Goal: Use online tool/utility: Utilize a website feature to perform a specific function

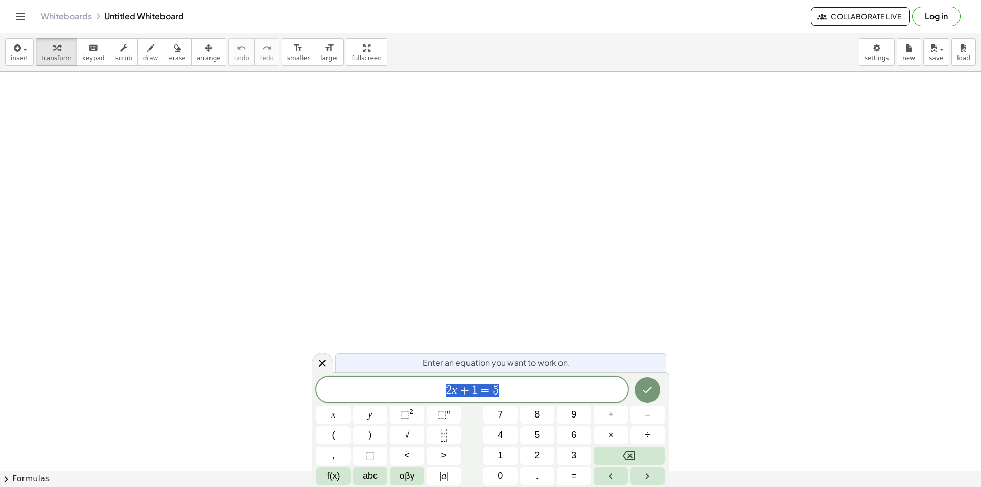
drag, startPoint x: 283, startPoint y: 161, endPoint x: 296, endPoint y: 165, distance: 13.4
click at [154, 54] on icon "button" at bounding box center [150, 48] width 7 height 12
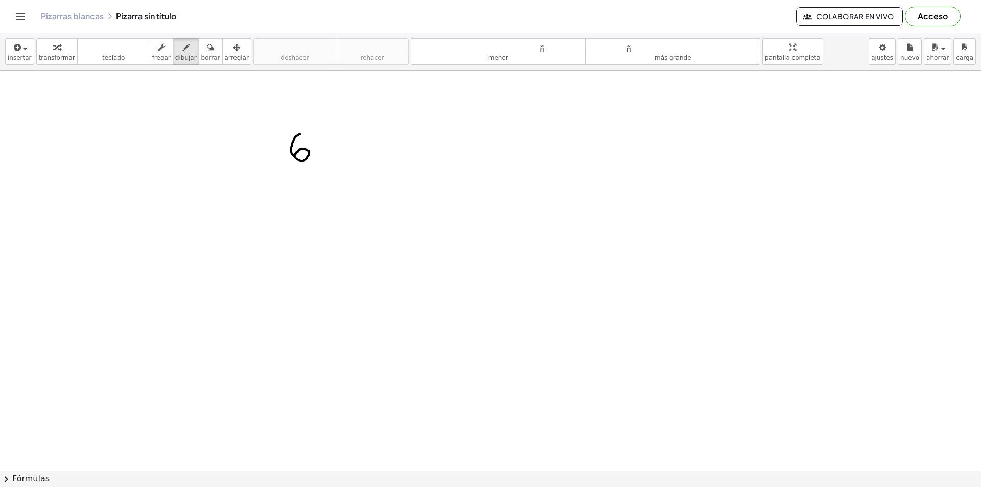
drag, startPoint x: 300, startPoint y: 134, endPoint x: 292, endPoint y: 158, distance: 25.5
drag, startPoint x: 323, startPoint y: 138, endPoint x: 323, endPoint y: 159, distance: 20.9
drag, startPoint x: 314, startPoint y: 150, endPoint x: 330, endPoint y: 152, distance: 16.5
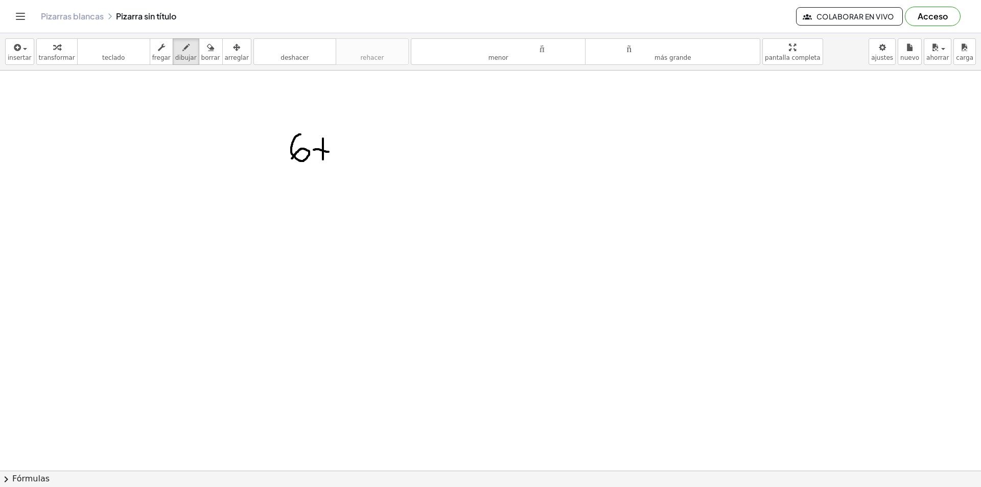
drag, startPoint x: 112, startPoint y: 241, endPoint x: 118, endPoint y: 361, distance: 119.7
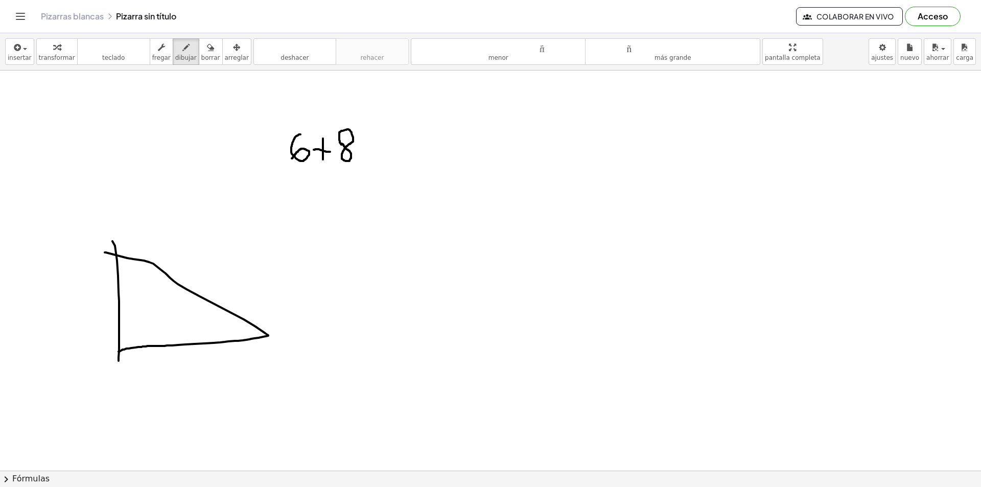
drag, startPoint x: 105, startPoint y: 252, endPoint x: 118, endPoint y: 351, distance: 100.0
drag, startPoint x: 118, startPoint y: 330, endPoint x: 136, endPoint y: 349, distance: 26.0
drag, startPoint x: 97, startPoint y: 295, endPoint x: 84, endPoint y: 325, distance: 32.7
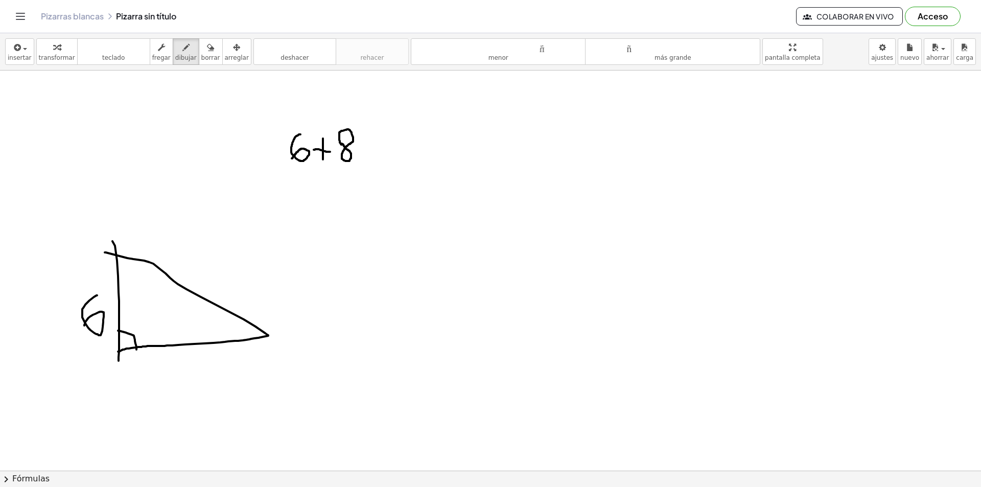
drag, startPoint x: 195, startPoint y: 274, endPoint x: 208, endPoint y: 285, distance: 17.1
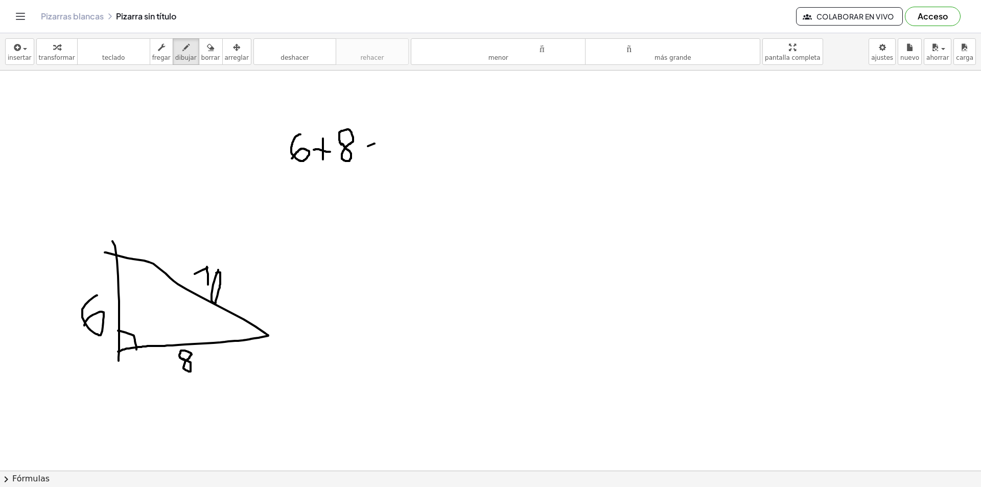
drag, startPoint x: 368, startPoint y: 146, endPoint x: 377, endPoint y: 143, distance: 9.9
drag, startPoint x: 366, startPoint y: 153, endPoint x: 379, endPoint y: 155, distance: 13.0
drag, startPoint x: 388, startPoint y: 146, endPoint x: 397, endPoint y: 159, distance: 16.2
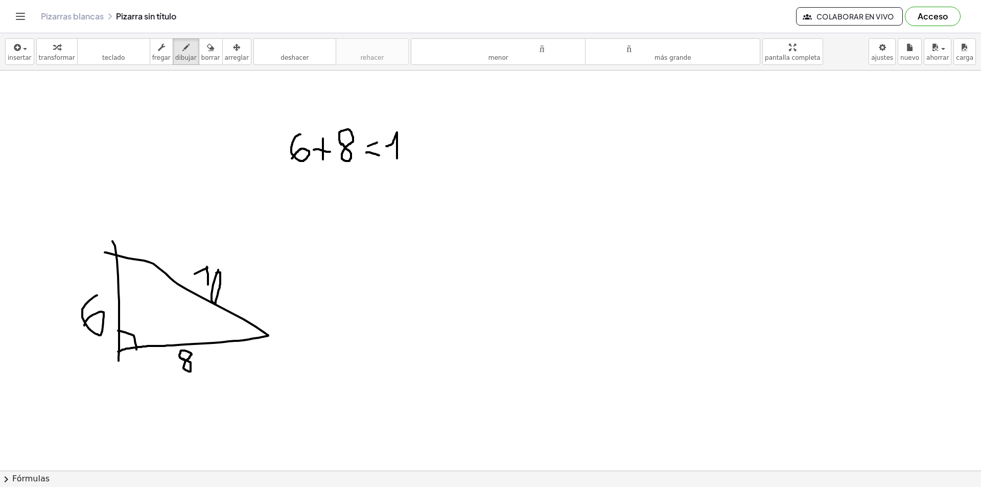
drag, startPoint x: 424, startPoint y: 141, endPoint x: 426, endPoint y: 154, distance: 12.9
drag, startPoint x: 420, startPoint y: 149, endPoint x: 438, endPoint y: 147, distance: 18.0
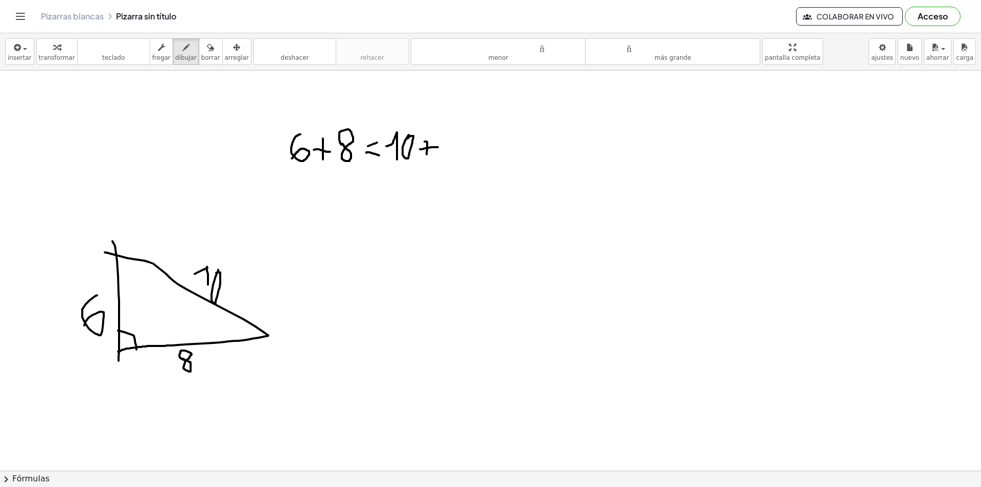
drag, startPoint x: 165, startPoint y: 266, endPoint x: 148, endPoint y: 303, distance: 40.7
drag, startPoint x: 157, startPoint y: 304, endPoint x: 172, endPoint y: 305, distance: 14.8
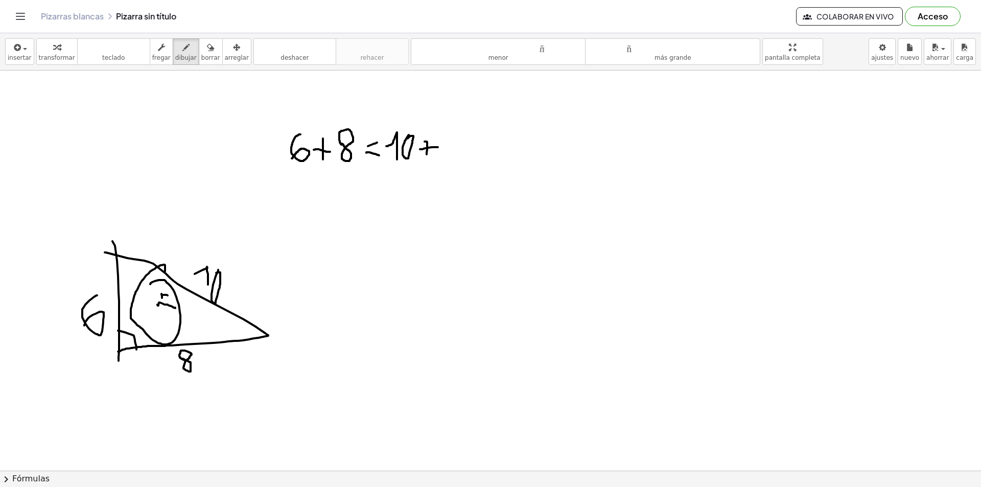
drag, startPoint x: 161, startPoint y: 294, endPoint x: 168, endPoint y: 295, distance: 6.3
drag, startPoint x: 445, startPoint y: 144, endPoint x: 461, endPoint y: 154, distance: 18.4
drag, startPoint x: 466, startPoint y: 139, endPoint x: 466, endPoint y: 160, distance: 20.9
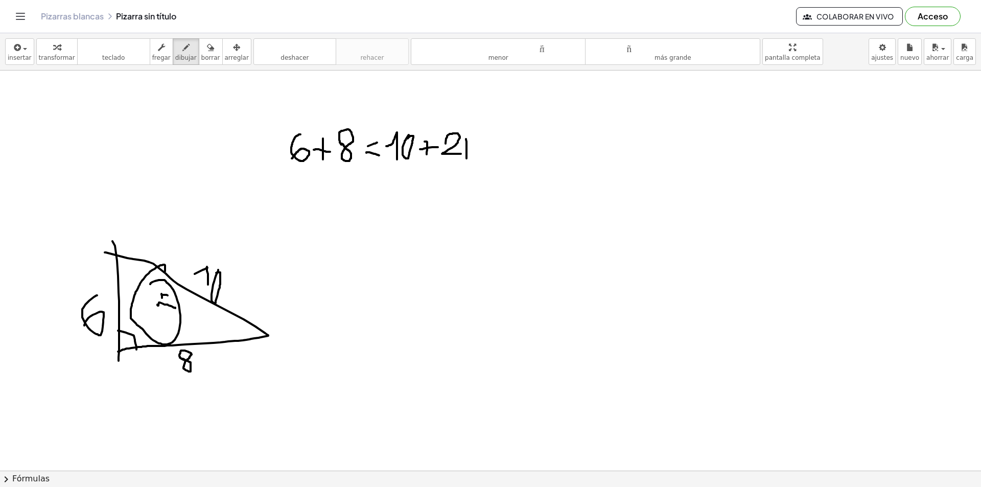
drag, startPoint x: 472, startPoint y: 142, endPoint x: 466, endPoint y: 159, distance: 18.6
drag, startPoint x: 313, startPoint y: 196, endPoint x: 330, endPoint y: 219, distance: 28.8
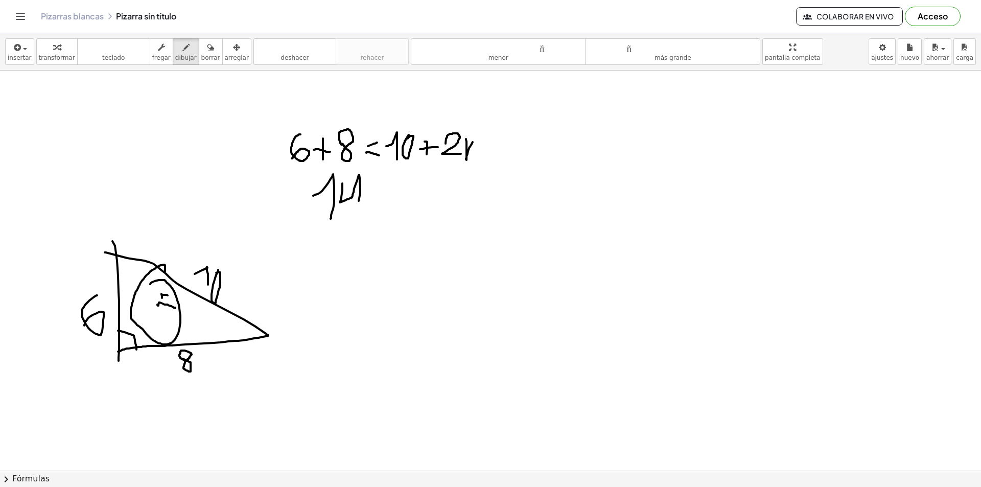
drag, startPoint x: 342, startPoint y: 183, endPoint x: 350, endPoint y: 222, distance: 39.6
drag, startPoint x: 372, startPoint y: 198, endPoint x: 385, endPoint y: 195, distance: 13.0
drag, startPoint x: 380, startPoint y: 204, endPoint x: 396, endPoint y: 199, distance: 16.8
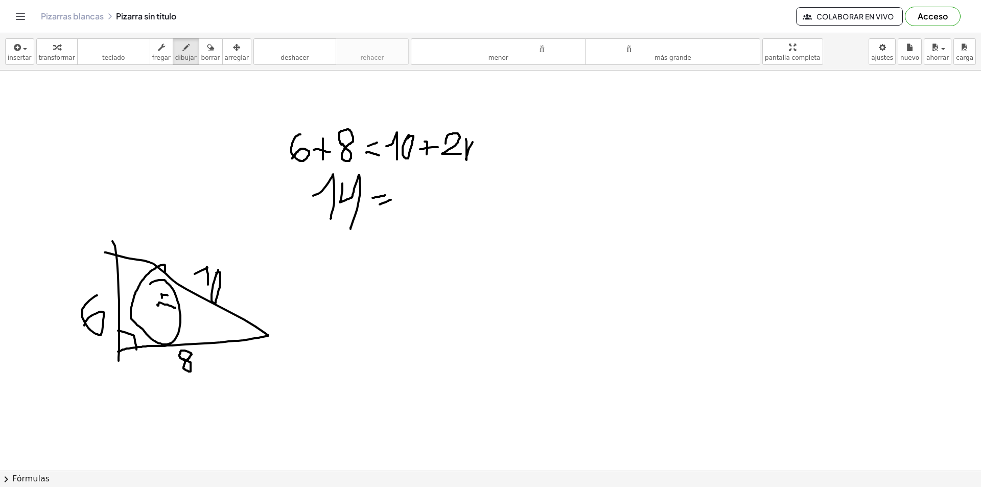
drag, startPoint x: 406, startPoint y: 195, endPoint x: 416, endPoint y: 189, distance: 11.2
drag, startPoint x: 416, startPoint y: 184, endPoint x: 416, endPoint y: 210, distance: 26.0
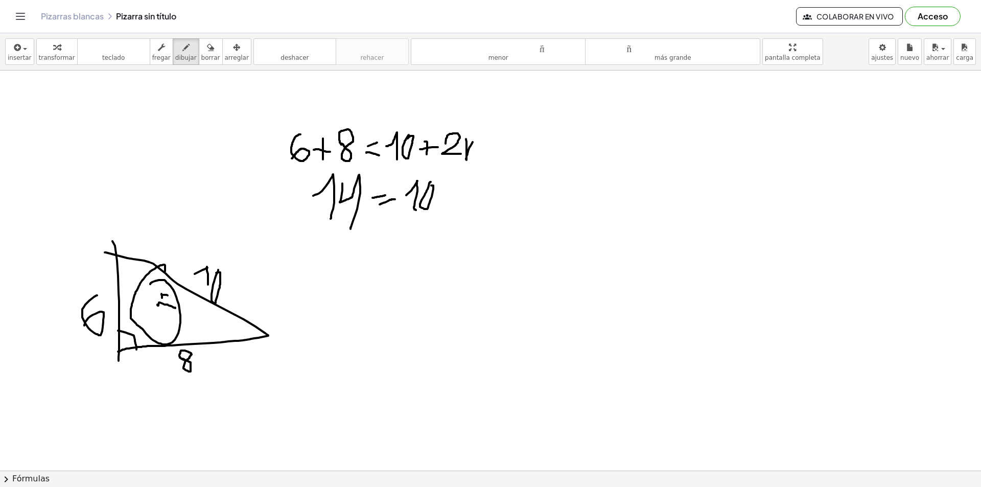
drag, startPoint x: 445, startPoint y: 189, endPoint x: 442, endPoint y: 205, distance: 15.6
drag, startPoint x: 440, startPoint y: 195, endPoint x: 441, endPoint y: 200, distance: 5.6
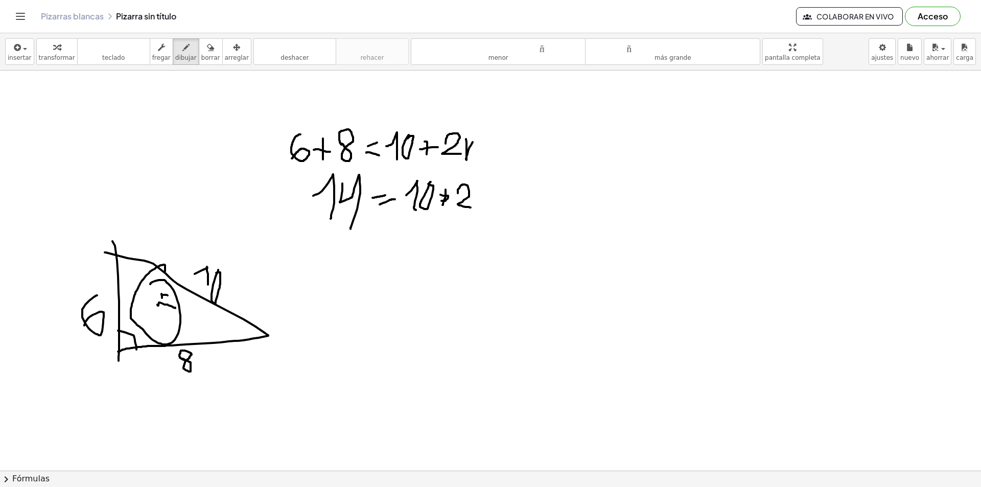
drag, startPoint x: 458, startPoint y: 193, endPoint x: 470, endPoint y: 207, distance: 19.2
drag, startPoint x: 478, startPoint y: 193, endPoint x: 486, endPoint y: 195, distance: 7.8
drag, startPoint x: 293, startPoint y: 259, endPoint x: 309, endPoint y: 264, distance: 17.0
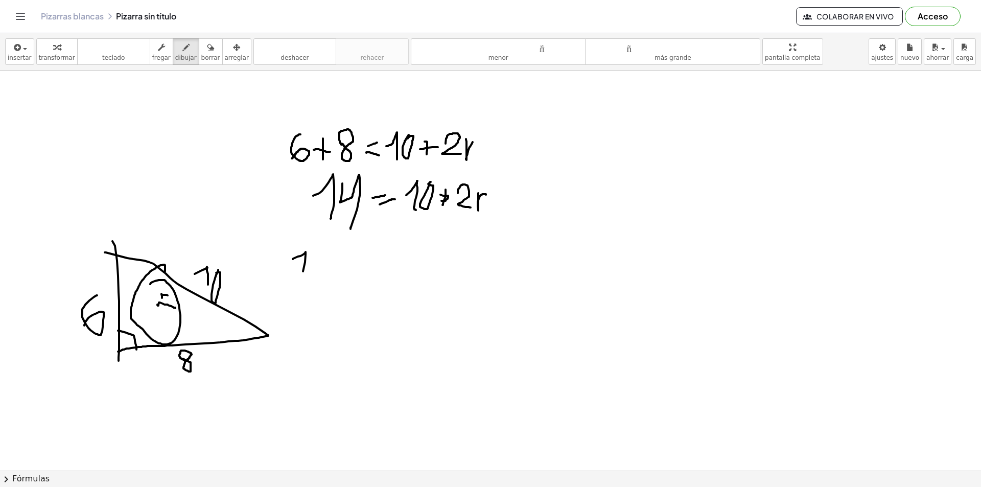
drag, startPoint x: 316, startPoint y: 254, endPoint x: 352, endPoint y: 271, distance: 40.0
drag, startPoint x: 339, startPoint y: 264, endPoint x: 354, endPoint y: 260, distance: 15.7
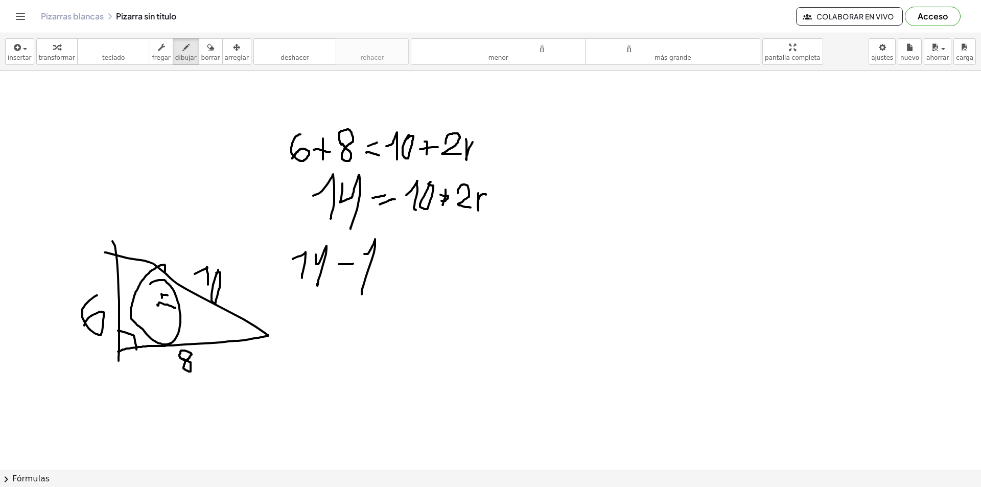
drag, startPoint x: 364, startPoint y: 254, endPoint x: 367, endPoint y: 282, distance: 28.3
drag, startPoint x: 383, startPoint y: 263, endPoint x: 384, endPoint y: 256, distance: 6.8
drag, startPoint x: 396, startPoint y: 262, endPoint x: 409, endPoint y: 262, distance: 12.8
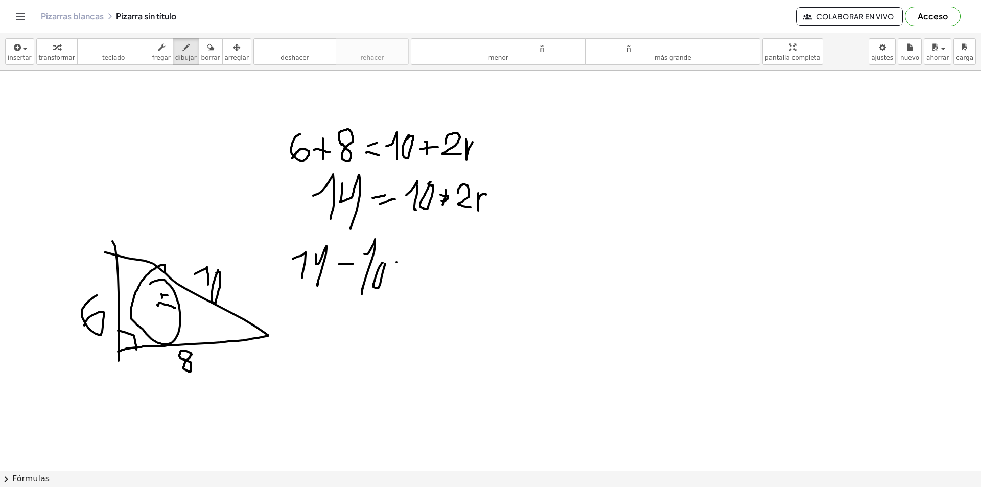
drag, startPoint x: 423, startPoint y: 264, endPoint x: 447, endPoint y: 273, distance: 25.9
drag, startPoint x: 451, startPoint y: 265, endPoint x: 474, endPoint y: 258, distance: 24.6
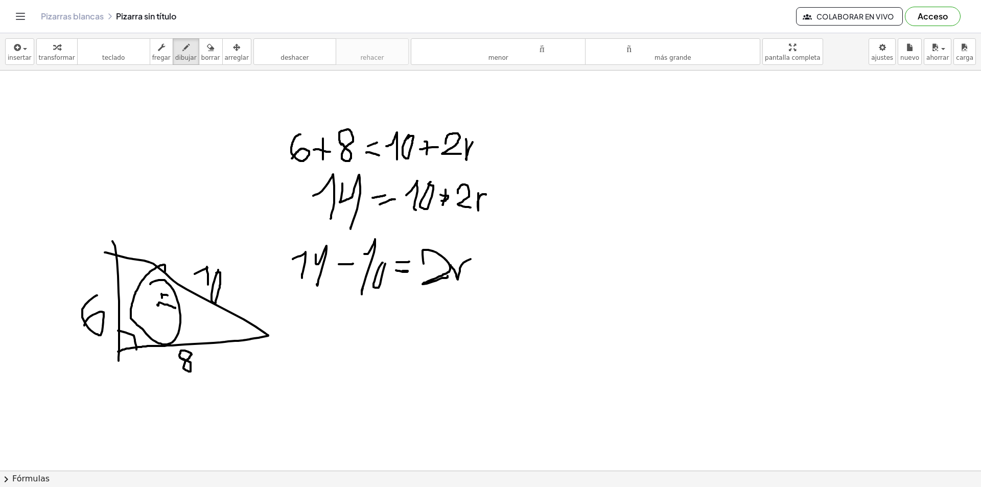
drag, startPoint x: 350, startPoint y: 316, endPoint x: 368, endPoint y: 339, distance: 29.1
drag, startPoint x: 377, startPoint y: 328, endPoint x: 384, endPoint y: 329, distance: 6.7
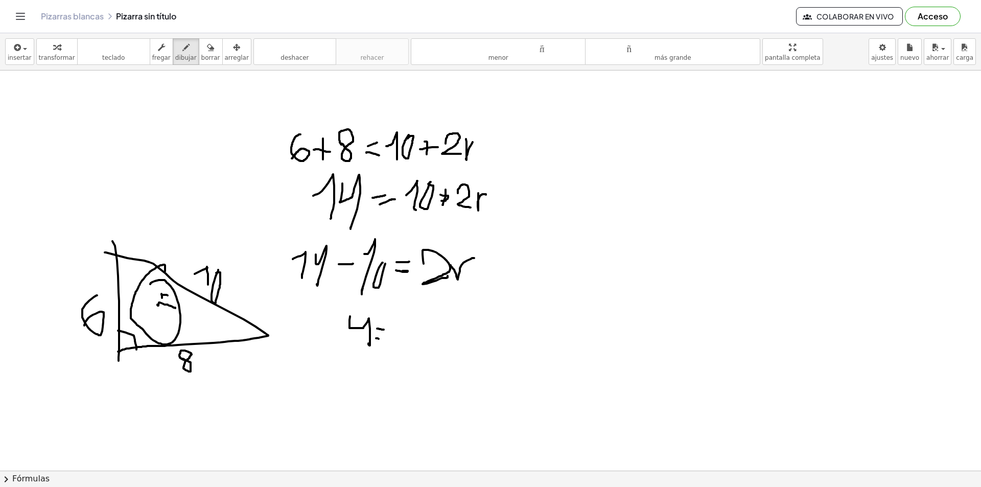
drag, startPoint x: 376, startPoint y: 338, endPoint x: 385, endPoint y: 340, distance: 8.9
drag, startPoint x: 394, startPoint y: 330, endPoint x: 410, endPoint y: 345, distance: 22.1
drag, startPoint x: 411, startPoint y: 333, endPoint x: 416, endPoint y: 328, distance: 6.9
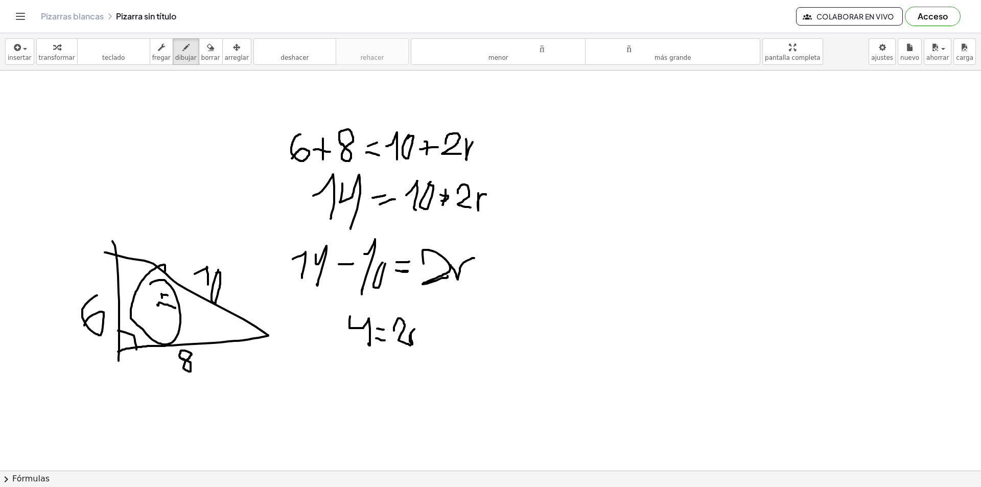
drag, startPoint x: 358, startPoint y: 365, endPoint x: 367, endPoint y: 390, distance: 26.4
drag, startPoint x: 345, startPoint y: 390, endPoint x: 368, endPoint y: 401, distance: 25.6
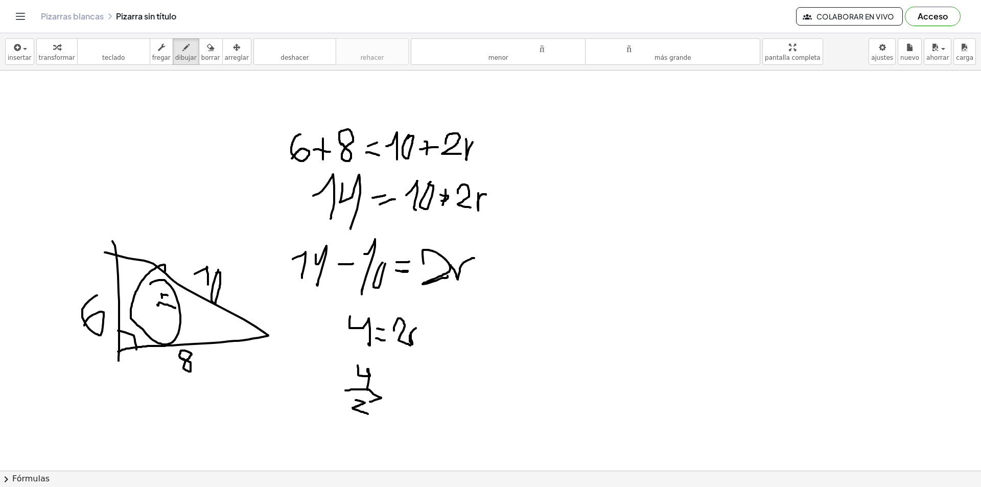
drag, startPoint x: 355, startPoint y: 400, endPoint x: 369, endPoint y: 414, distance: 19.5
drag, startPoint x: 391, startPoint y: 393, endPoint x: 401, endPoint y: 392, distance: 10.3
drag, startPoint x: 391, startPoint y: 397, endPoint x: 400, endPoint y: 397, distance: 9.2
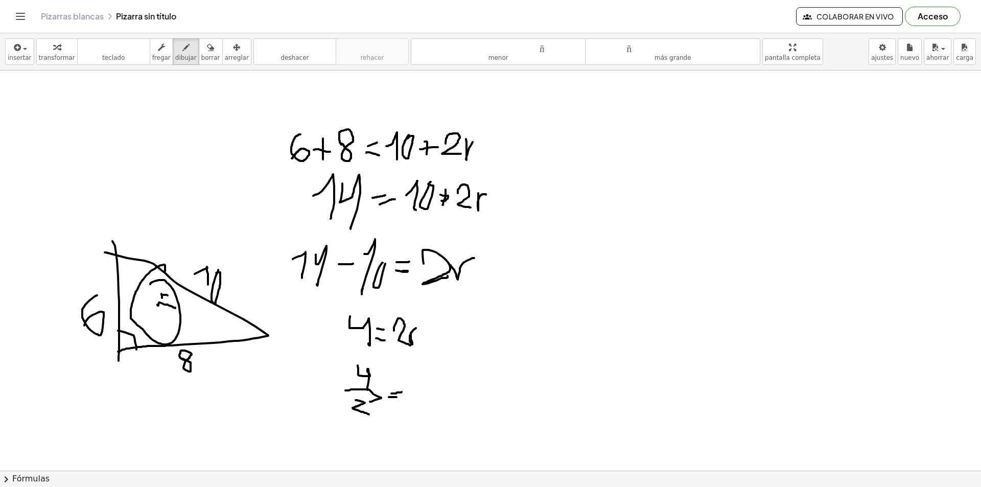
drag, startPoint x: 406, startPoint y: 386, endPoint x: 415, endPoint y: 390, distance: 10.3
drag, startPoint x: 361, startPoint y: 436, endPoint x: 380, endPoint y: 445, distance: 21.0
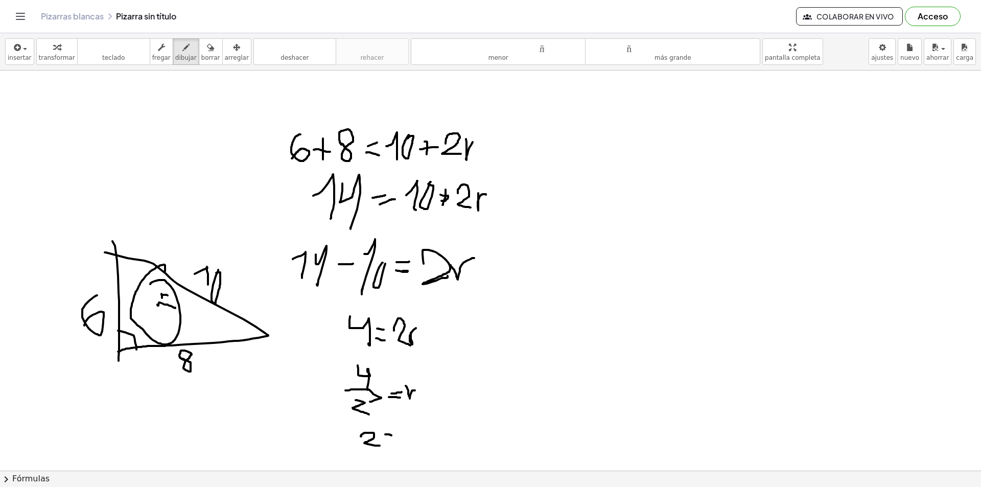
drag, startPoint x: 385, startPoint y: 434, endPoint x: 391, endPoint y: 435, distance: 6.2
drag, startPoint x: 399, startPoint y: 433, endPoint x: 404, endPoint y: 439, distance: 7.3
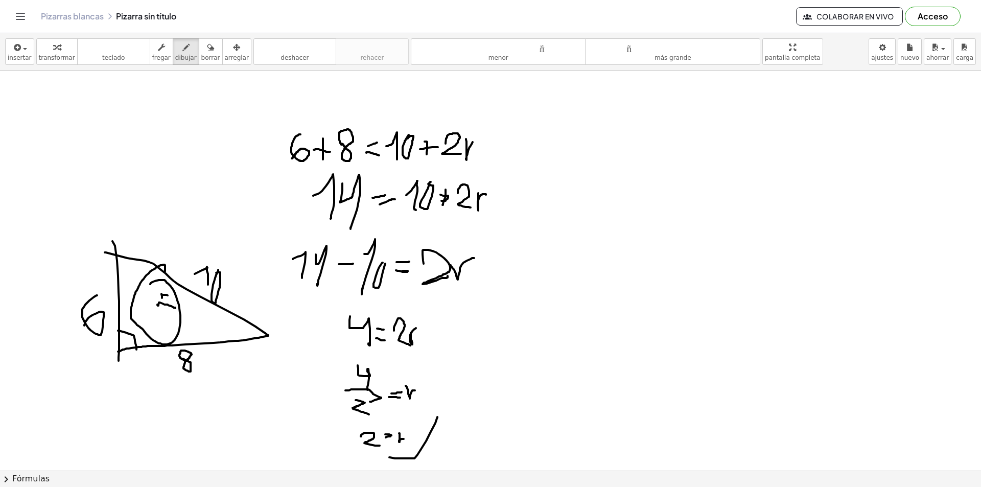
drag, startPoint x: 389, startPoint y: 457, endPoint x: 446, endPoint y: 415, distance: 70.9
drag, startPoint x: 437, startPoint y: 433, endPoint x: 419, endPoint y: 463, distance: 35.0
drag, startPoint x: 433, startPoint y: 458, endPoint x: 426, endPoint y: 458, distance: 6.7
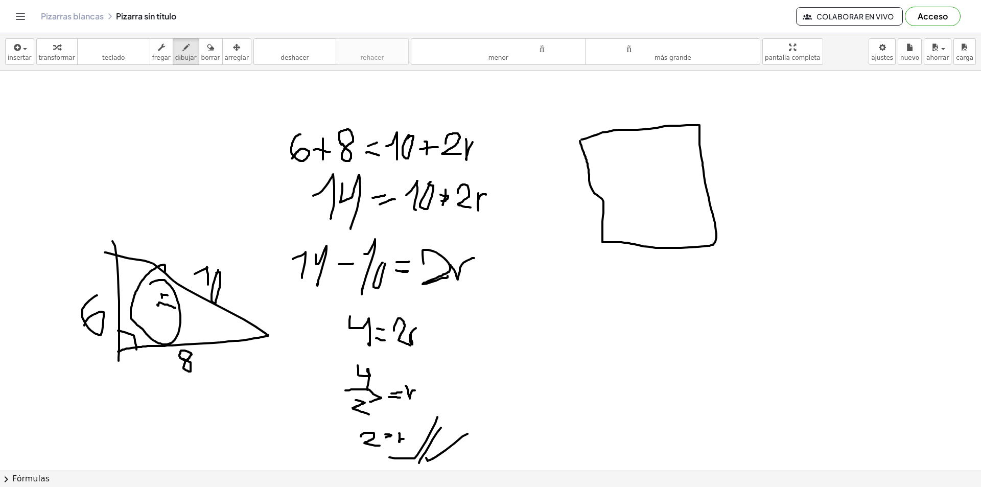
drag, startPoint x: 581, startPoint y: 139, endPoint x: 579, endPoint y: 135, distance: 5.3
drag, startPoint x: 698, startPoint y: 158, endPoint x: 678, endPoint y: 148, distance: 22.4
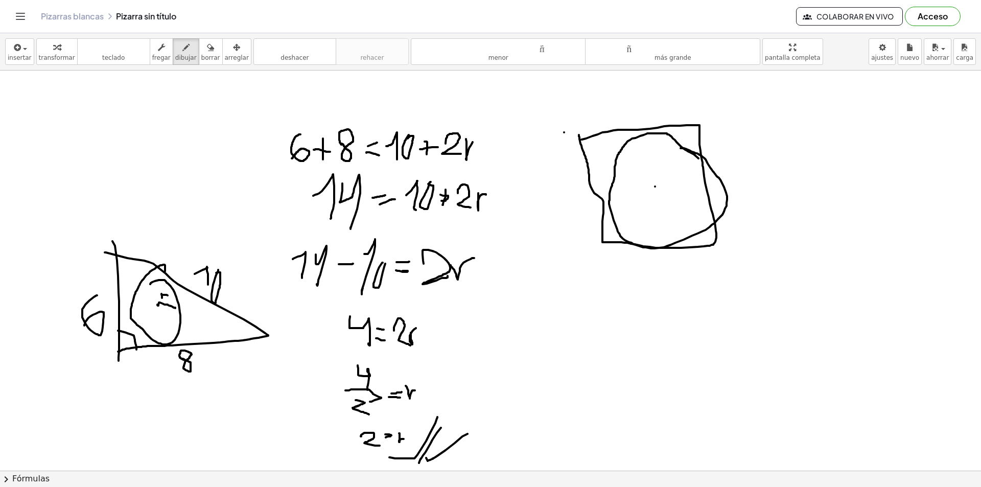
drag, startPoint x: 564, startPoint y: 132, endPoint x: 564, endPoint y: 146, distance: 13.3
drag, startPoint x: 563, startPoint y: 130, endPoint x: 564, endPoint y: 146, distance: 15.9
drag, startPoint x: 579, startPoint y: 238, endPoint x: 572, endPoint y: 251, distance: 14.9
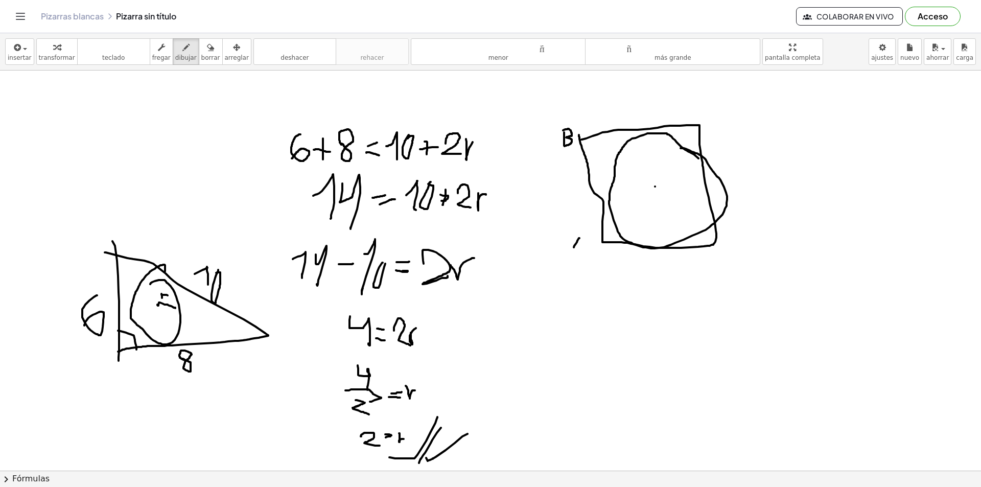
drag, startPoint x: 579, startPoint y: 235, endPoint x: 579, endPoint y: 251, distance: 15.3
drag, startPoint x: 707, startPoint y: 117, endPoint x: 706, endPoint y: 131, distance: 14.3
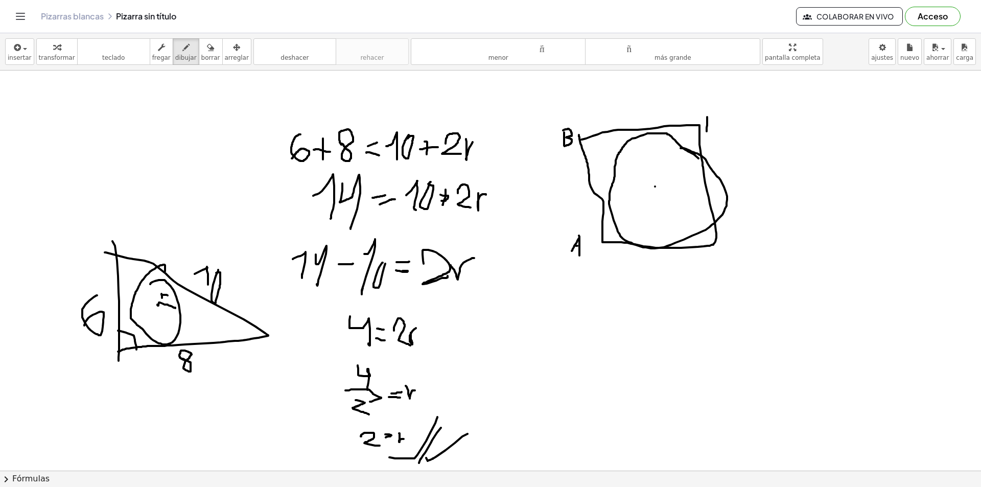
drag, startPoint x: 707, startPoint y: 115, endPoint x: 707, endPoint y: 133, distance: 17.9
drag, startPoint x: 728, startPoint y: 238, endPoint x: 730, endPoint y: 252, distance: 13.9
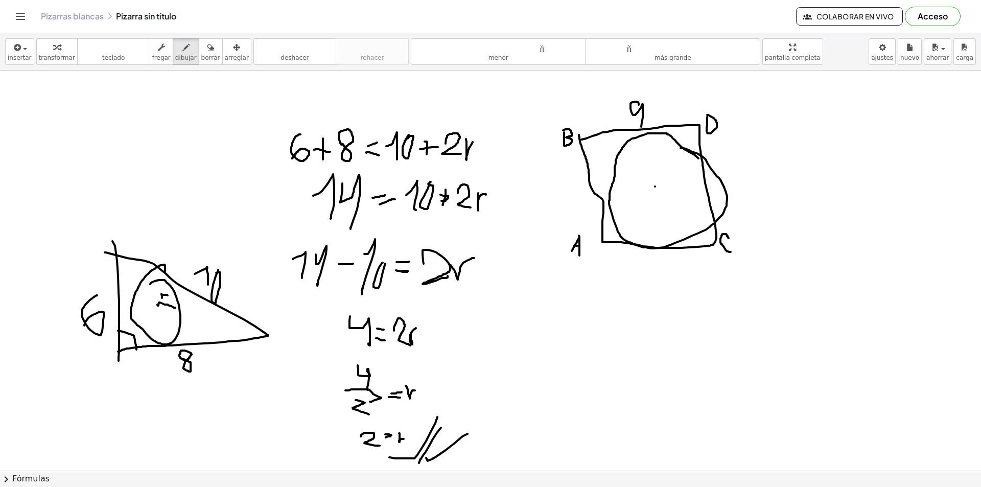
drag, startPoint x: 638, startPoint y: 105, endPoint x: 641, endPoint y: 129, distance: 24.1
drag, startPoint x: 723, startPoint y: 170, endPoint x: 731, endPoint y: 182, distance: 15.0
drag, startPoint x: 748, startPoint y: 164, endPoint x: 744, endPoint y: 187, distance: 23.3
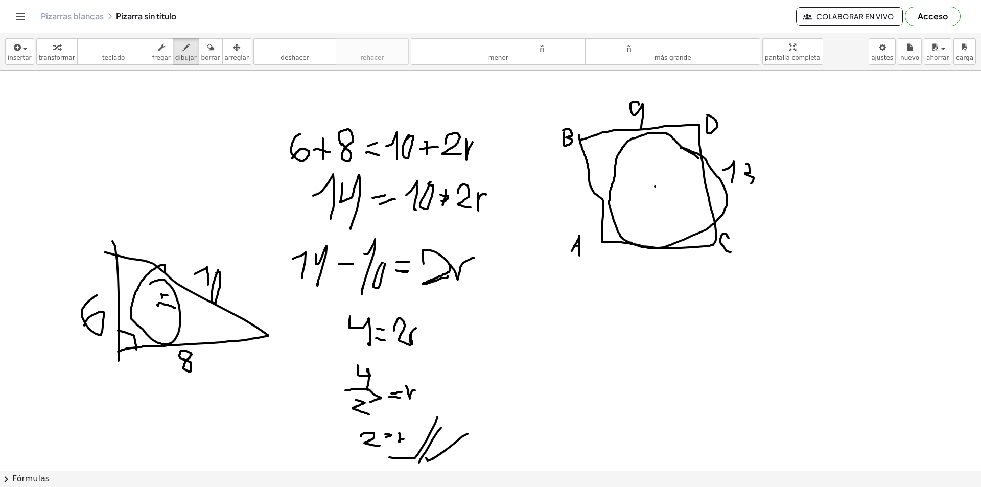
drag, startPoint x: 631, startPoint y: 265, endPoint x: 644, endPoint y: 272, distance: 14.2
drag, startPoint x: 573, startPoint y: 306, endPoint x: 568, endPoint y: 315, distance: 9.8
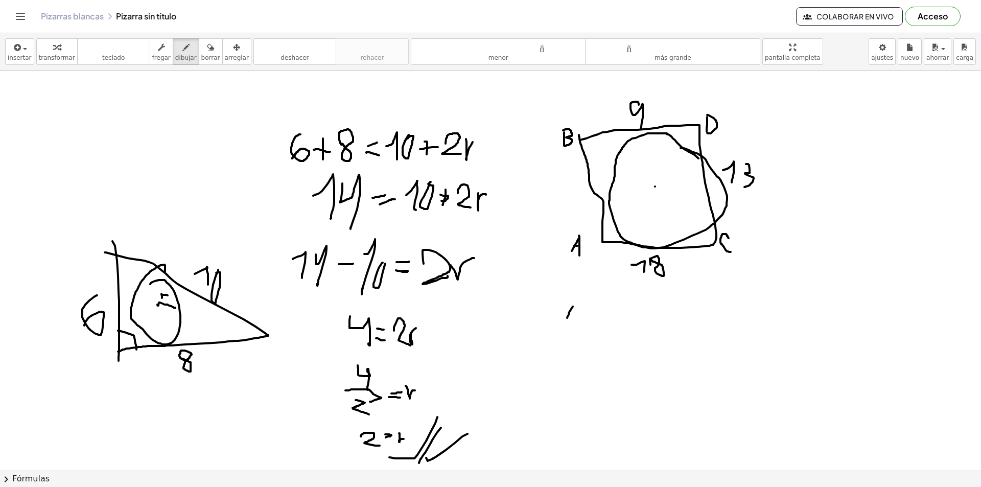
drag, startPoint x: 576, startPoint y: 307, endPoint x: 579, endPoint y: 316, distance: 9.7
drag, startPoint x: 571, startPoint y: 313, endPoint x: 579, endPoint y: 314, distance: 8.3
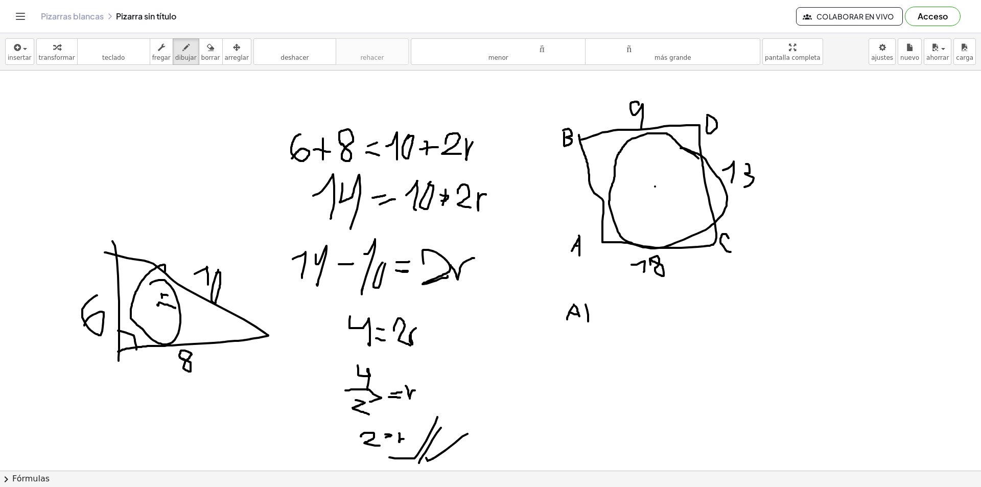
drag, startPoint x: 585, startPoint y: 304, endPoint x: 588, endPoint y: 321, distance: 17.0
drag, startPoint x: 587, startPoint y: 307, endPoint x: 581, endPoint y: 307, distance: 5.6
drag, startPoint x: 572, startPoint y: 297, endPoint x: 598, endPoint y: 303, distance: 26.6
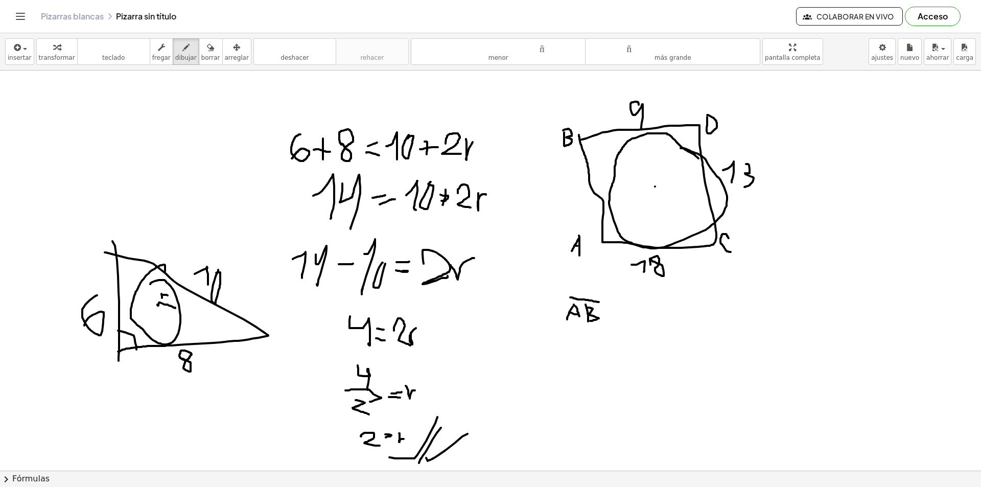
drag, startPoint x: 607, startPoint y: 305, endPoint x: 605, endPoint y: 314, distance: 9.4
drag, startPoint x: 602, startPoint y: 310, endPoint x: 615, endPoint y: 317, distance: 14.8
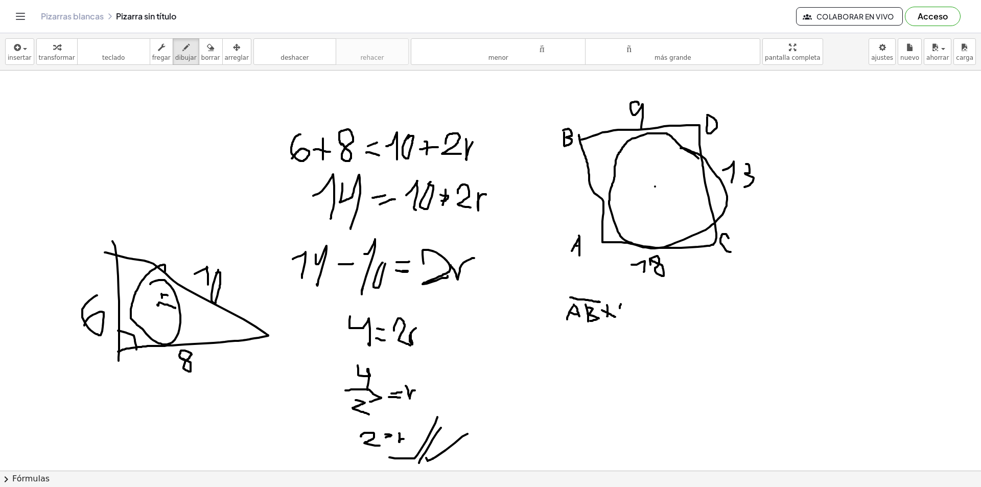
drag, startPoint x: 621, startPoint y: 304, endPoint x: 620, endPoint y: 309, distance: 5.2
drag, startPoint x: 624, startPoint y: 303, endPoint x: 628, endPoint y: 321, distance: 17.8
drag, startPoint x: 628, startPoint y: 308, endPoint x: 633, endPoint y: 320, distance: 12.8
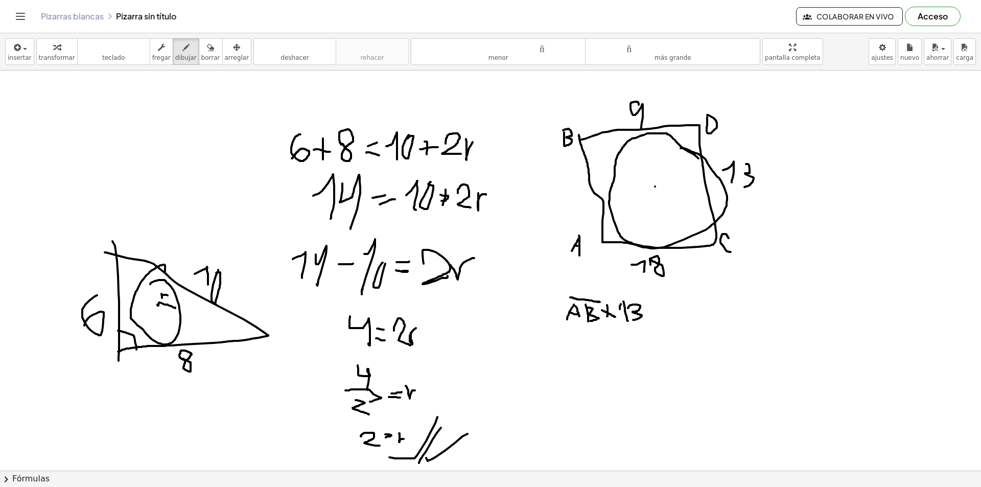
drag, startPoint x: 646, startPoint y: 309, endPoint x: 658, endPoint y: 310, distance: 12.3
drag, startPoint x: 649, startPoint y: 313, endPoint x: 663, endPoint y: 311, distance: 14.4
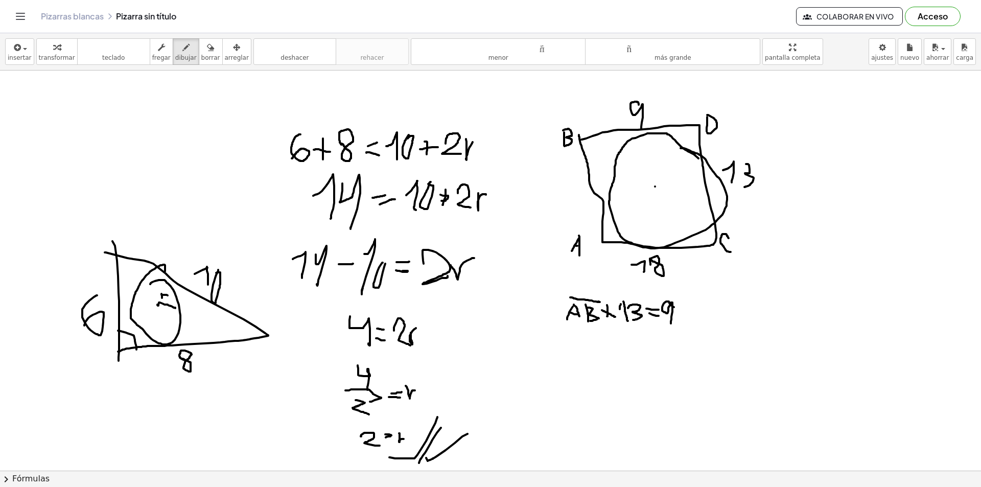
drag, startPoint x: 674, startPoint y: 307, endPoint x: 663, endPoint y: 316, distance: 13.7
drag, startPoint x: 679, startPoint y: 306, endPoint x: 683, endPoint y: 321, distance: 14.9
drag, startPoint x: 679, startPoint y: 313, endPoint x: 689, endPoint y: 315, distance: 9.9
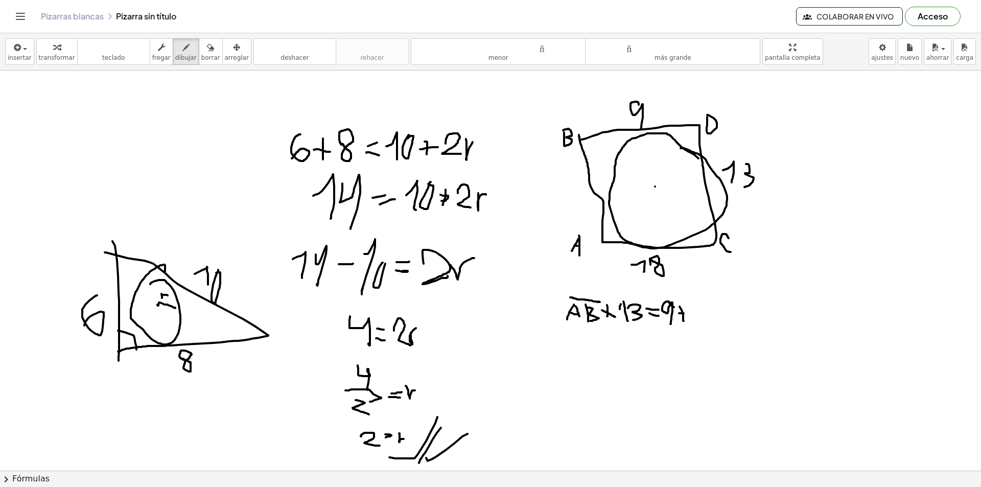
drag, startPoint x: 694, startPoint y: 310, endPoint x: 701, endPoint y: 319, distance: 11.3
drag, startPoint x: 705, startPoint y: 307, endPoint x: 696, endPoint y: 310, distance: 8.9
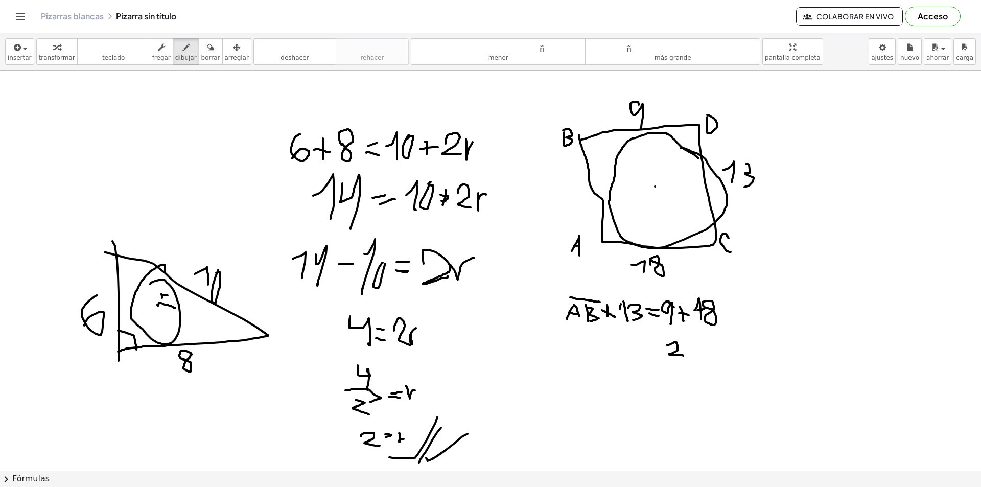
drag, startPoint x: 667, startPoint y: 345, endPoint x: 683, endPoint y: 355, distance: 20.0
drag, startPoint x: 681, startPoint y: 344, endPoint x: 693, endPoint y: 359, distance: 18.5
drag, startPoint x: 687, startPoint y: 351, endPoint x: 682, endPoint y: 353, distance: 5.3
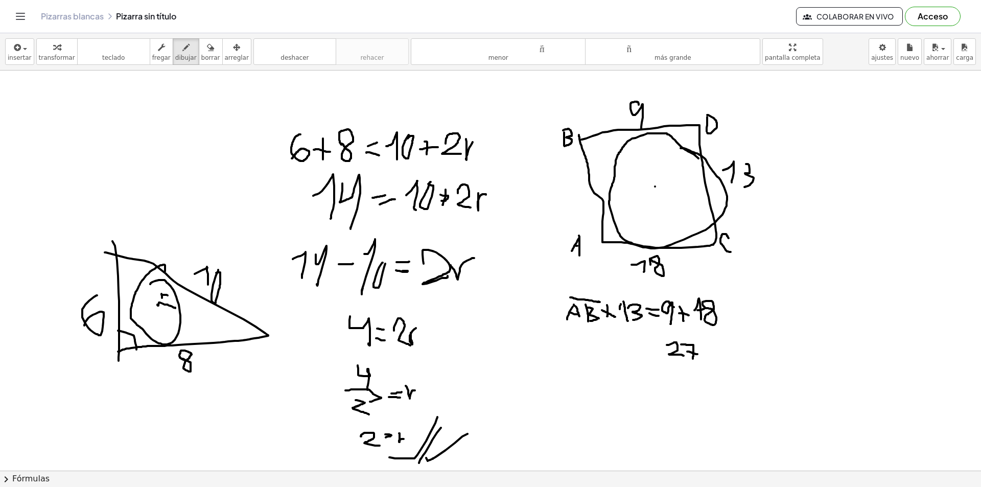
drag, startPoint x: 647, startPoint y: 342, endPoint x: 654, endPoint y: 350, distance: 10.9
drag, startPoint x: 648, startPoint y: 357, endPoint x: 658, endPoint y: 358, distance: 10.3
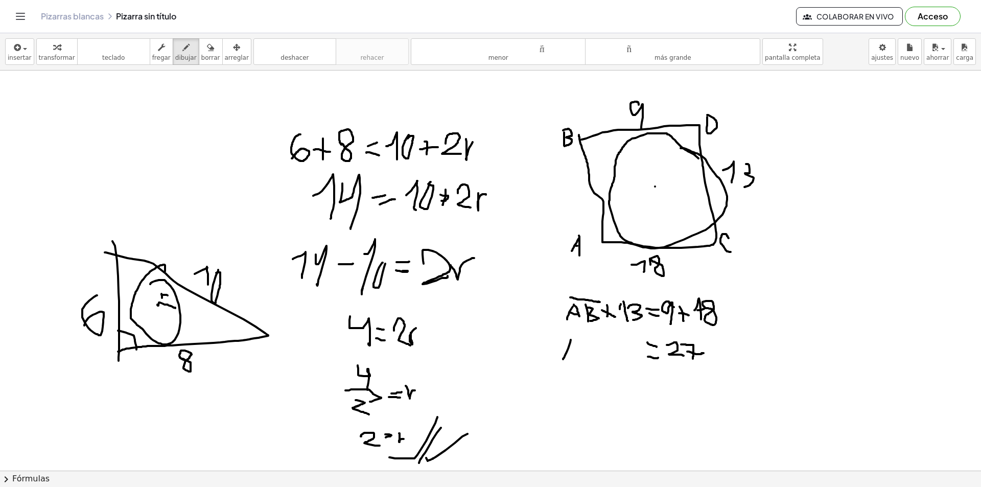
drag, startPoint x: 571, startPoint y: 340, endPoint x: 563, endPoint y: 359, distance: 20.9
drag, startPoint x: 571, startPoint y: 340, endPoint x: 581, endPoint y: 364, distance: 25.4
drag, startPoint x: 571, startPoint y: 351, endPoint x: 578, endPoint y: 342, distance: 12.0
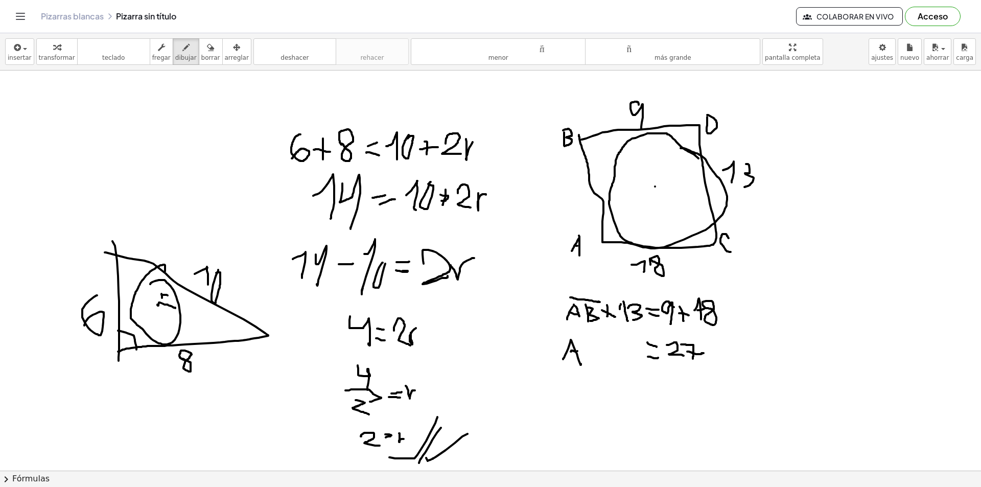
drag
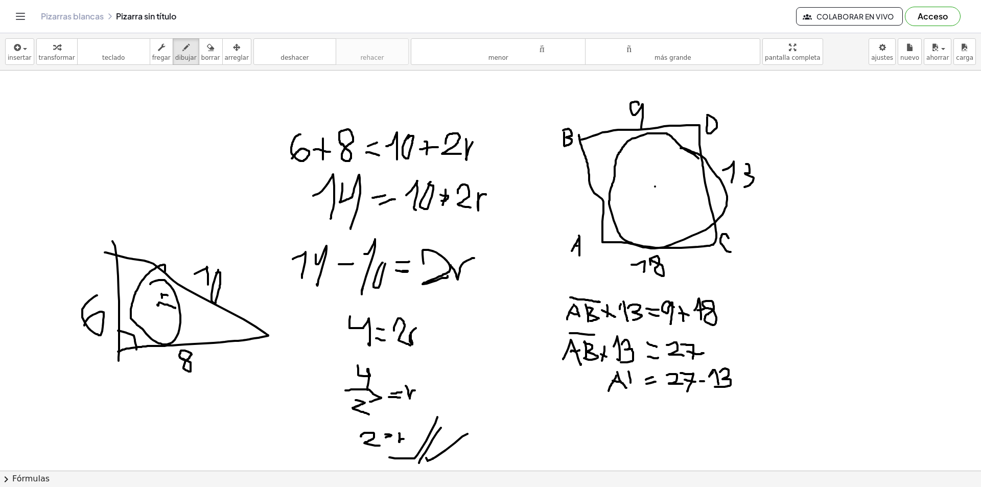
drag, startPoint x: 665, startPoint y: 406, endPoint x: 673, endPoint y: 417, distance: 13.2
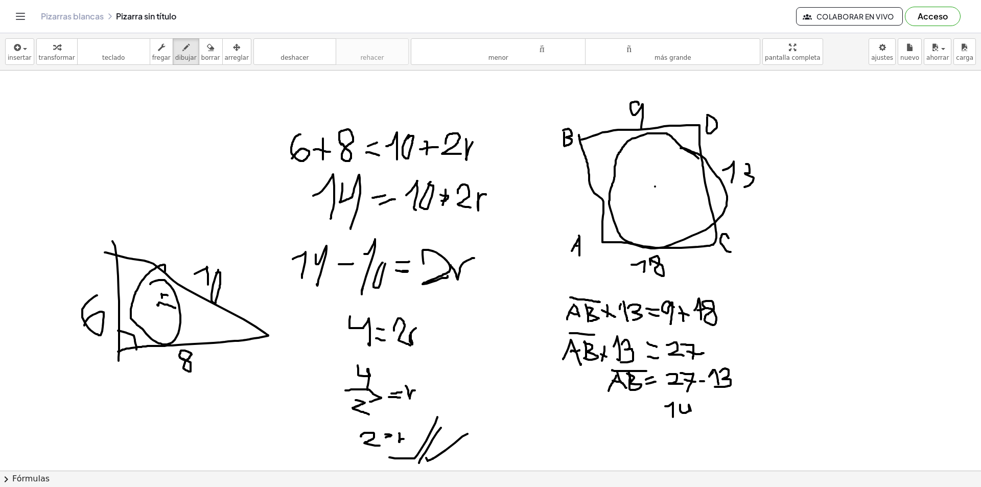
drag, startPoint x: 680, startPoint y: 405, endPoint x: 694, endPoint y: 423, distance: 23.3
drag, startPoint x: 647, startPoint y: 410, endPoint x: 655, endPoint y: 411, distance: 7.7
drag, startPoint x: 643, startPoint y: 413, endPoint x: 648, endPoint y: 409, distance: 6.5
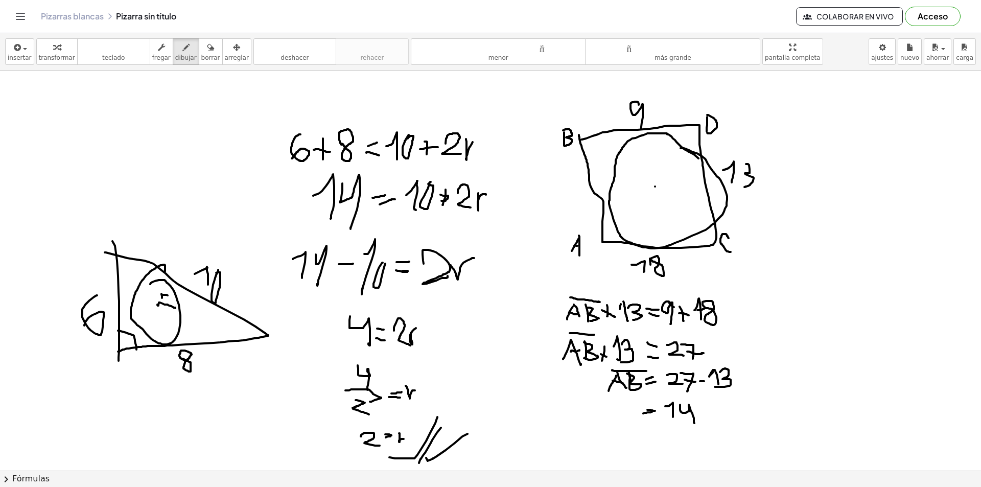
drag, startPoint x: 615, startPoint y: 401, endPoint x: 602, endPoint y: 424, distance: 26.8
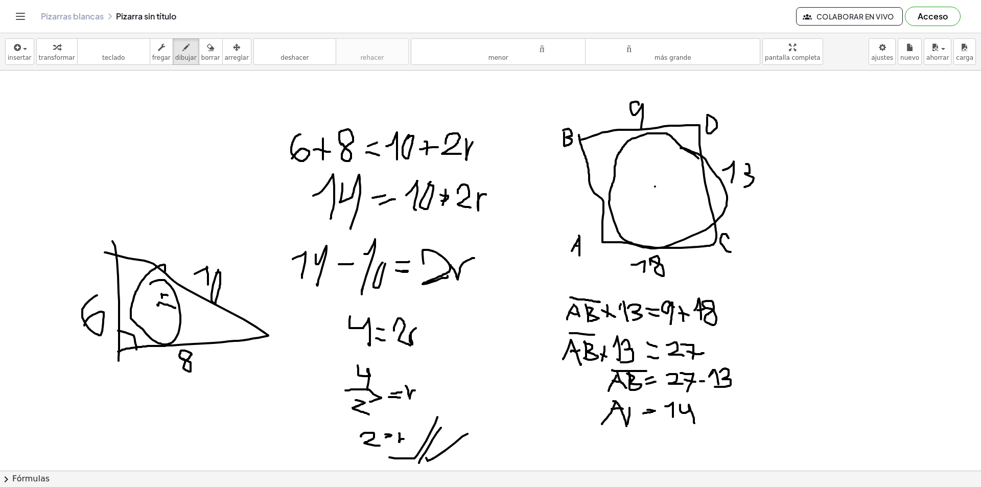
click at [201, 59] on font "borrar" at bounding box center [210, 57] width 19 height 7
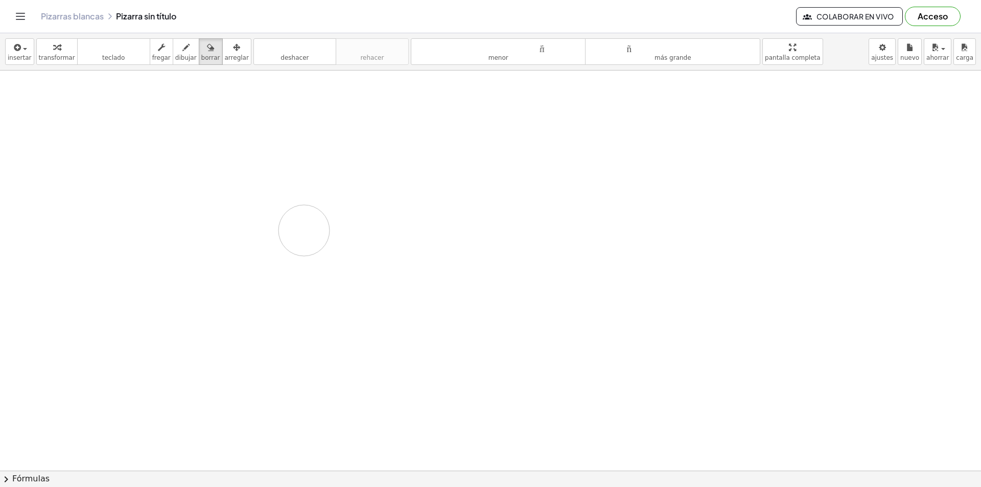
drag, startPoint x: 549, startPoint y: 182, endPoint x: 551, endPoint y: 172, distance: 10.4
click at [175, 55] on font "dibujar" at bounding box center [185, 57] width 21 height 7
drag, startPoint x: 128, startPoint y: 165, endPoint x: 123, endPoint y: 221, distance: 56.0
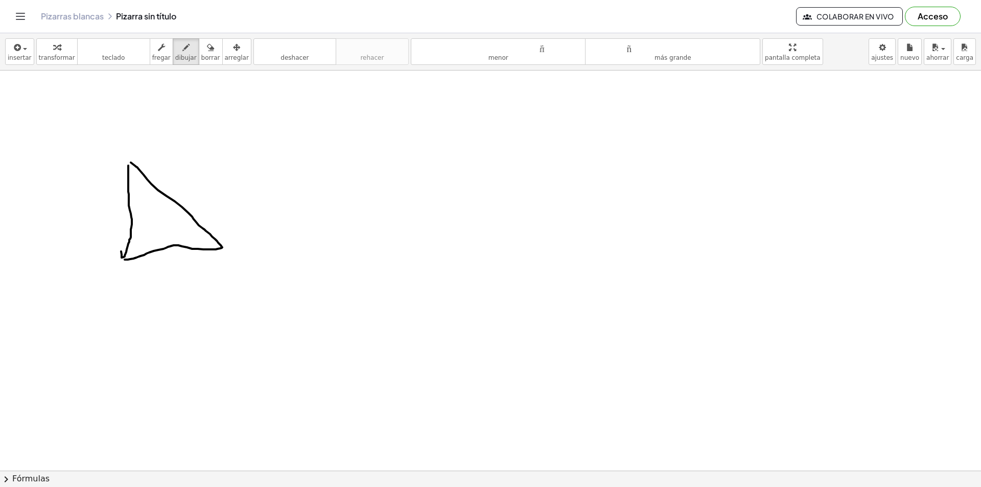
drag, startPoint x: 135, startPoint y: 166, endPoint x: 126, endPoint y: 230, distance: 64.5
drag, startPoint x: 126, startPoint y: 230, endPoint x: 140, endPoint y: 239, distance: 16.7
drag, startPoint x: 115, startPoint y: 198, endPoint x: 121, endPoint y: 222, distance: 24.7
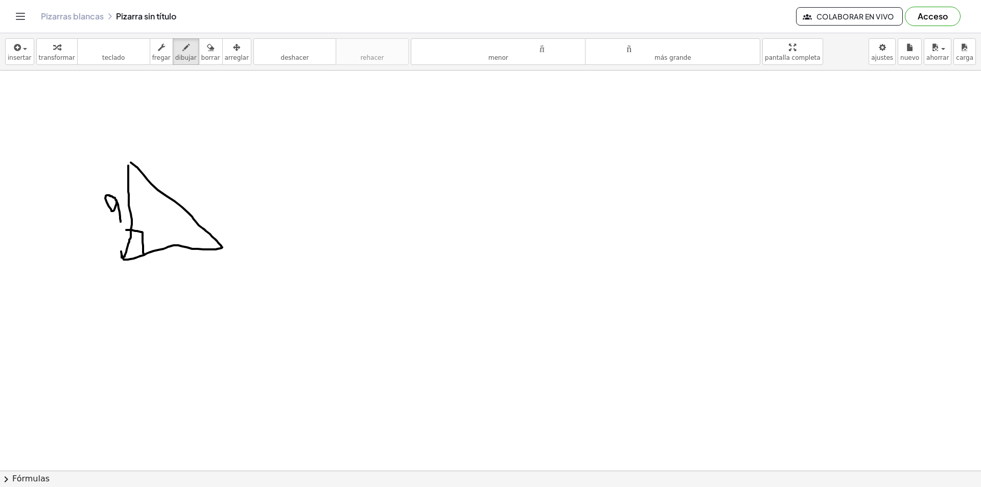
drag, startPoint x: 154, startPoint y: 265, endPoint x: 163, endPoint y: 275, distance: 13.7
drag, startPoint x: 168, startPoint y: 254, endPoint x: 183, endPoint y: 266, distance: 19.7
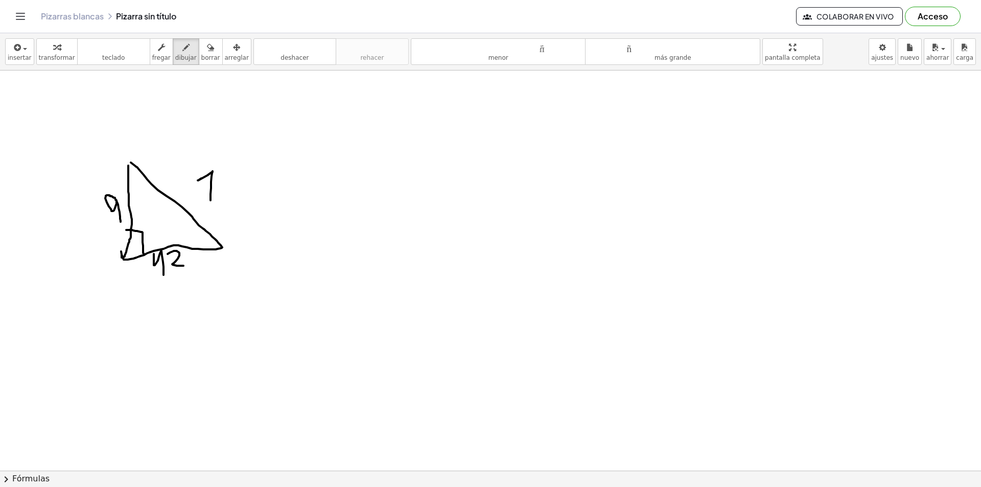
drag, startPoint x: 201, startPoint y: 178, endPoint x: 212, endPoint y: 176, distance: 11.0
drag, startPoint x: 212, startPoint y: 175, endPoint x: 225, endPoint y: 179, distance: 13.9
drag, startPoint x: 211, startPoint y: 177, endPoint x: 241, endPoint y: 177, distance: 29.6
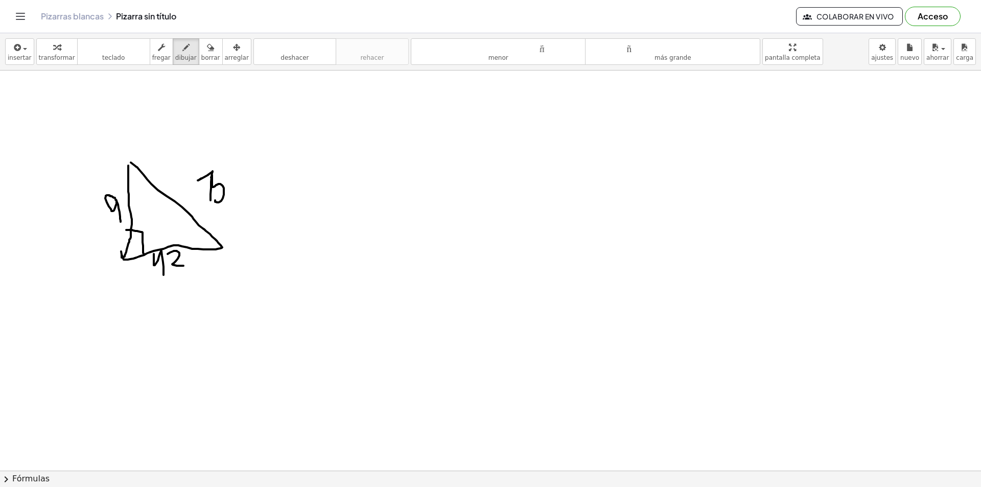
drag, startPoint x: 162, startPoint y: 201, endPoint x: 154, endPoint y: 204, distance: 9.4
drag, startPoint x: 151, startPoint y: 215, endPoint x: 161, endPoint y: 216, distance: 9.8
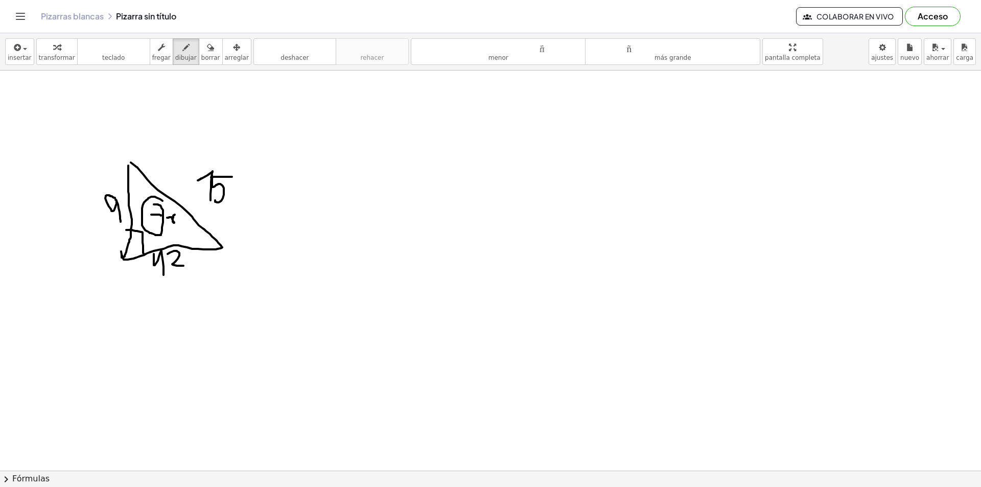
drag, startPoint x: 168, startPoint y: 218, endPoint x: 178, endPoint y: 214, distance: 11.5
drag, startPoint x: 197, startPoint y: 54, endPoint x: 200, endPoint y: 75, distance: 21.2
click at [201, 55] on font "borrar" at bounding box center [210, 57] width 19 height 7
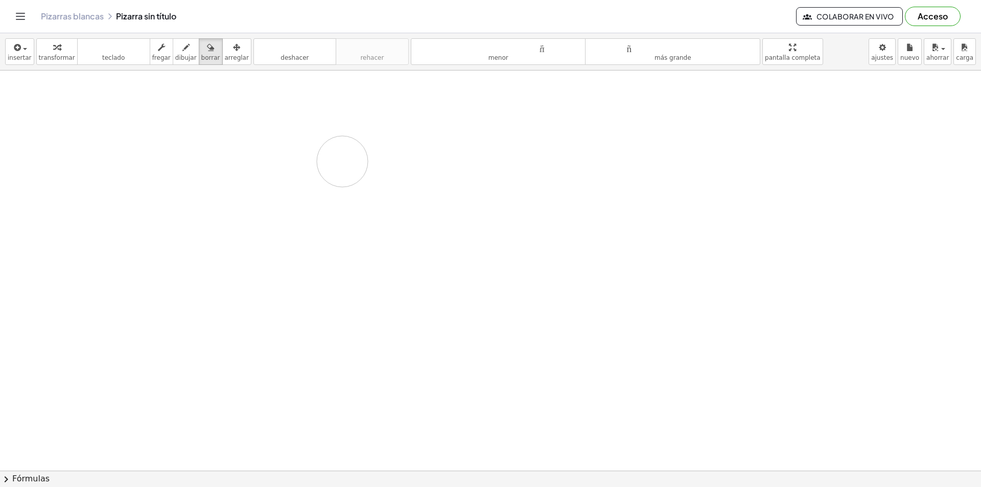
drag, startPoint x: 249, startPoint y: 200, endPoint x: 287, endPoint y: 102, distance: 105.1
click at [182, 44] on icon "button" at bounding box center [185, 47] width 7 height 12
drag, startPoint x: 85, startPoint y: 139, endPoint x: 89, endPoint y: 155, distance: 16.8
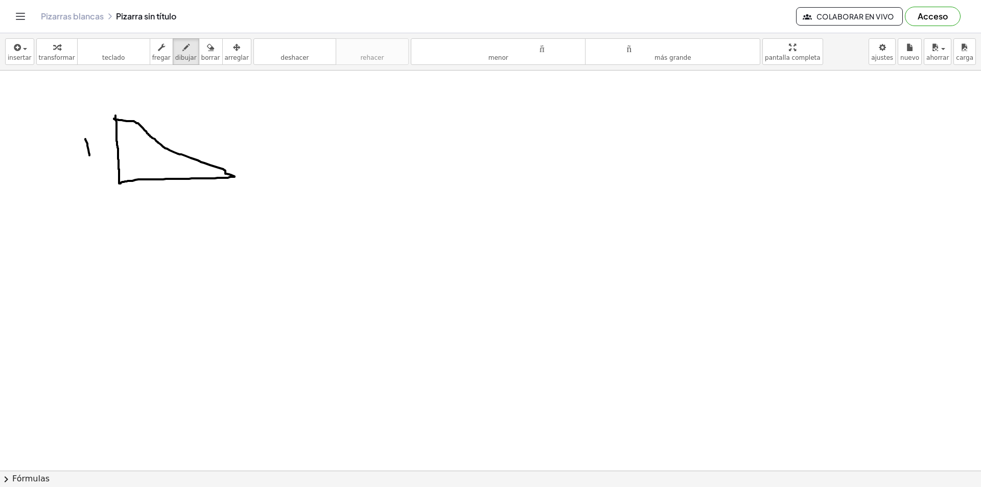
drag, startPoint x: 105, startPoint y: 136, endPoint x: 102, endPoint y: 159, distance: 23.7
drag, startPoint x: 164, startPoint y: 186, endPoint x: 175, endPoint y: 206, distance: 22.2
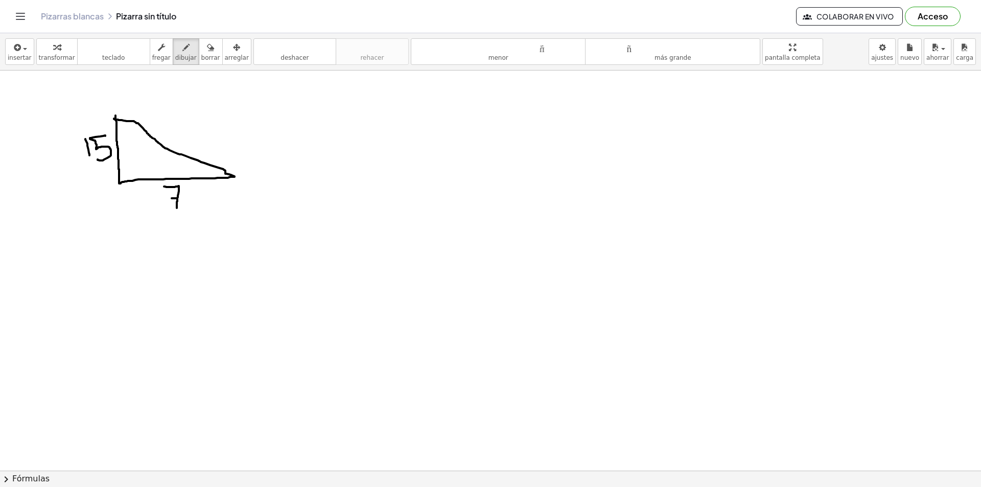
drag, startPoint x: 171, startPoint y: 125, endPoint x: 178, endPoint y: 141, distance: 18.1
drag, startPoint x: 168, startPoint y: 142, endPoint x: 187, endPoint y: 123, distance: 27.1
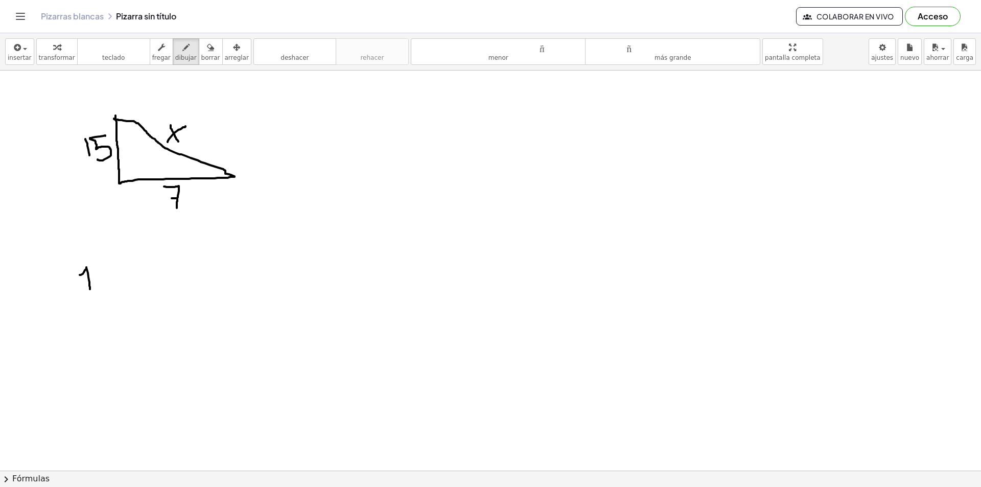
drag, startPoint x: 80, startPoint y: 275, endPoint x: 91, endPoint y: 289, distance: 18.5
drag, startPoint x: 89, startPoint y: 269, endPoint x: 114, endPoint y: 269, distance: 24.5
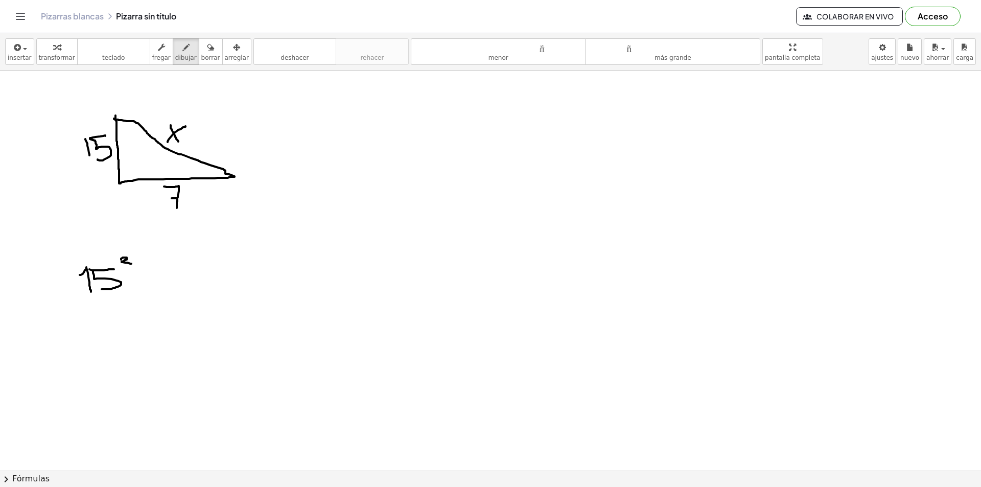
drag, startPoint x: 121, startPoint y: 259, endPoint x: 131, endPoint y: 264, distance: 11.0
drag, startPoint x: 139, startPoint y: 270, endPoint x: 140, endPoint y: 285, distance: 14.8
drag, startPoint x: 133, startPoint y: 278, endPoint x: 148, endPoint y: 276, distance: 14.4
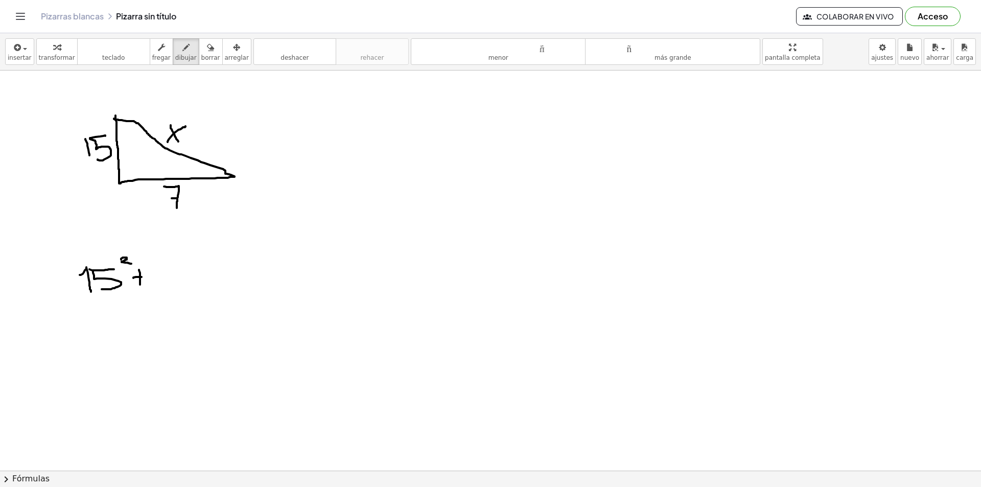
drag, startPoint x: 154, startPoint y: 270, endPoint x: 158, endPoint y: 291, distance: 21.3
drag, startPoint x: 156, startPoint y: 280, endPoint x: 170, endPoint y: 285, distance: 14.5
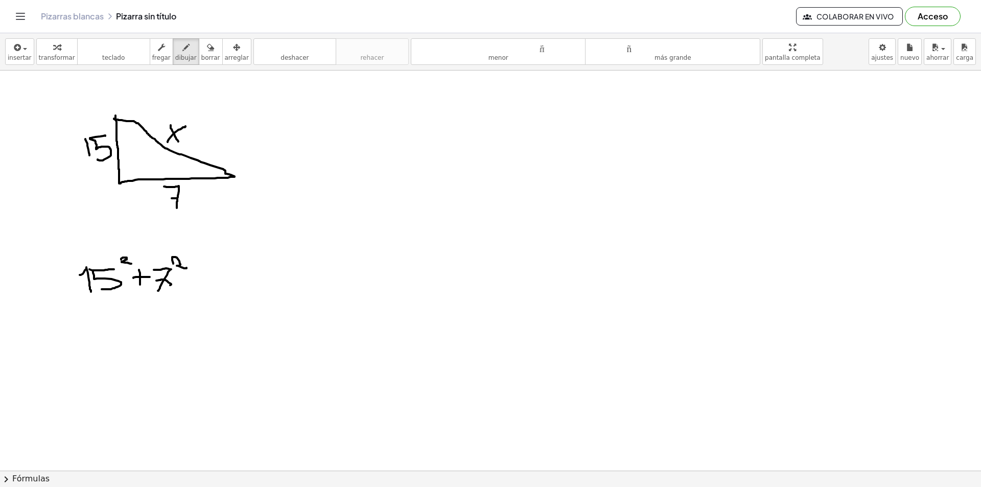
drag, startPoint x: 173, startPoint y: 264, endPoint x: 184, endPoint y: 271, distance: 13.2
drag, startPoint x: 193, startPoint y: 275, endPoint x: 200, endPoint y: 279, distance: 8.2
drag, startPoint x: 198, startPoint y: 280, endPoint x: 208, endPoint y: 277, distance: 10.5
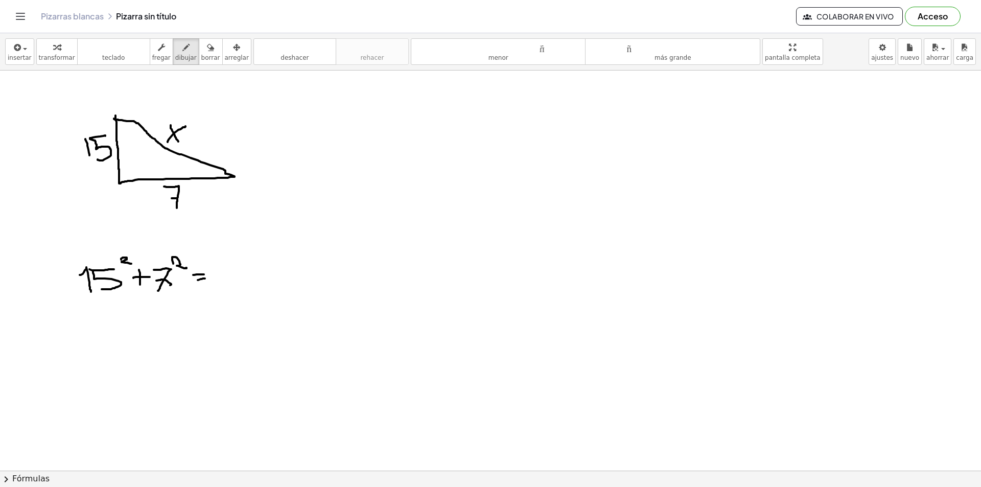
drag, startPoint x: 218, startPoint y: 267, endPoint x: 230, endPoint y: 285, distance: 21.0
drag, startPoint x: 230, startPoint y: 262, endPoint x: 242, endPoint y: 268, distance: 13.5
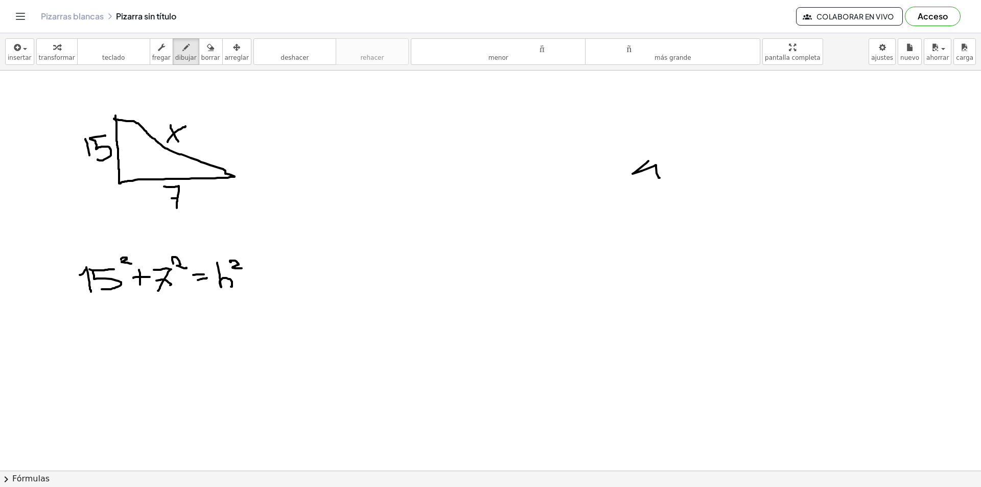
drag, startPoint x: 648, startPoint y: 161, endPoint x: 667, endPoint y: 177, distance: 24.7
drag, startPoint x: 668, startPoint y: 165, endPoint x: 672, endPoint y: 180, distance: 14.7
drag, startPoint x: 670, startPoint y: 160, endPoint x: 680, endPoint y: 164, distance: 11.5
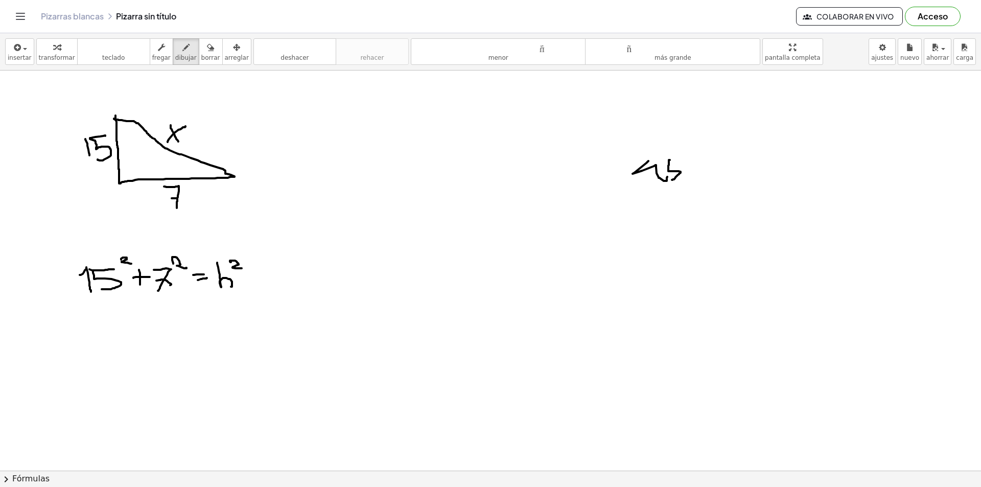
drag, startPoint x: 697, startPoint y: 161, endPoint x: 682, endPoint y: 179, distance: 22.8
drag, startPoint x: 652, startPoint y: 192, endPoint x: 659, endPoint y: 205, distance: 15.1
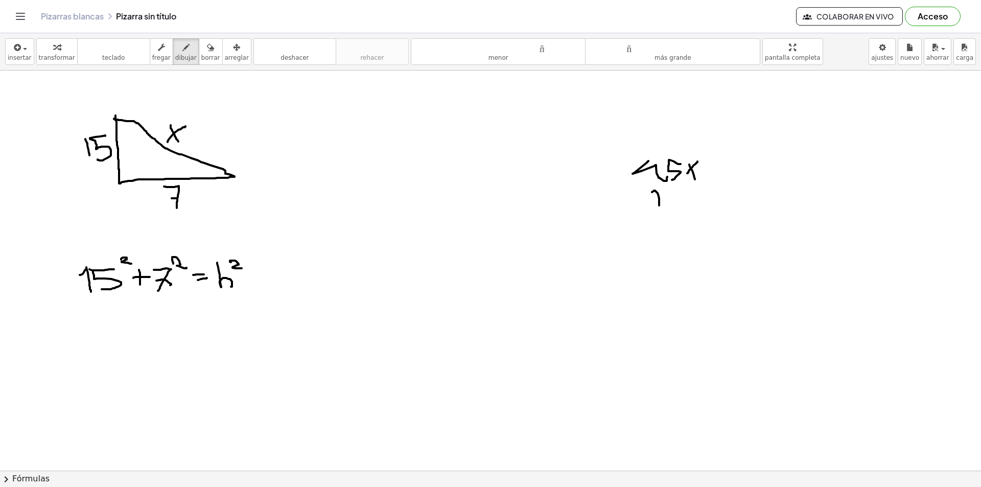
drag, startPoint x: 669, startPoint y: 193, endPoint x: 668, endPoint y: 207, distance: 13.9
drag, startPoint x: 668, startPoint y: 192, endPoint x: 683, endPoint y: 192, distance: 14.8
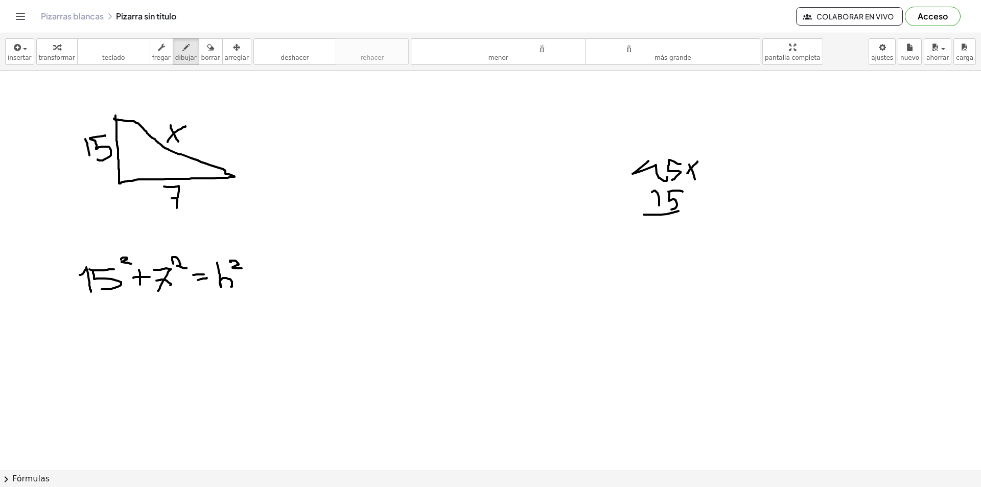
drag, startPoint x: 661, startPoint y: 215, endPoint x: 692, endPoint y: 216, distance: 31.2
drag, startPoint x: 675, startPoint y: 218, endPoint x: 665, endPoint y: 233, distance: 18.4
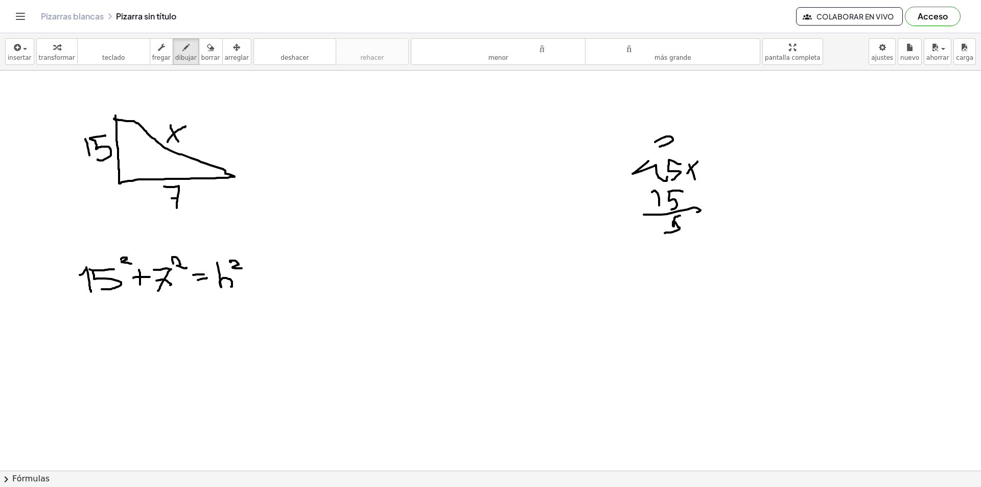
drag, startPoint x: 655, startPoint y: 142, endPoint x: 674, endPoint y: 148, distance: 20.4
drag, startPoint x: 644, startPoint y: 220, endPoint x: 647, endPoint y: 237, distance: 17.1
drag, startPoint x: 649, startPoint y: 227, endPoint x: 664, endPoint y: 226, distance: 15.4
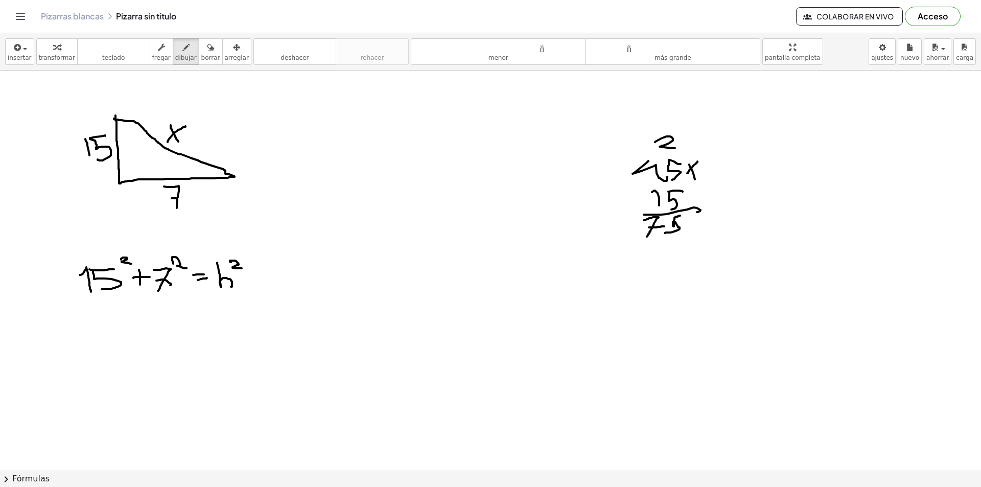
drag, startPoint x: 647, startPoint y: 248, endPoint x: 649, endPoint y: 264, distance: 16.0
drag, startPoint x: 649, startPoint y: 246, endPoint x: 659, endPoint y: 246, distance: 10.7
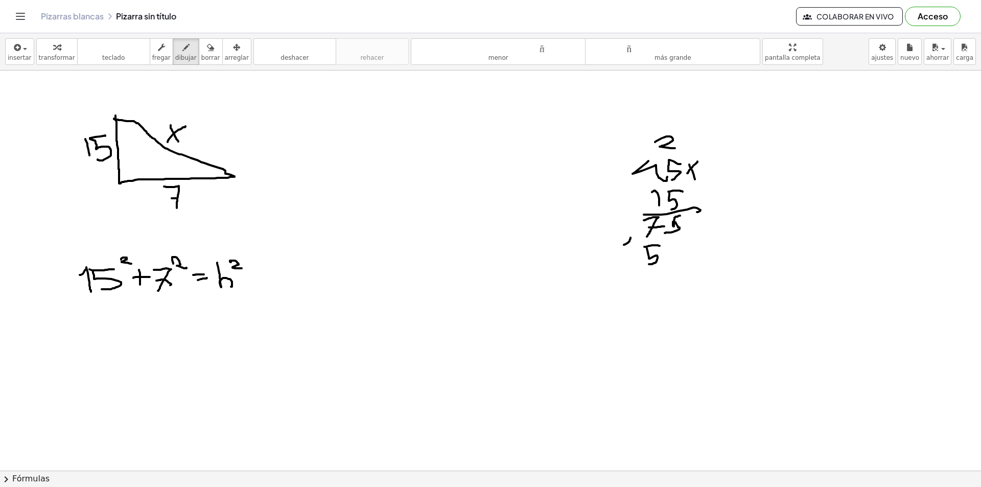
drag, startPoint x: 624, startPoint y: 245, endPoint x: 631, endPoint y: 260, distance: 17.6
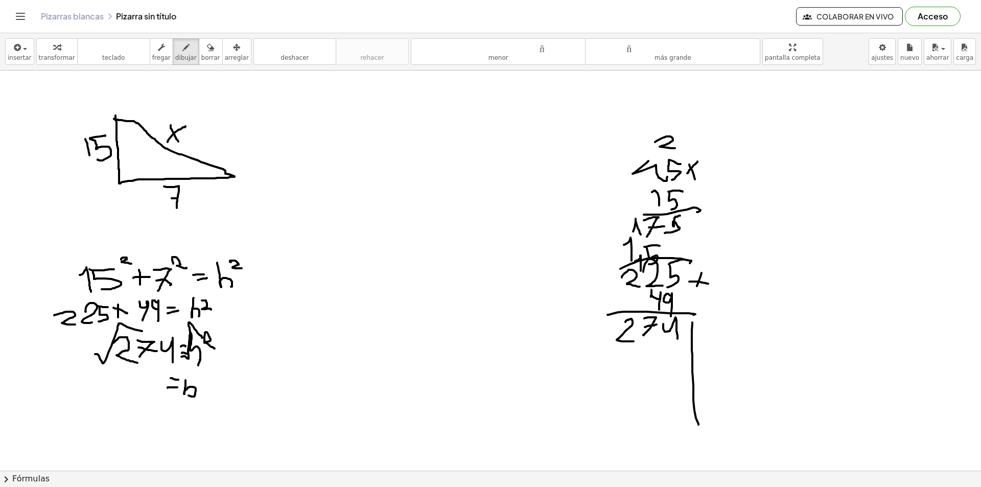
drag, startPoint x: 655, startPoint y: 354, endPoint x: 652, endPoint y: 367, distance: 13.5
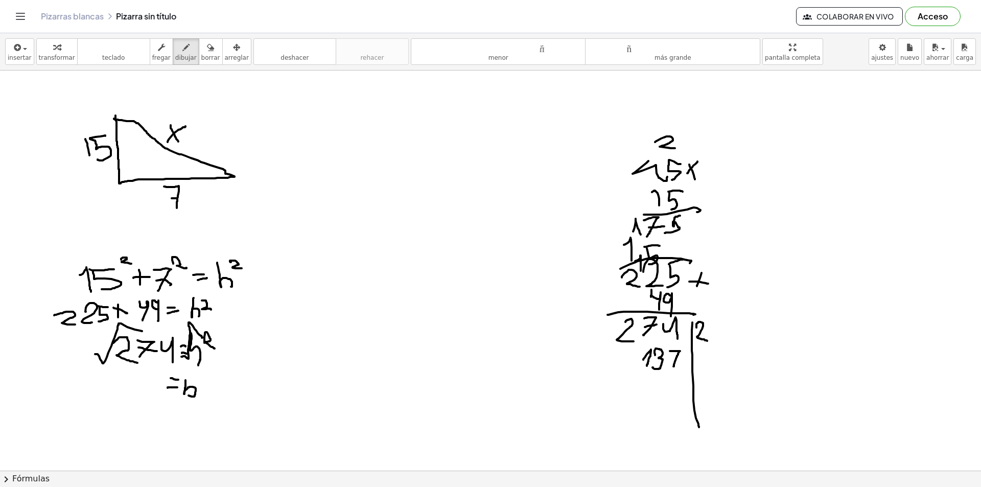
drag, startPoint x: 670, startPoint y: 351, endPoint x: 673, endPoint y: 366, distance: 15.7
drag, startPoint x: 669, startPoint y: 358, endPoint x: 680, endPoint y: 358, distance: 11.2
drag, startPoint x: 136, startPoint y: 354, endPoint x: 228, endPoint y: 337, distance: 93.6
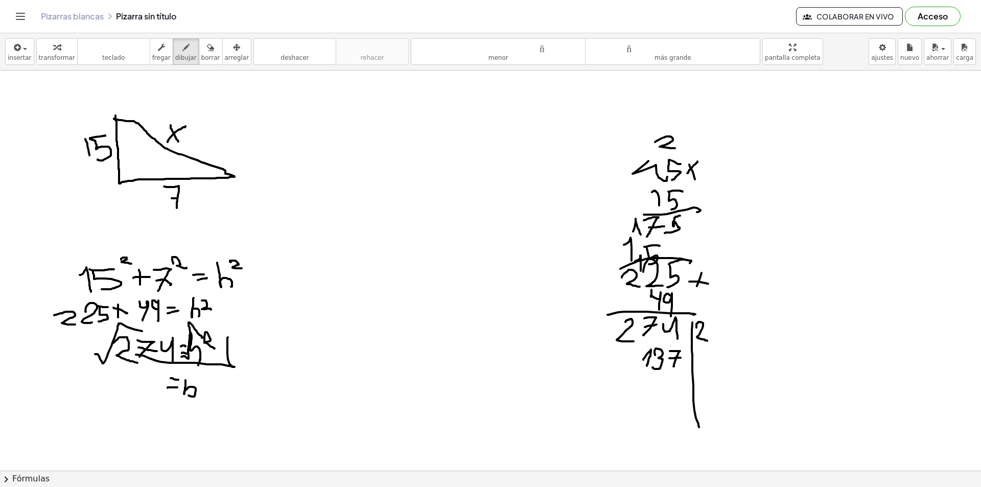
drag, startPoint x: 208, startPoint y: 397, endPoint x: 239, endPoint y: 354, distance: 52.3
drag, startPoint x: 236, startPoint y: 374, endPoint x: 223, endPoint y: 407, distance: 35.3
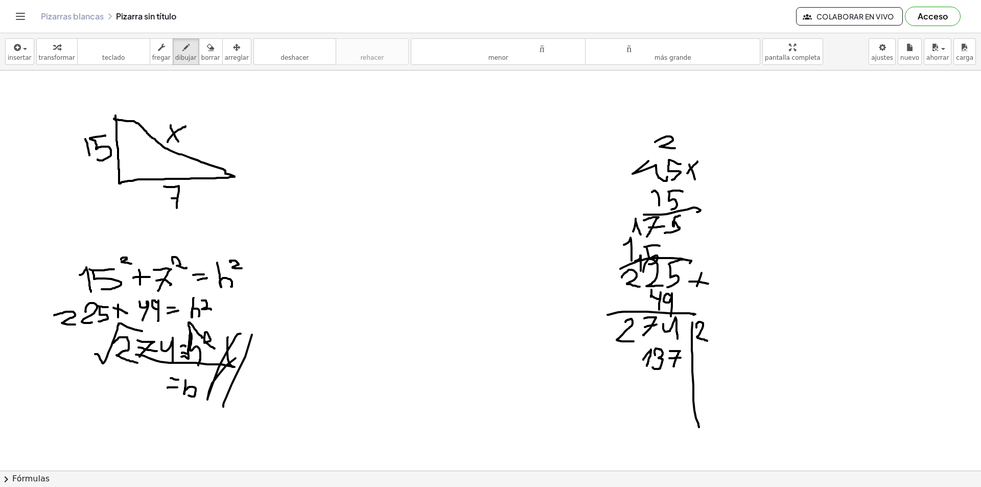
click at [193, 65] on div "insertar Seleccione uno: Expresión matemática Función Texto Vídeo de YouTube Gr…" at bounding box center [490, 51] width 981 height 37
click at [201, 56] on font "borrar" at bounding box center [210, 57] width 19 height 7
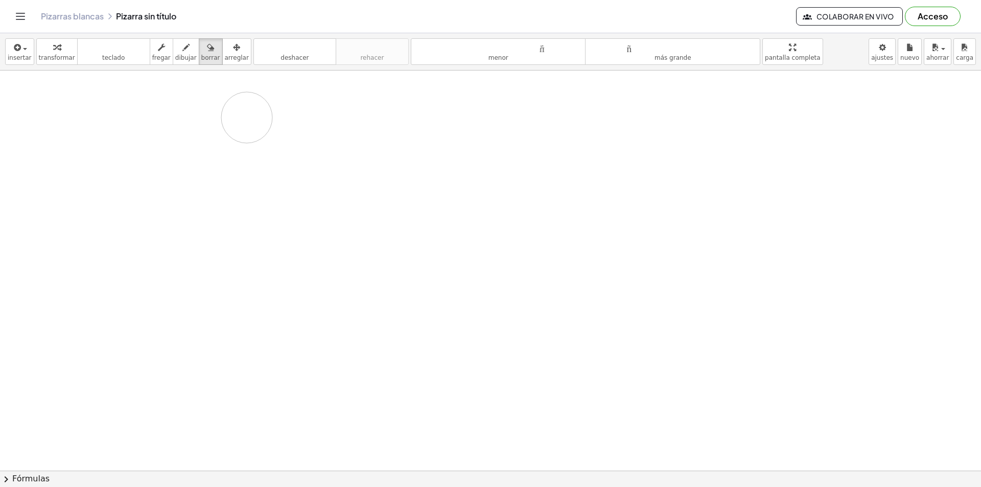
drag, startPoint x: 683, startPoint y: 114, endPoint x: 45, endPoint y: 128, distance: 638.1
click at [173, 54] on button "dibujar" at bounding box center [186, 51] width 27 height 27
drag, startPoint x: 229, startPoint y: 115, endPoint x: 221, endPoint y: 117, distance: 9.1
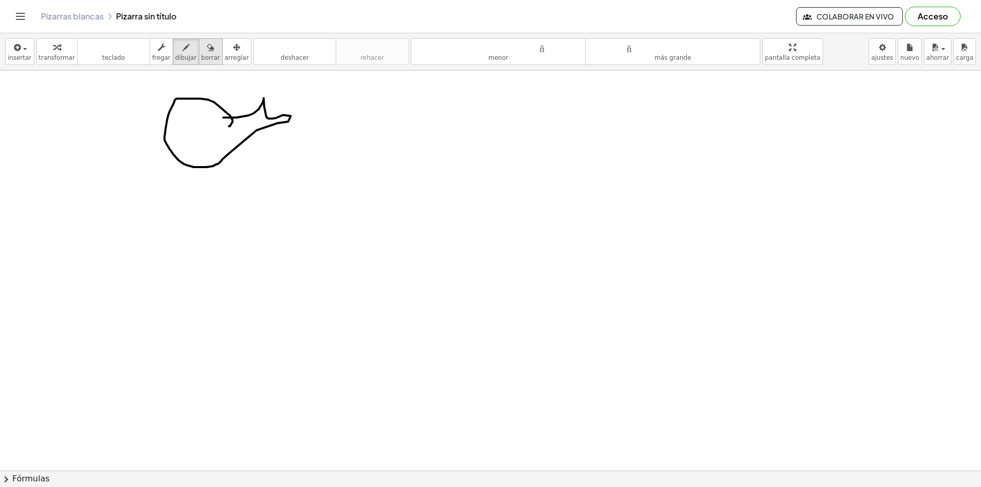
click at [201, 48] on div "button" at bounding box center [210, 47] width 19 height 12
drag, startPoint x: 186, startPoint y: 126, endPoint x: 206, endPoint y: 93, distance: 38.0
click at [175, 58] on font "dibujar" at bounding box center [185, 57] width 21 height 7
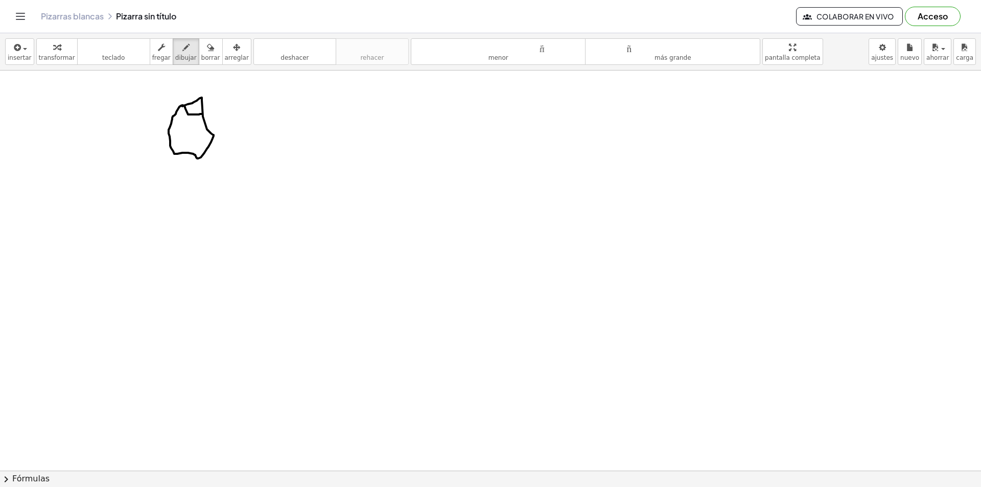
drag, startPoint x: 202, startPoint y: 114, endPoint x: 182, endPoint y: 100, distance: 24.1
drag, startPoint x: 207, startPoint y: 54, endPoint x: 204, endPoint y: 60, distance: 7.3
click at [206, 54] on button "borrar" at bounding box center [211, 51] width 24 height 27
drag, startPoint x: 181, startPoint y: 102, endPoint x: 153, endPoint y: 122, distance: 35.2
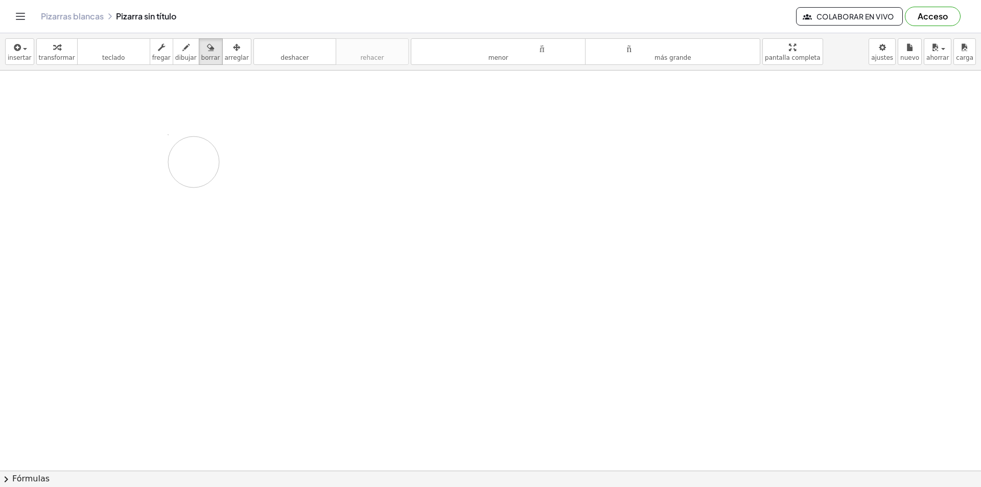
drag, startPoint x: 170, startPoint y: 62, endPoint x: 174, endPoint y: 78, distance: 16.4
click at [173, 62] on button "dibujar" at bounding box center [186, 51] width 27 height 27
drag, startPoint x: 204, startPoint y: 122, endPoint x: 186, endPoint y: 116, distance: 18.7
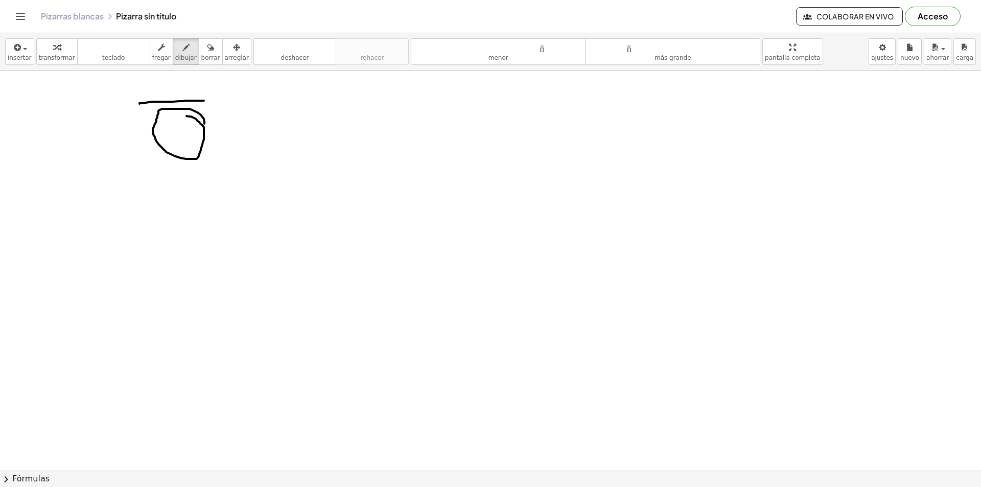
drag, startPoint x: 139, startPoint y: 104, endPoint x: 203, endPoint y: 103, distance: 63.9
drag, startPoint x: 143, startPoint y: 106, endPoint x: 209, endPoint y: 117, distance: 67.3
click at [201, 58] on font "borrar" at bounding box center [210, 57] width 19 height 7
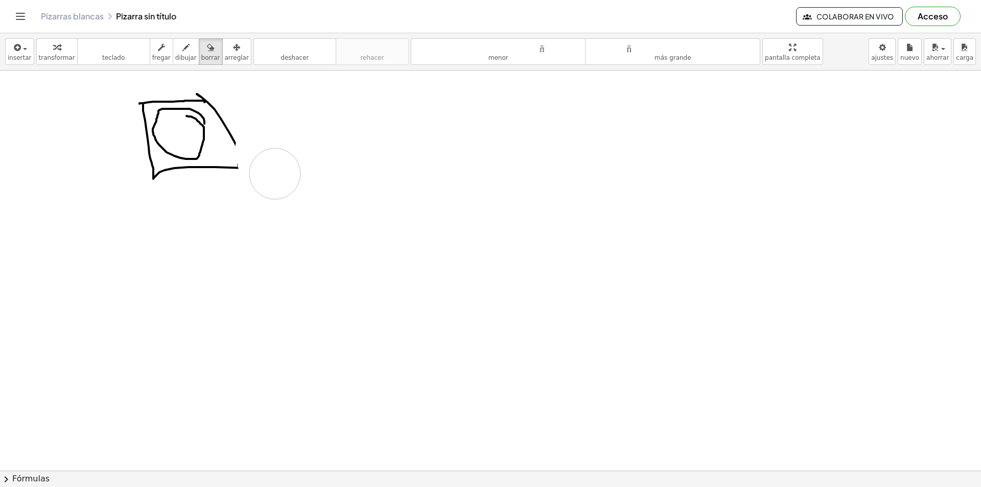
drag, startPoint x: 260, startPoint y: 150, endPoint x: 245, endPoint y: 112, distance: 40.8
click at [177, 58] on font "dibujar" at bounding box center [185, 57] width 21 height 7
drag, startPoint x: 228, startPoint y: 131, endPoint x: 220, endPoint y: 159, distance: 29.3
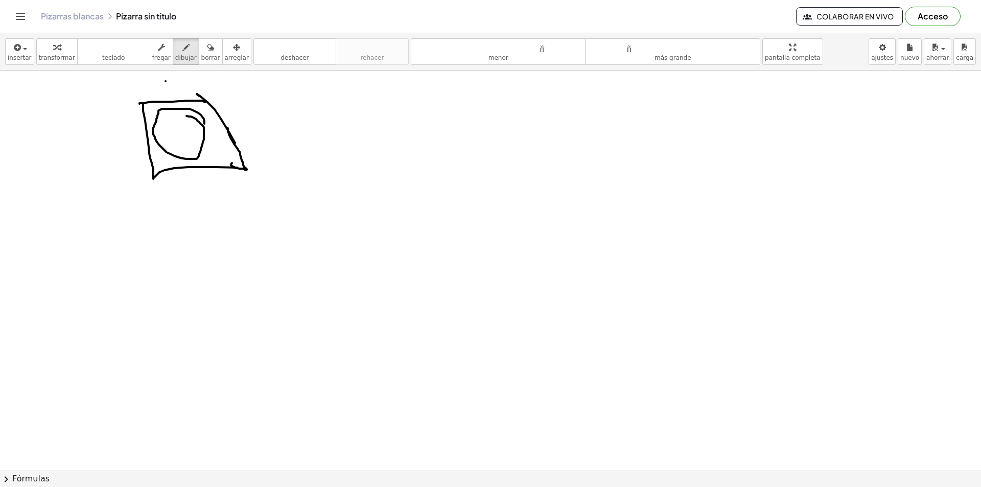
drag, startPoint x: 165, startPoint y: 81, endPoint x: 167, endPoint y: 88, distance: 7.3
drag, startPoint x: 181, startPoint y: 80, endPoint x: 171, endPoint y: 91, distance: 15.2
drag, startPoint x: 215, startPoint y: 98, endPoint x: 226, endPoint y: 106, distance: 14.3
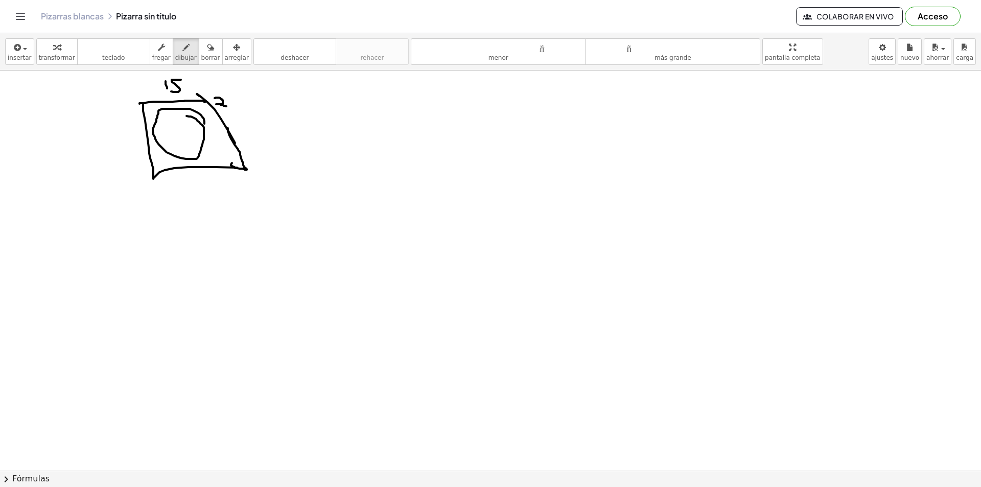
drag, startPoint x: 238, startPoint y: 131, endPoint x: 245, endPoint y: 150, distance: 20.4
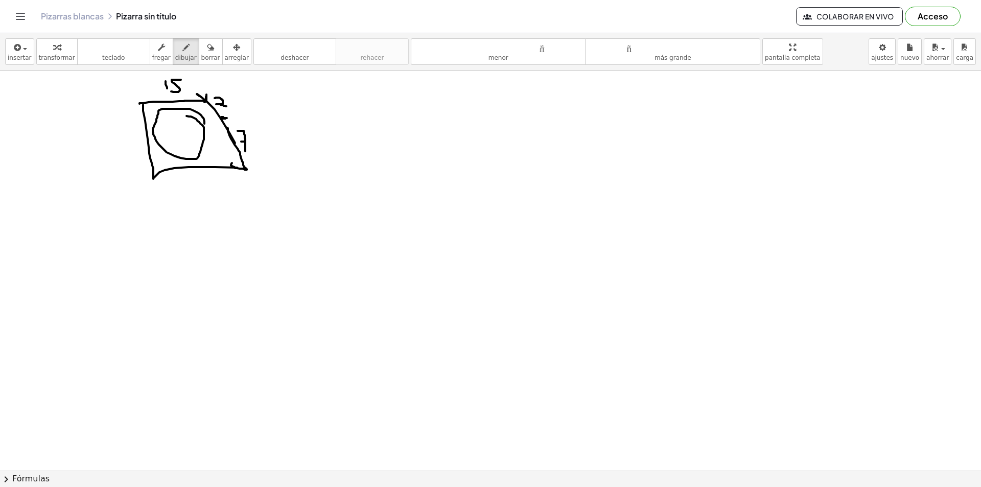
drag, startPoint x: 131, startPoint y: 227, endPoint x: 120, endPoint y: 248, distance: 23.5
drag, startPoint x: 131, startPoint y: 227, endPoint x: 133, endPoint y: 245, distance: 17.6
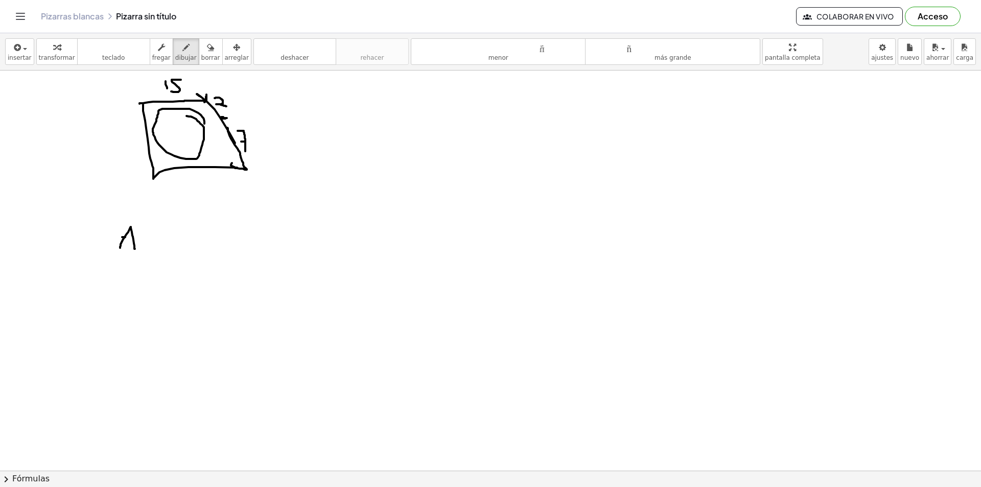
drag, startPoint x: 122, startPoint y: 237, endPoint x: 136, endPoint y: 237, distance: 13.8
drag, startPoint x: 141, startPoint y: 230, endPoint x: 139, endPoint y: 247, distance: 17.0
drag, startPoint x: 139, startPoint y: 232, endPoint x: 139, endPoint y: 244, distance: 11.8
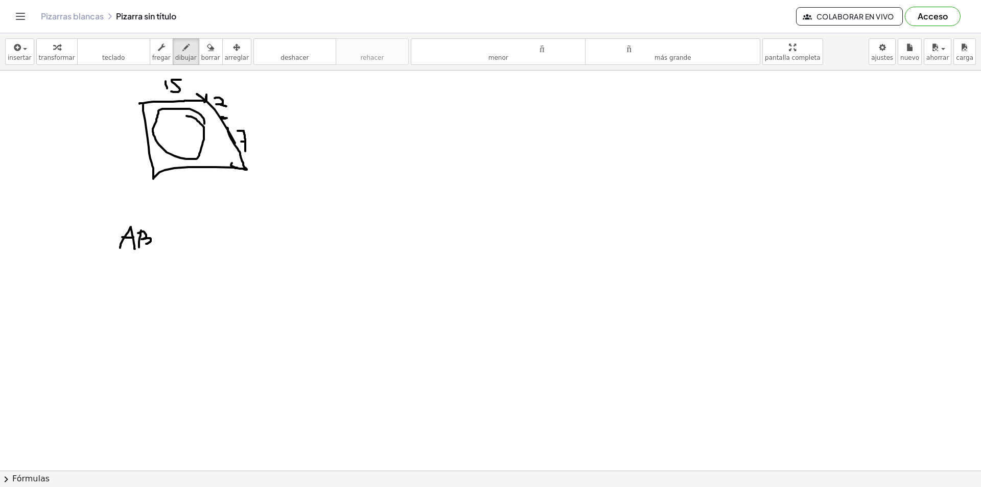
drag, startPoint x: 122, startPoint y: 223, endPoint x: 157, endPoint y: 241, distance: 39.5
drag, startPoint x: 158, startPoint y: 231, endPoint x: 159, endPoint y: 245, distance: 13.3
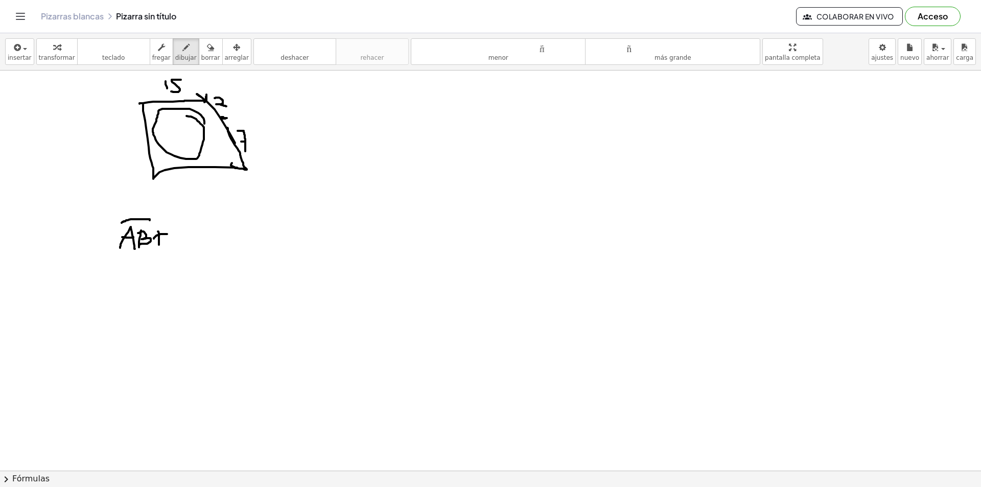
drag, startPoint x: 154, startPoint y: 239, endPoint x: 160, endPoint y: 241, distance: 6.5
drag, startPoint x: 182, startPoint y: 232, endPoint x: 181, endPoint y: 252, distance: 20.0
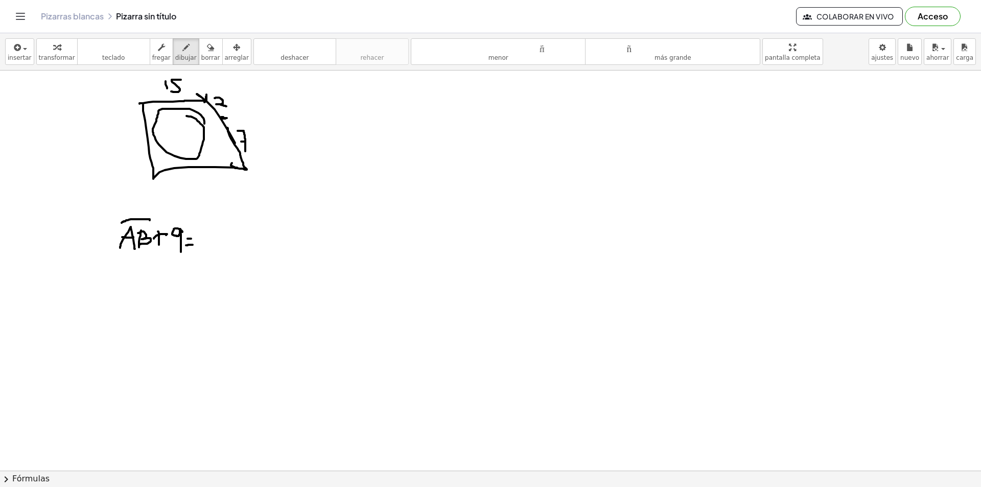
drag, startPoint x: 186, startPoint y: 245, endPoint x: 193, endPoint y: 245, distance: 6.7
drag, startPoint x: 201, startPoint y: 230, endPoint x: 208, endPoint y: 243, distance: 14.6
drag, startPoint x: 214, startPoint y: 229, endPoint x: 214, endPoint y: 245, distance: 15.8
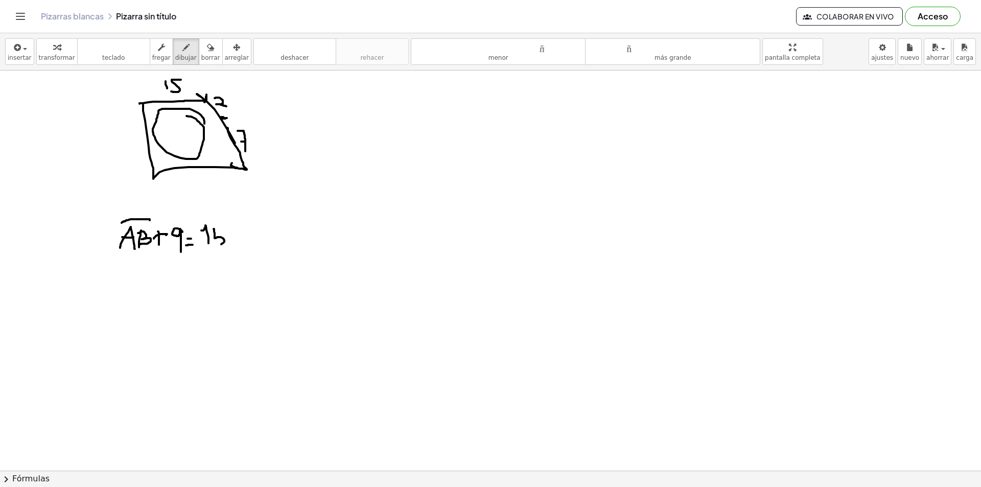
drag, startPoint x: 213, startPoint y: 227, endPoint x: 220, endPoint y: 226, distance: 6.7
drag, startPoint x: 231, startPoint y: 228, endPoint x: 230, endPoint y: 243, distance: 15.4
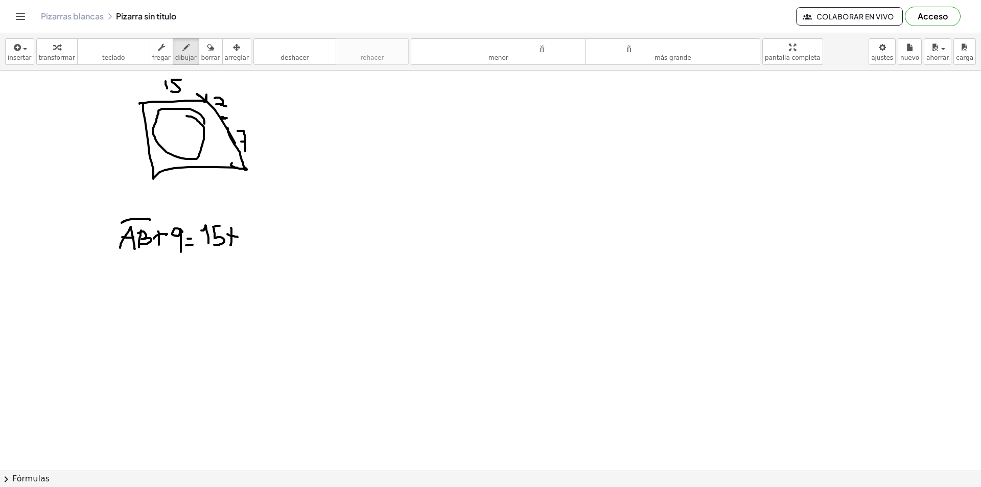
drag, startPoint x: 248, startPoint y: 226, endPoint x: 250, endPoint y: 239, distance: 12.9
drag, startPoint x: 248, startPoint y: 225, endPoint x: 255, endPoint y: 238, distance: 14.5
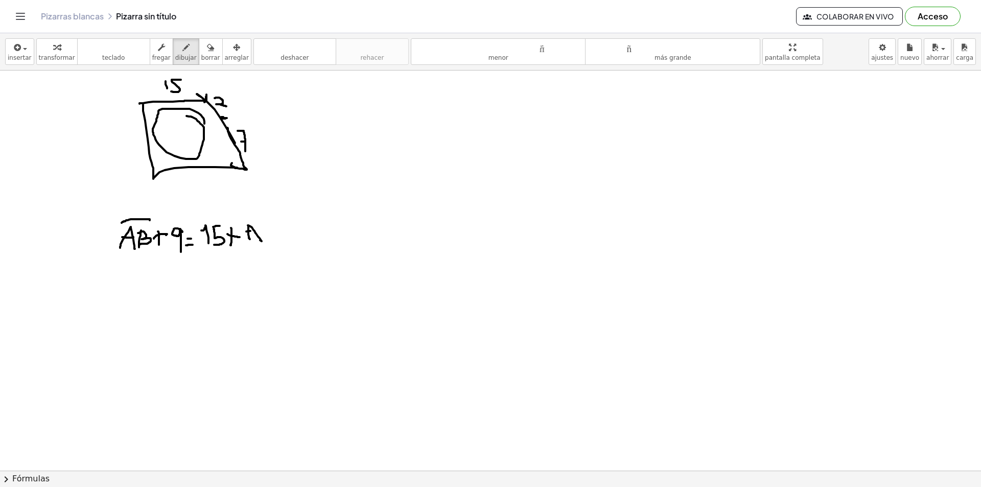
drag, startPoint x: 246, startPoint y: 231, endPoint x: 253, endPoint y: 232, distance: 7.2
drag, startPoint x: 264, startPoint y: 225, endPoint x: 265, endPoint y: 239, distance: 13.8
drag, startPoint x: 263, startPoint y: 224, endPoint x: 262, endPoint y: 235, distance: 10.8
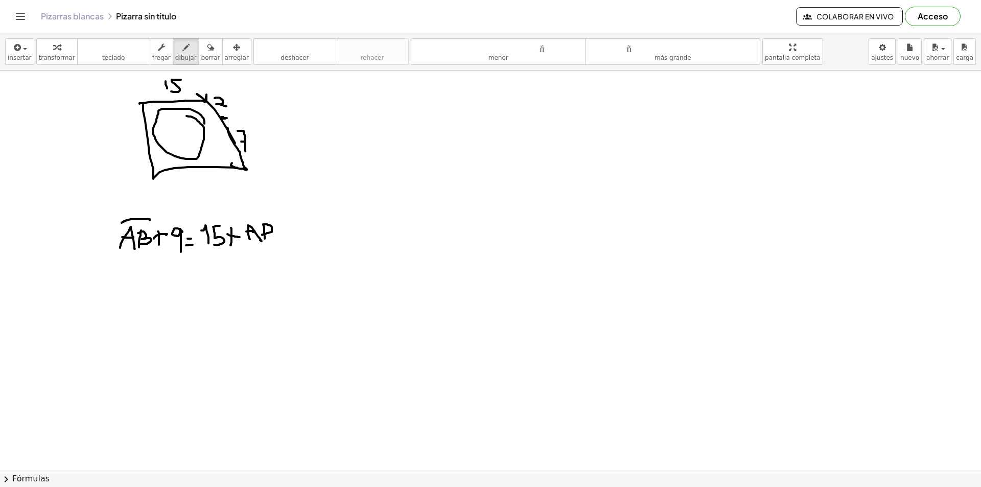
drag, startPoint x: 244, startPoint y: 218, endPoint x: 271, endPoint y: 219, distance: 26.6
drag, startPoint x: 477, startPoint y: 104, endPoint x: 540, endPoint y: 97, distance: 63.3
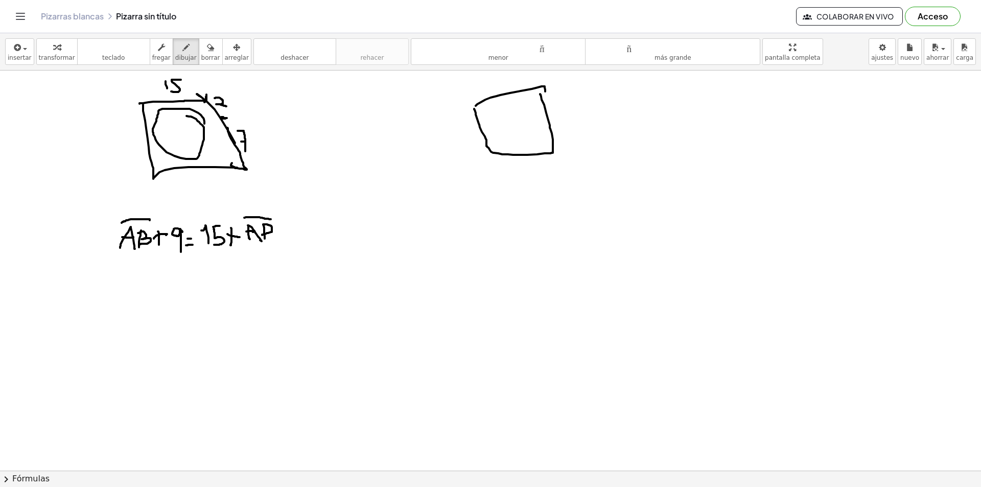
drag, startPoint x: 475, startPoint y: 110, endPoint x: 539, endPoint y: 89, distance: 67.5
drag, startPoint x: 507, startPoint y: 90, endPoint x: 529, endPoint y: 106, distance: 27.8
drag, startPoint x: 544, startPoint y: 121, endPoint x: 551, endPoint y: 120, distance: 7.2
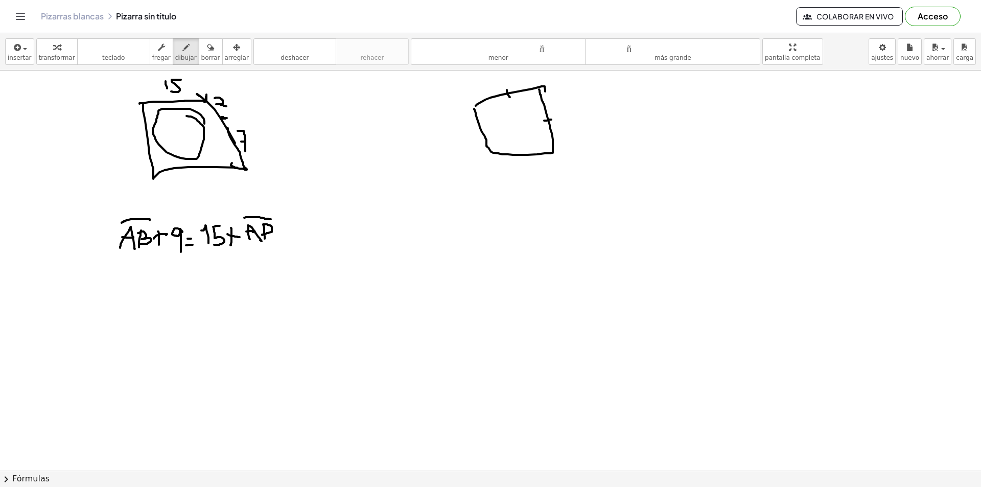
drag, startPoint x: 520, startPoint y: 153, endPoint x: 500, endPoint y: 143, distance: 23.1
drag, startPoint x: 475, startPoint y: 133, endPoint x: 482, endPoint y: 130, distance: 8.1
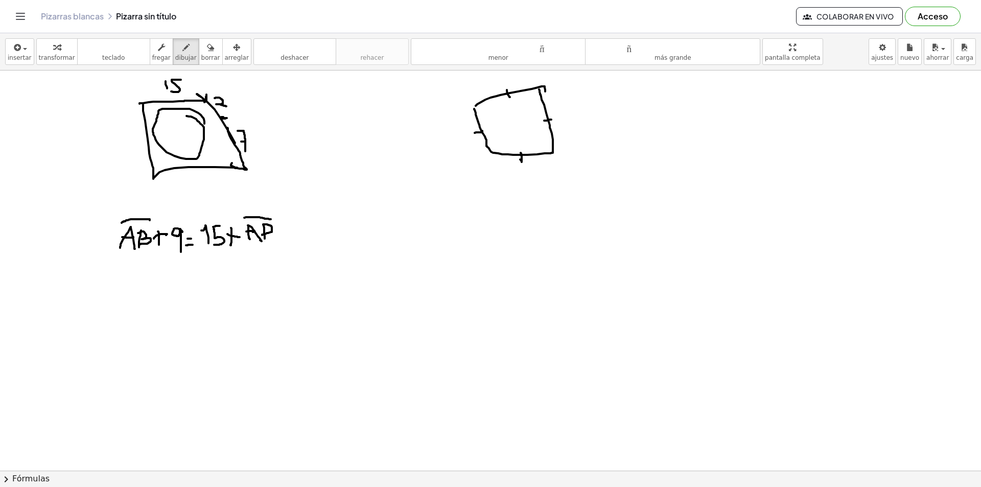
drag, startPoint x: 508, startPoint y: 161, endPoint x: 508, endPoint y: 169, distance: 7.7
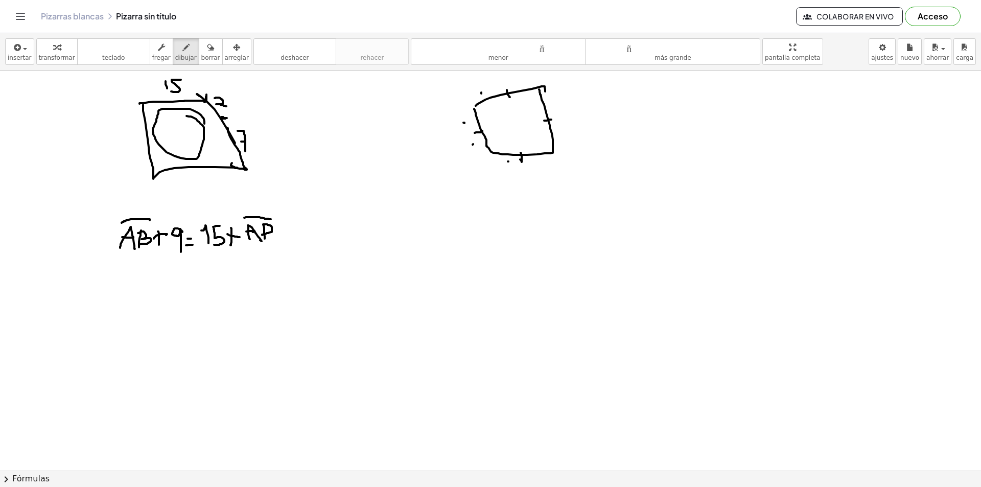
drag, startPoint x: 554, startPoint y: 142, endPoint x: 554, endPoint y: 125, distance: 16.9
drag, startPoint x: 552, startPoint y: 114, endPoint x: 538, endPoint y: 94, distance: 24.2
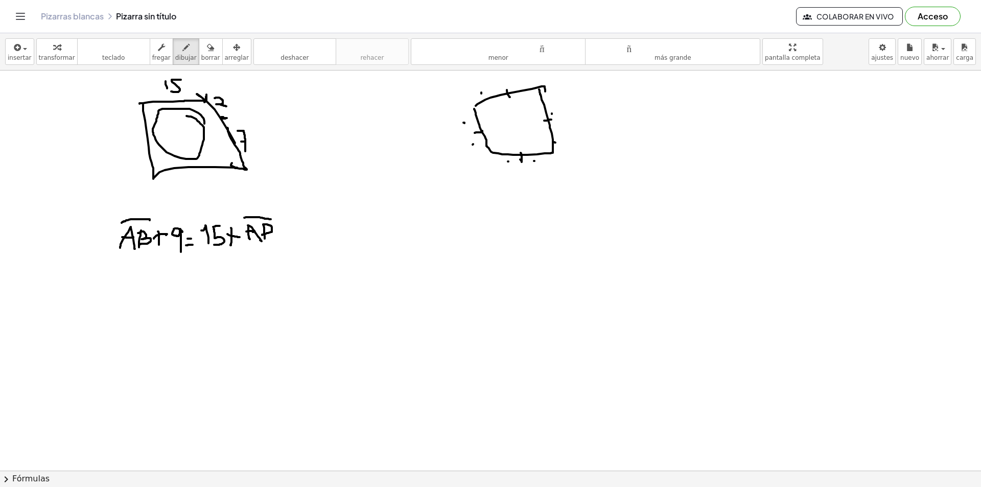
drag, startPoint x: 218, startPoint y: 176, endPoint x: 231, endPoint y: 182, distance: 14.0
click at [207, 51] on icon "button" at bounding box center [210, 47] width 7 height 12
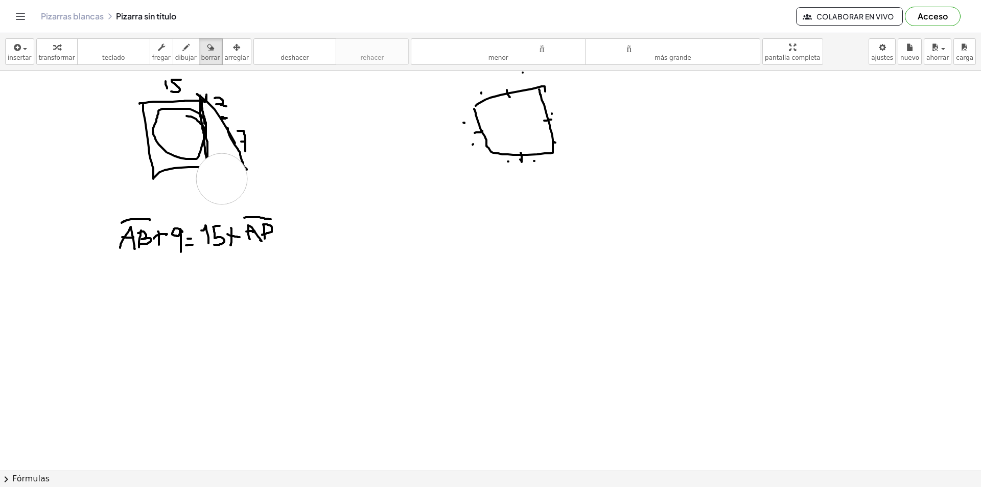
click at [177, 59] on font "dibujar" at bounding box center [185, 57] width 21 height 7
drag, startPoint x: 192, startPoint y: 165, endPoint x: 243, endPoint y: 156, distance: 51.9
drag, startPoint x: 203, startPoint y: 165, endPoint x: 197, endPoint y: 125, distance: 40.7
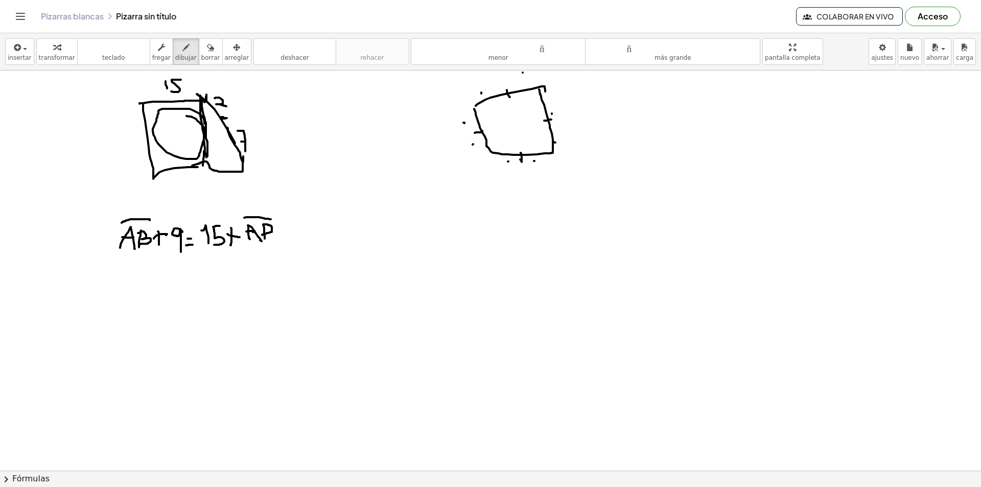
drag, startPoint x: 222, startPoint y: 177, endPoint x: 219, endPoint y: 188, distance: 12.1
drag, startPoint x: 219, startPoint y: 184, endPoint x: 240, endPoint y: 184, distance: 20.4
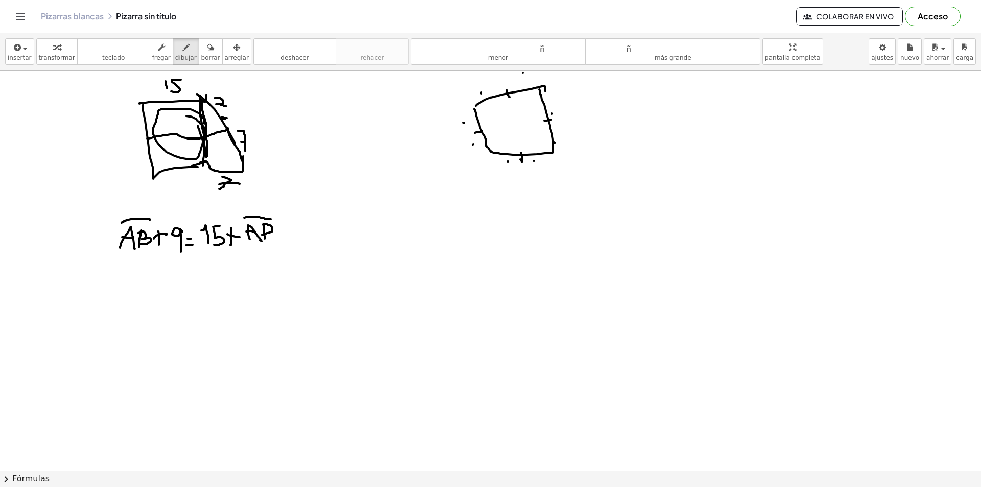
drag, startPoint x: 147, startPoint y: 138, endPoint x: 229, endPoint y: 130, distance: 82.1
drag, startPoint x: 185, startPoint y: 90, endPoint x: 195, endPoint y: 98, distance: 12.1
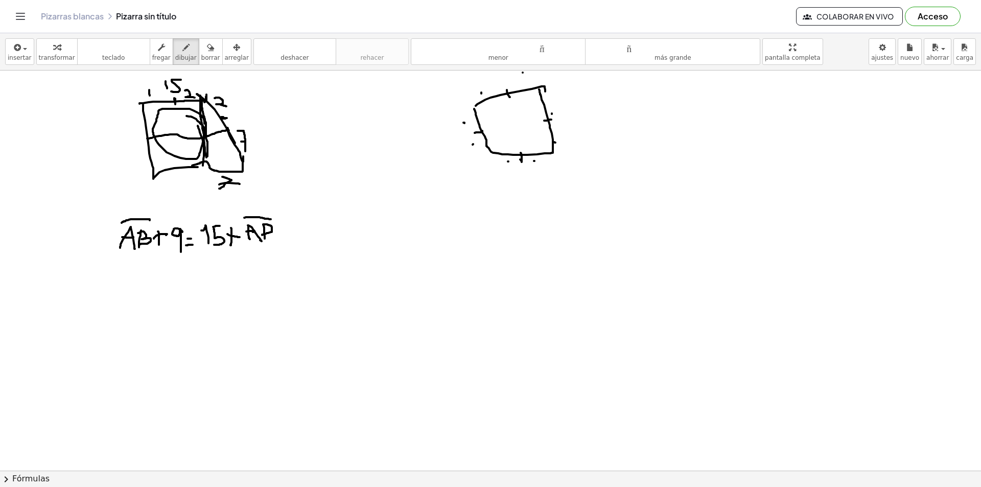
drag, startPoint x: 153, startPoint y: 87, endPoint x: 156, endPoint y: 98, distance: 11.0
drag, startPoint x: 114, startPoint y: 112, endPoint x: 132, endPoint y: 125, distance: 22.0
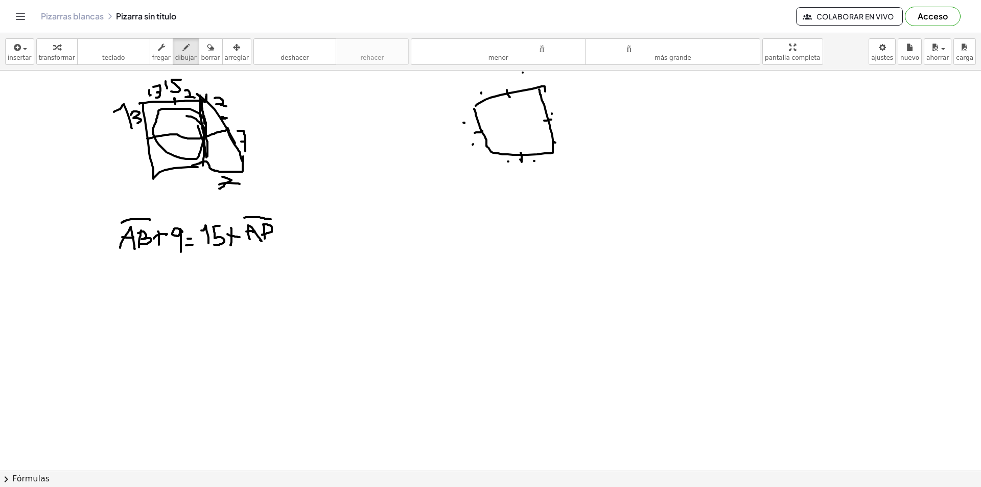
drag, startPoint x: 131, startPoint y: 115, endPoint x: 136, endPoint y: 124, distance: 10.1
drag, startPoint x: 124, startPoint y: 153, endPoint x: 145, endPoint y: 160, distance: 21.6
click at [201, 55] on font "borrar" at bounding box center [210, 57] width 19 height 7
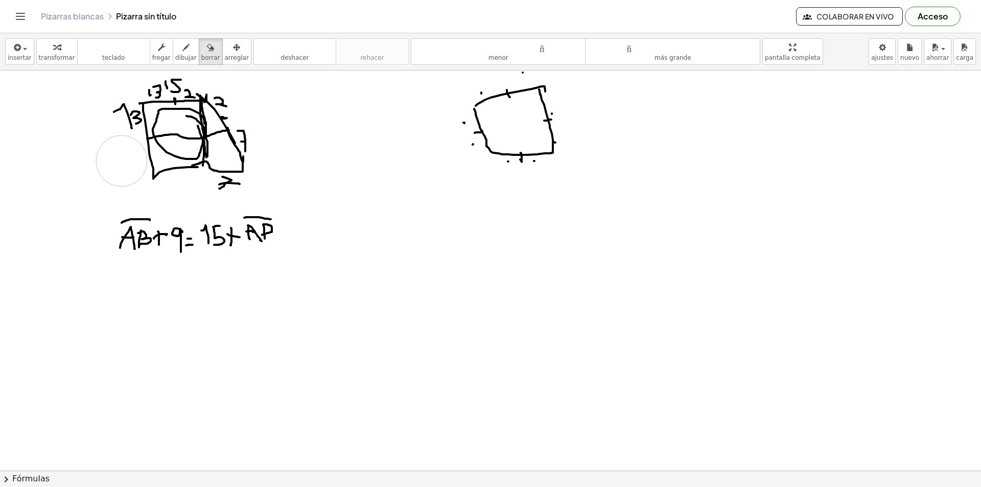
drag, startPoint x: 98, startPoint y: 150, endPoint x: 90, endPoint y: 144, distance: 9.4
click at [173, 54] on button "dibujar" at bounding box center [186, 51] width 27 height 27
drag, startPoint x: 194, startPoint y: 276, endPoint x: 201, endPoint y: 276, distance: 7.2
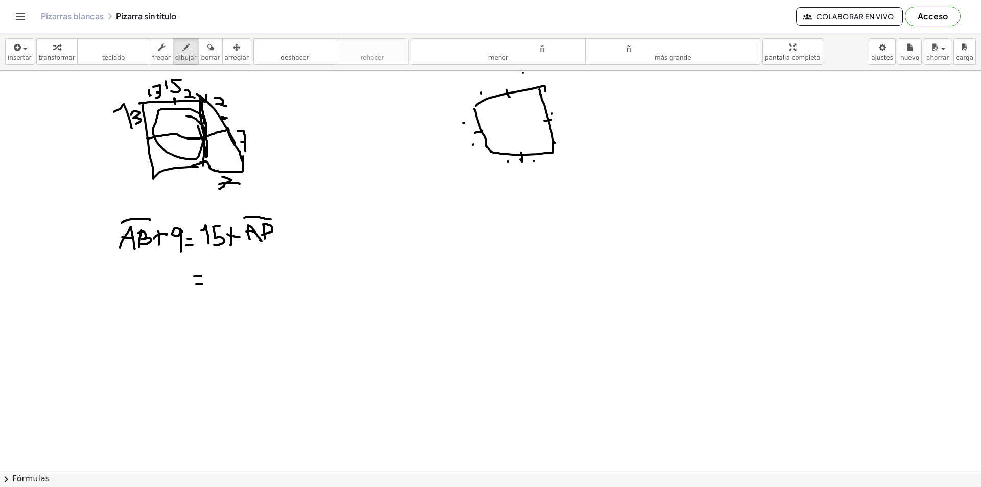
drag, startPoint x: 196, startPoint y: 284, endPoint x: 202, endPoint y: 284, distance: 6.1
drag, startPoint x: 209, startPoint y: 349, endPoint x: 206, endPoint y: 374, distance: 24.7
drag, startPoint x: 208, startPoint y: 362, endPoint x: 181, endPoint y: 363, distance: 27.1
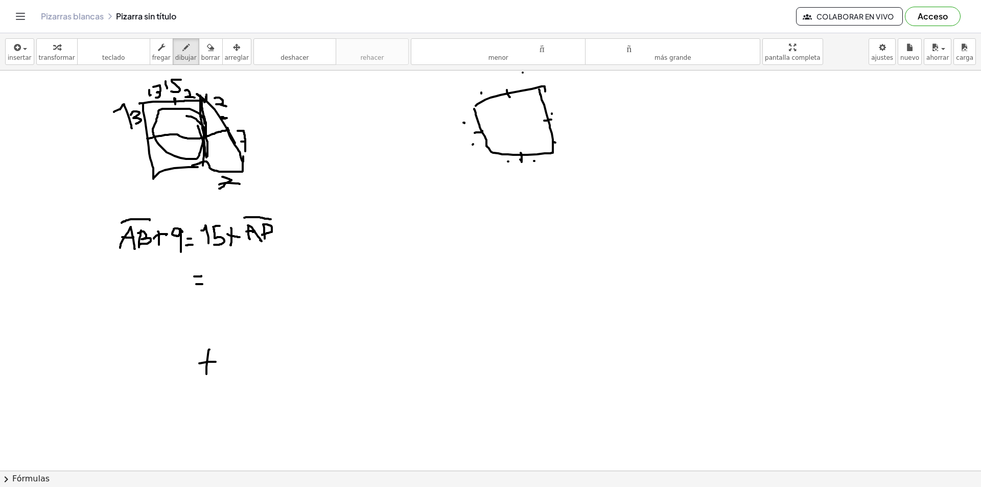
drag, startPoint x: 137, startPoint y: 347, endPoint x: 138, endPoint y: 362, distance: 15.4
drag, startPoint x: 129, startPoint y: 353, endPoint x: 162, endPoint y: 355, distance: 33.3
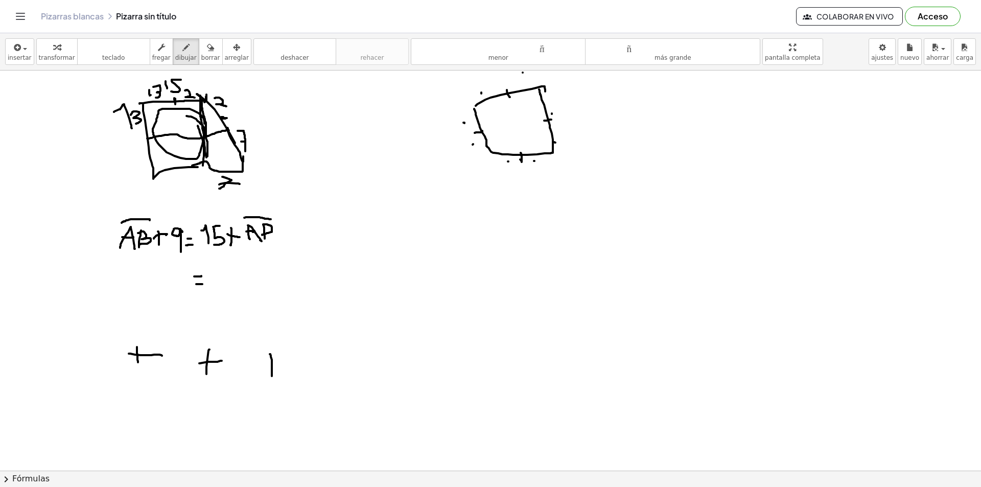
drag, startPoint x: 270, startPoint y: 354, endPoint x: 272, endPoint y: 376, distance: 22.0
drag, startPoint x: 265, startPoint y: 366, endPoint x: 278, endPoint y: 363, distance: 13.6
drag, startPoint x: 183, startPoint y: 348, endPoint x: 189, endPoint y: 371, distance: 24.3
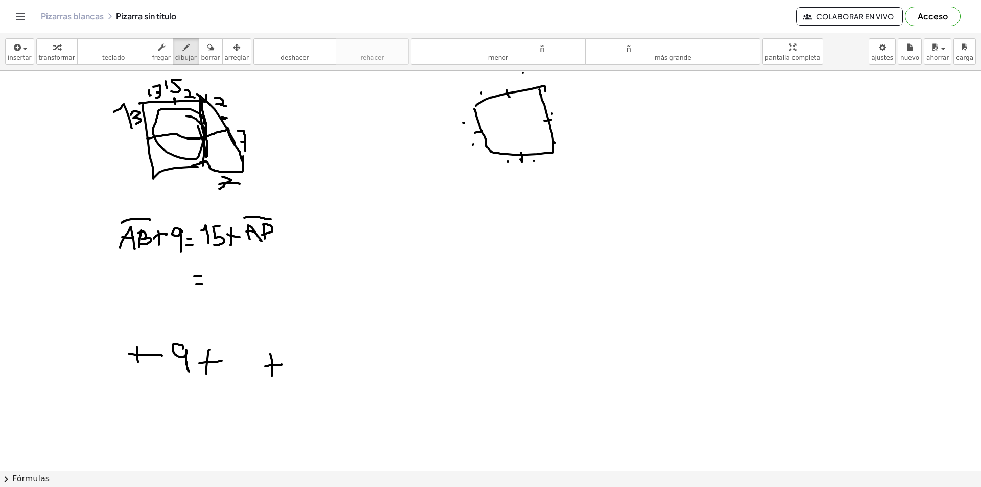
drag, startPoint x: 294, startPoint y: 352, endPoint x: 296, endPoint y: 373, distance: 21.0
drag, startPoint x: 315, startPoint y: 355, endPoint x: 303, endPoint y: 375, distance: 23.1
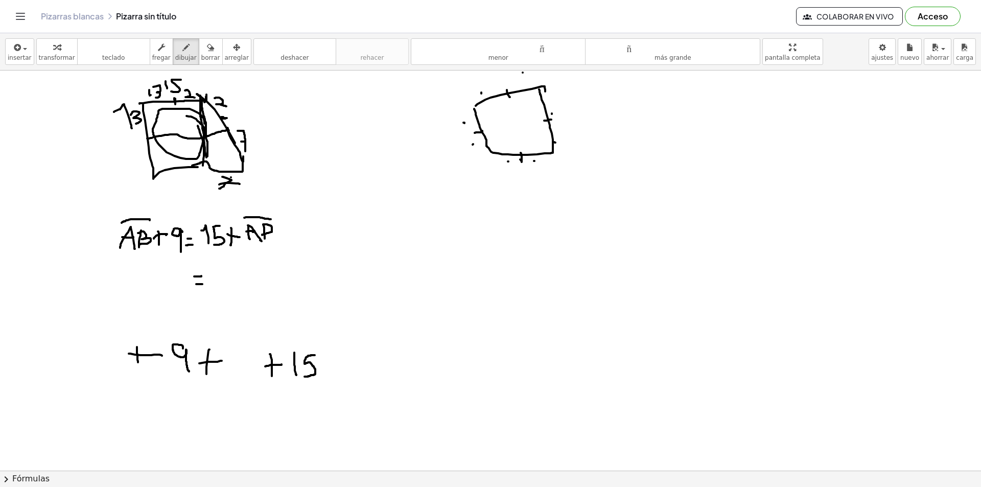
drag, startPoint x: 201, startPoint y: 104, endPoint x: 237, endPoint y: 166, distance: 71.8
drag, startPoint x: 385, startPoint y: 169, endPoint x: 381, endPoint y: 211, distance: 42.5
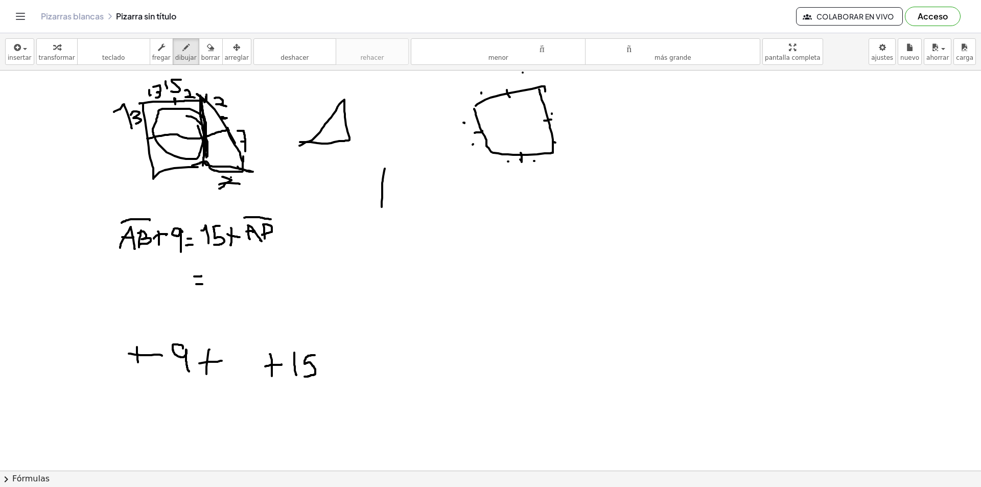
drag, startPoint x: 382, startPoint y: 171, endPoint x: 378, endPoint y: 209, distance: 39.0
drag, startPoint x: 411, startPoint y: 171, endPoint x: 418, endPoint y: 186, distance: 16.9
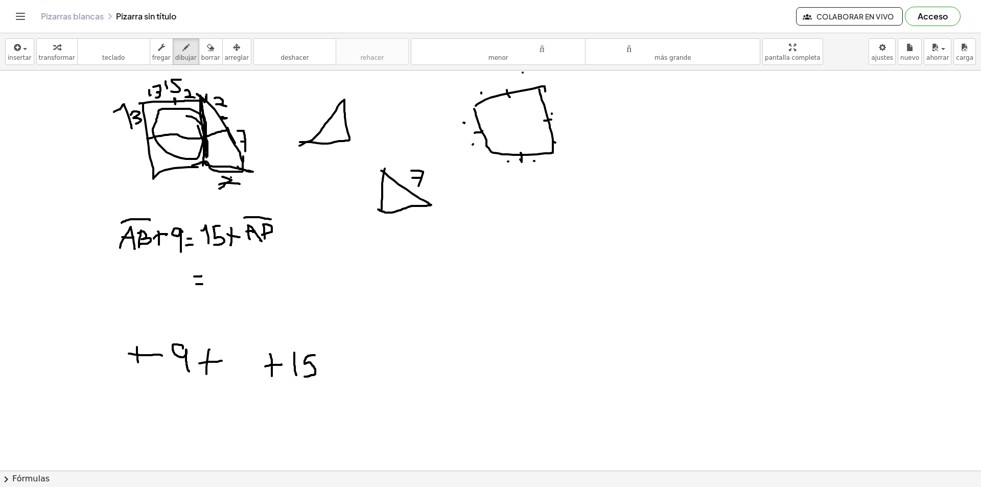
drag, startPoint x: 412, startPoint y: 178, endPoint x: 424, endPoint y: 179, distance: 12.3
drag, startPoint x: 414, startPoint y: 170, endPoint x: 423, endPoint y: 170, distance: 8.7
drag, startPoint x: 427, startPoint y: 169, endPoint x: 411, endPoint y: 189, distance: 26.3
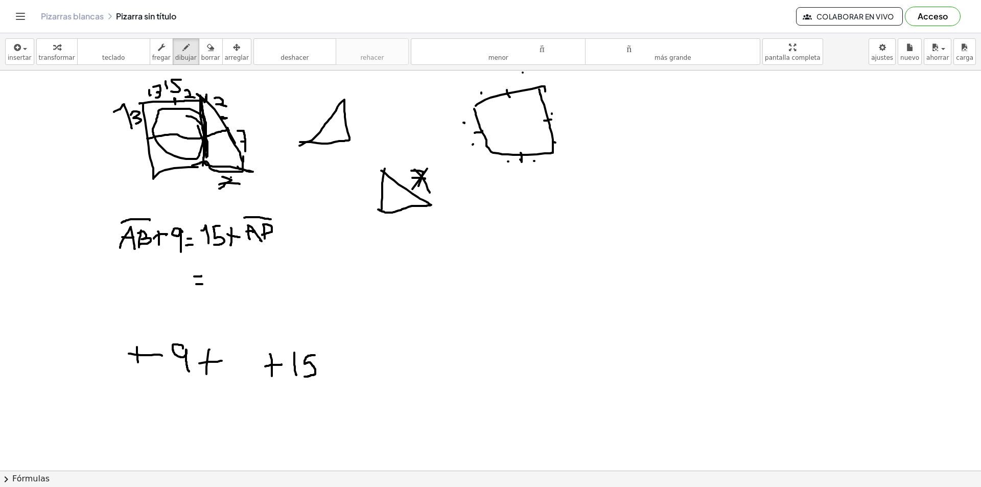
click at [201, 60] on font "borrar" at bounding box center [210, 57] width 19 height 7
drag, startPoint x: 417, startPoint y: 164, endPoint x: 422, endPoint y: 171, distance: 8.8
click at [181, 59] on font "dibujar" at bounding box center [185, 57] width 21 height 7
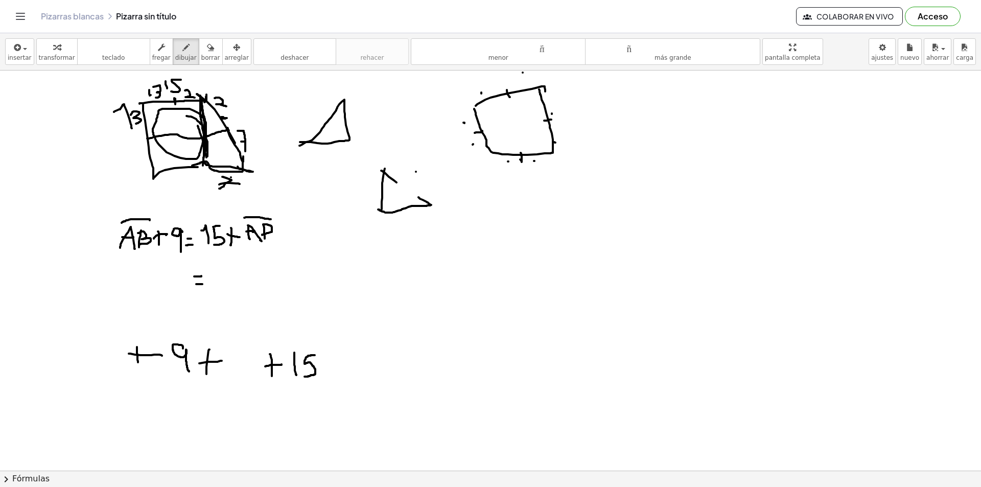
drag, startPoint x: 416, startPoint y: 172, endPoint x: 425, endPoint y: 189, distance: 19.6
drag, startPoint x: 423, startPoint y: 176, endPoint x: 410, endPoint y: 181, distance: 13.8
drag, startPoint x: 395, startPoint y: 182, endPoint x: 421, endPoint y: 198, distance: 30.7
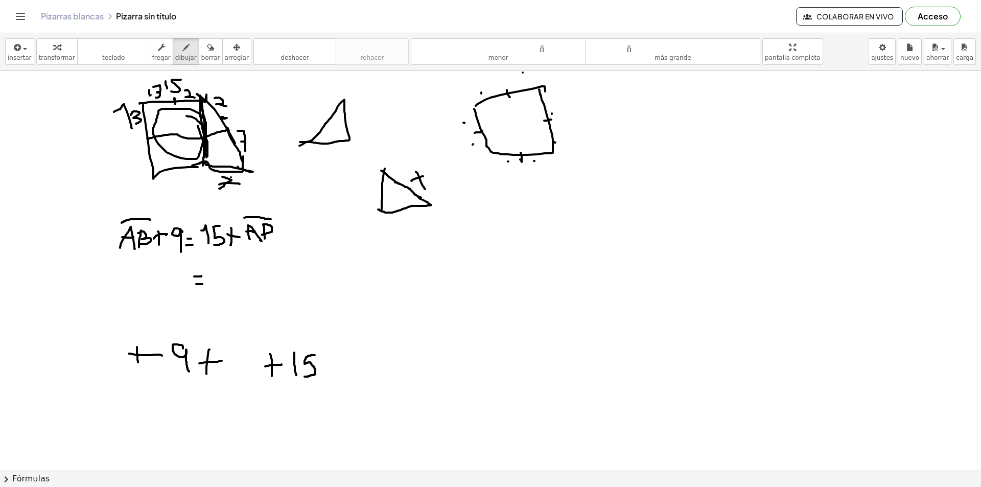
click at [201, 61] on font "borrar" at bounding box center [210, 57] width 19 height 7
click at [178, 60] on font "dibujar" at bounding box center [185, 57] width 21 height 7
drag, startPoint x: 413, startPoint y: 194, endPoint x: 395, endPoint y: 183, distance: 21.3
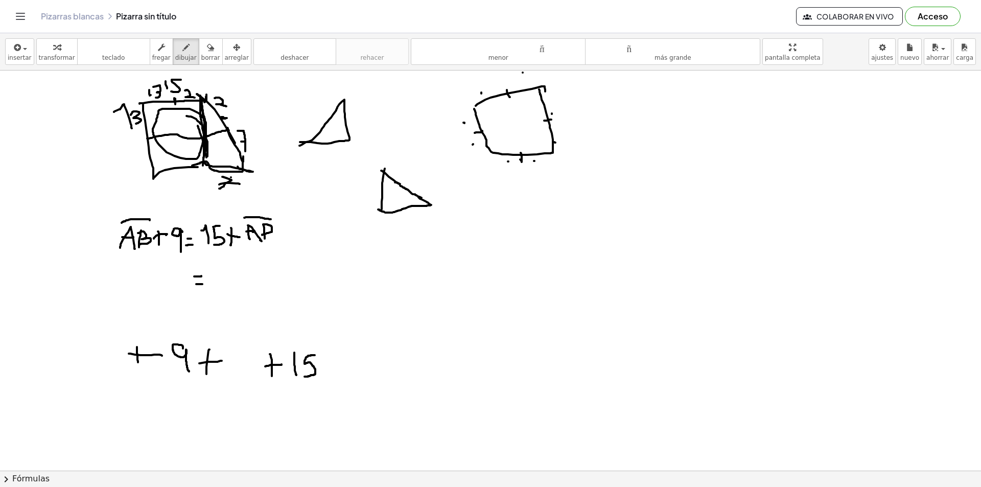
drag, startPoint x: 408, startPoint y: 173, endPoint x: 416, endPoint y: 187, distance: 16.0
drag, startPoint x: 411, startPoint y: 182, endPoint x: 429, endPoint y: 182, distance: 17.9
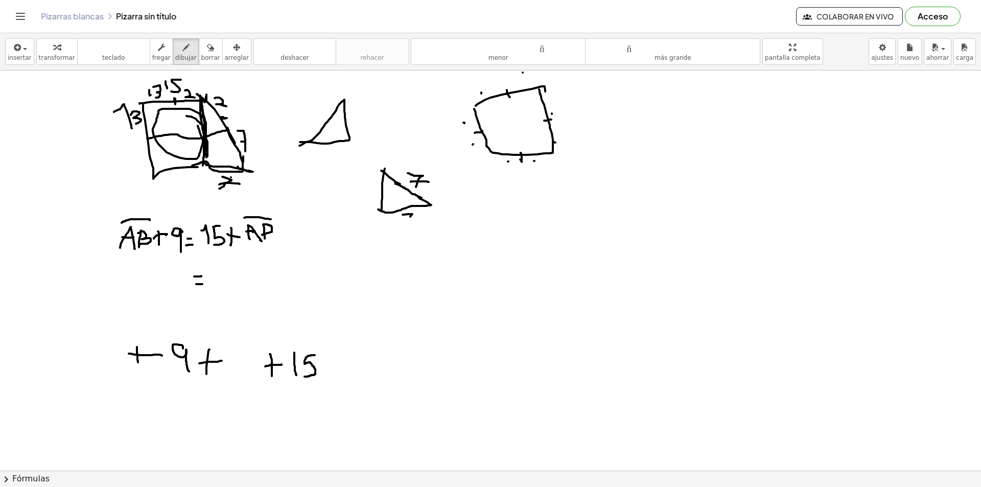
drag, startPoint x: 402, startPoint y: 215, endPoint x: 407, endPoint y: 229, distance: 15.4
drag, startPoint x: 405, startPoint y: 223, endPoint x: 414, endPoint y: 224, distance: 9.2
click at [207, 53] on icon "button" at bounding box center [210, 47] width 7 height 12
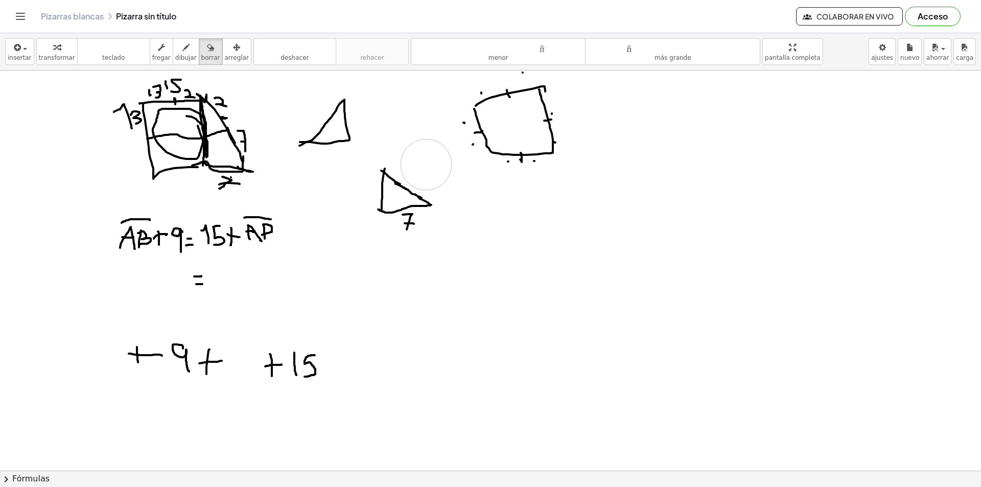
click at [175, 54] on font "dibujar" at bounding box center [185, 57] width 21 height 7
drag, startPoint x: 412, startPoint y: 170, endPoint x: 412, endPoint y: 185, distance: 14.8
drag, startPoint x: 363, startPoint y: 189, endPoint x: 372, endPoint y: 198, distance: 12.6
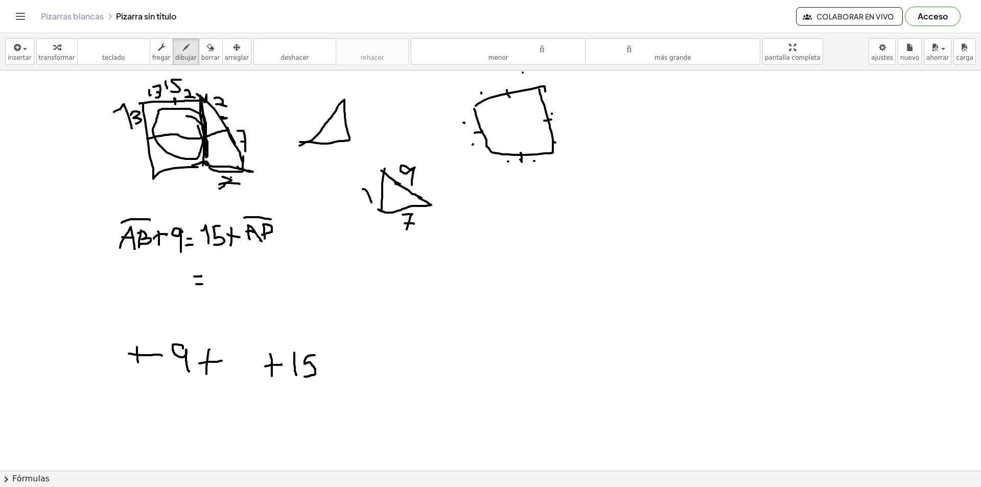
drag, startPoint x: 372, startPoint y: 194, endPoint x: 355, endPoint y: 195, distance: 16.9
drag, startPoint x: 471, startPoint y: 253, endPoint x: 479, endPoint y: 273, distance: 21.5
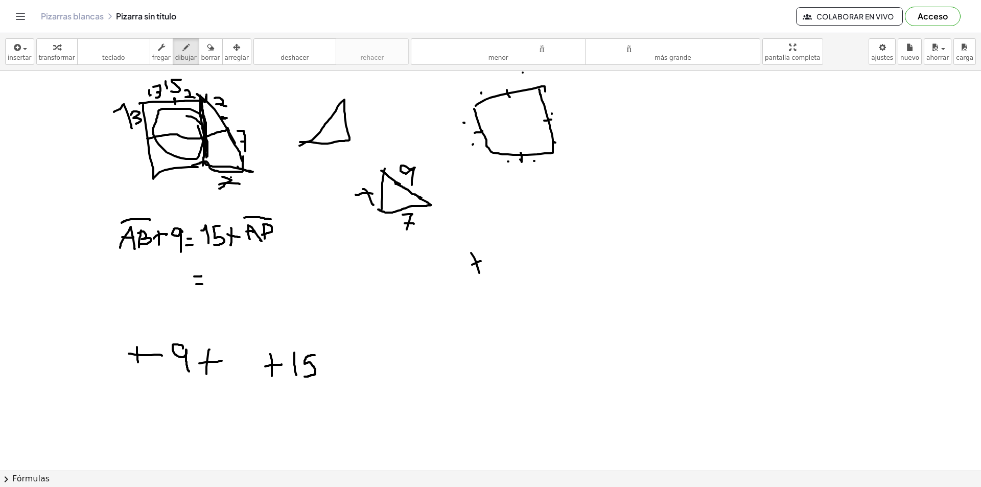
drag, startPoint x: 481, startPoint y: 261, endPoint x: 472, endPoint y: 265, distance: 9.4
drag, startPoint x: 489, startPoint y: 258, endPoint x: 493, endPoint y: 270, distance: 12.3
drag, startPoint x: 487, startPoint y: 262, endPoint x: 494, endPoint y: 262, distance: 7.7
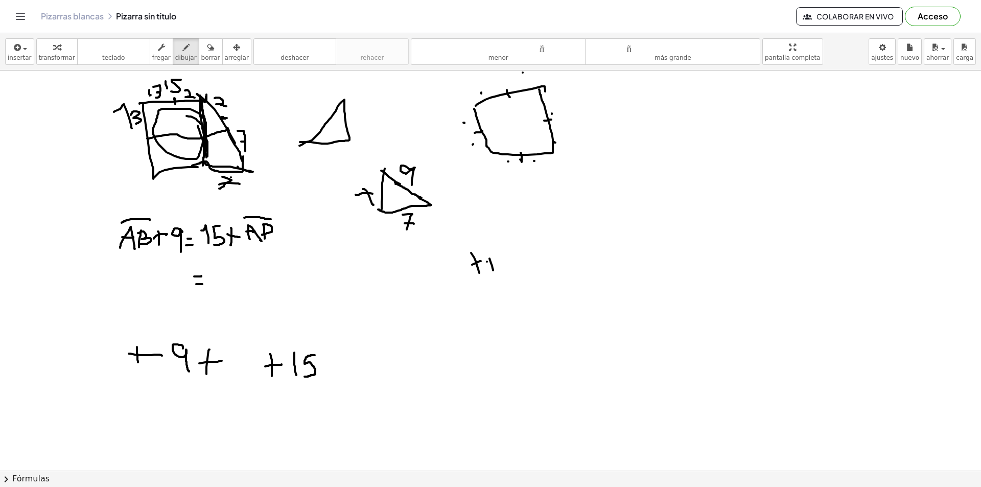
drag, startPoint x: 499, startPoint y: 260, endPoint x: 503, endPoint y: 272, distance: 12.8
drag, startPoint x: 501, startPoint y: 266, endPoint x: 511, endPoint y: 267, distance: 10.7
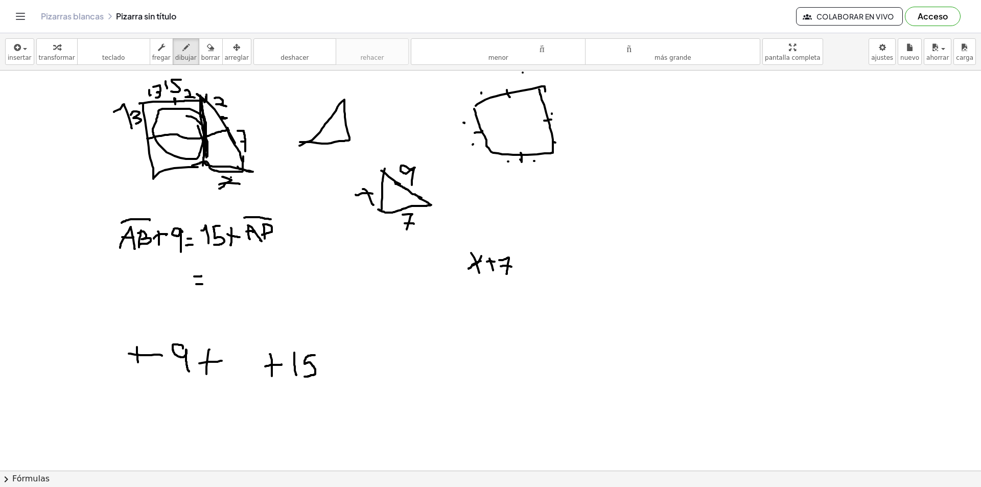
drag, startPoint x: 481, startPoint y: 256, endPoint x: 468, endPoint y: 269, distance: 18.1
drag, startPoint x: 519, startPoint y: 265, endPoint x: 524, endPoint y: 269, distance: 6.2
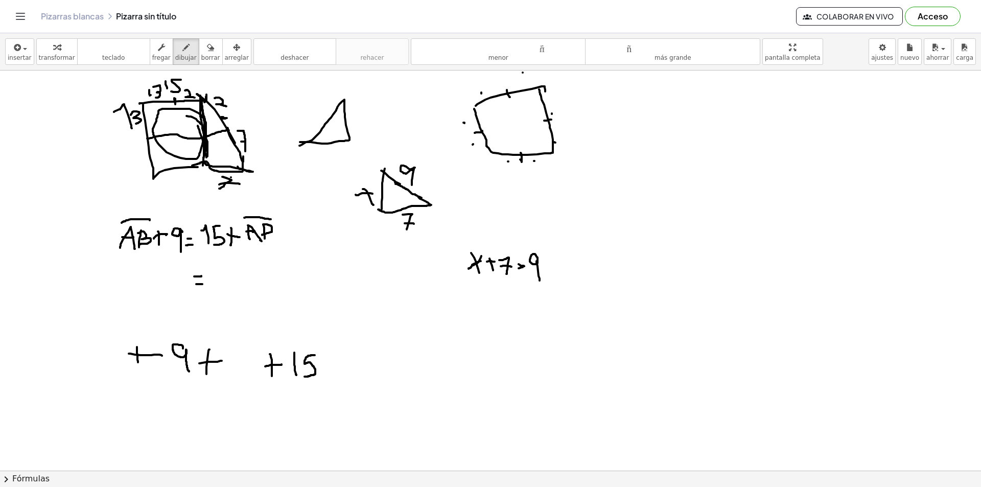
drag, startPoint x: 537, startPoint y: 263, endPoint x: 539, endPoint y: 280, distance: 17.5
drag, startPoint x: 483, startPoint y: 244, endPoint x: 491, endPoint y: 246, distance: 8.3
drag, startPoint x: 507, startPoint y: 249, endPoint x: 516, endPoint y: 255, distance: 11.5
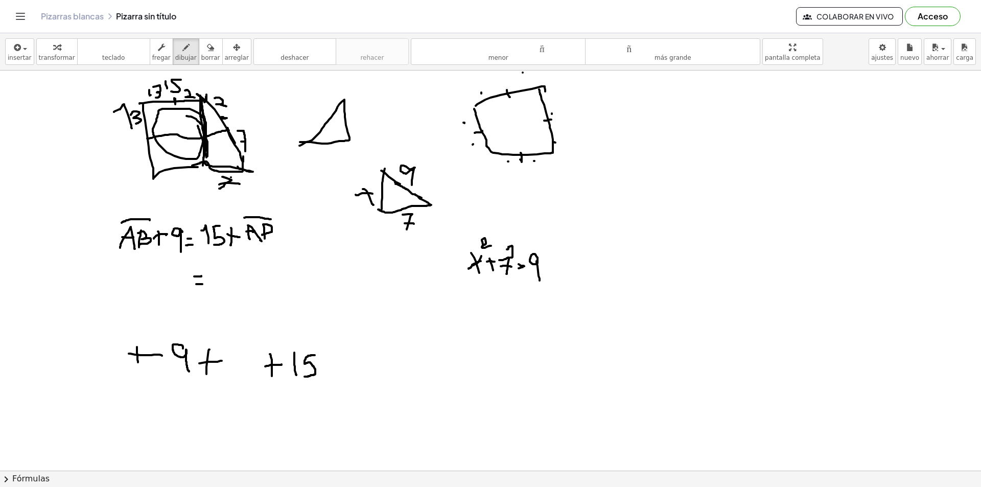
drag, startPoint x: 540, startPoint y: 248, endPoint x: 549, endPoint y: 257, distance: 13.0
drag, startPoint x: 494, startPoint y: 290, endPoint x: 510, endPoint y: 291, distance: 16.4
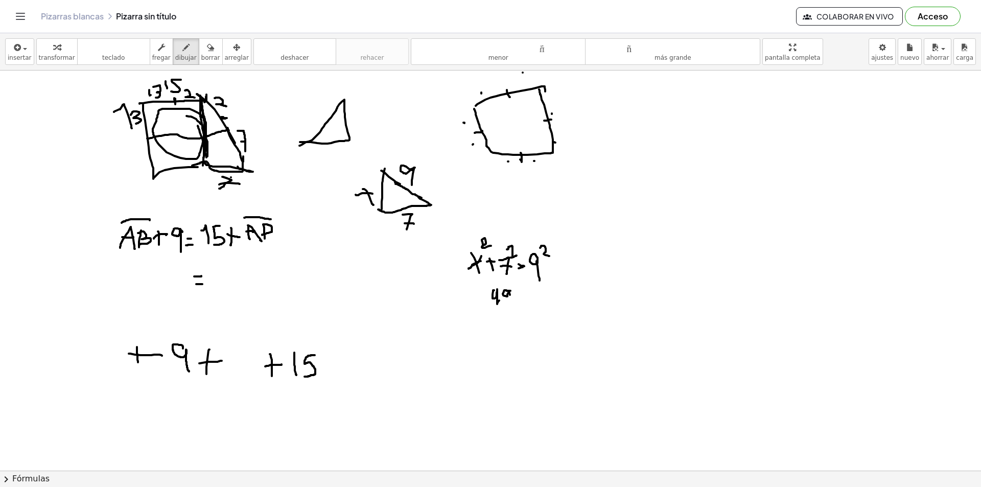
drag, startPoint x: 510, startPoint y: 291, endPoint x: 512, endPoint y: 303, distance: 12.9
drag, startPoint x: 518, startPoint y: 299, endPoint x: 523, endPoint y: 299, distance: 5.1
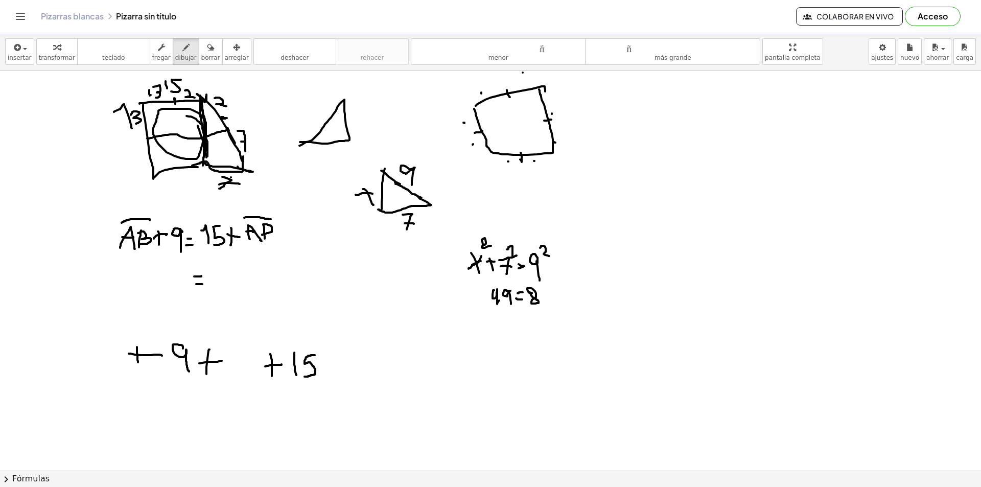
drag, startPoint x: 532, startPoint y: 293, endPoint x: 538, endPoint y: 291, distance: 6.3
drag, startPoint x: 541, startPoint y: 292, endPoint x: 530, endPoint y: 299, distance: 13.8
drag, startPoint x: 484, startPoint y: 296, endPoint x: 483, endPoint y: 303, distance: 6.7
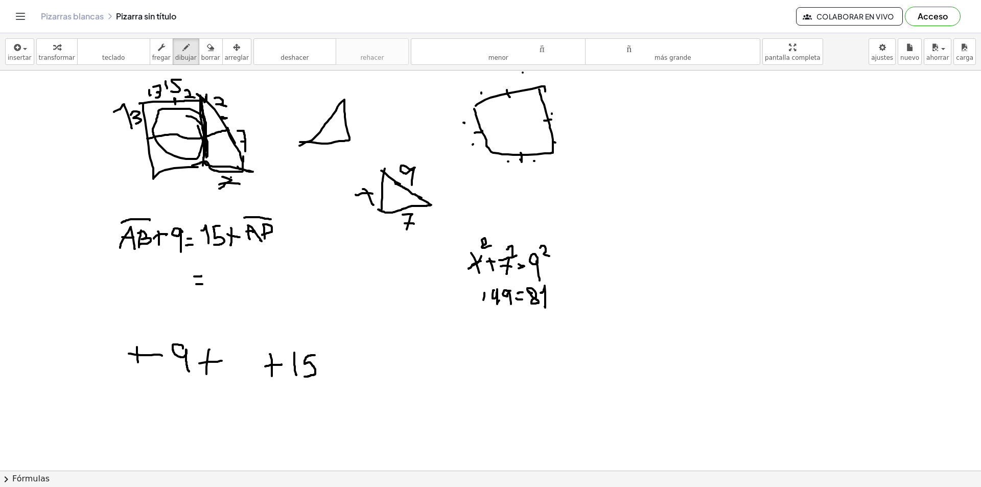
drag, startPoint x: 478, startPoint y: 299, endPoint x: 487, endPoint y: 297, distance: 8.8
drag, startPoint x: 465, startPoint y: 295, endPoint x: 469, endPoint y: 304, distance: 10.3
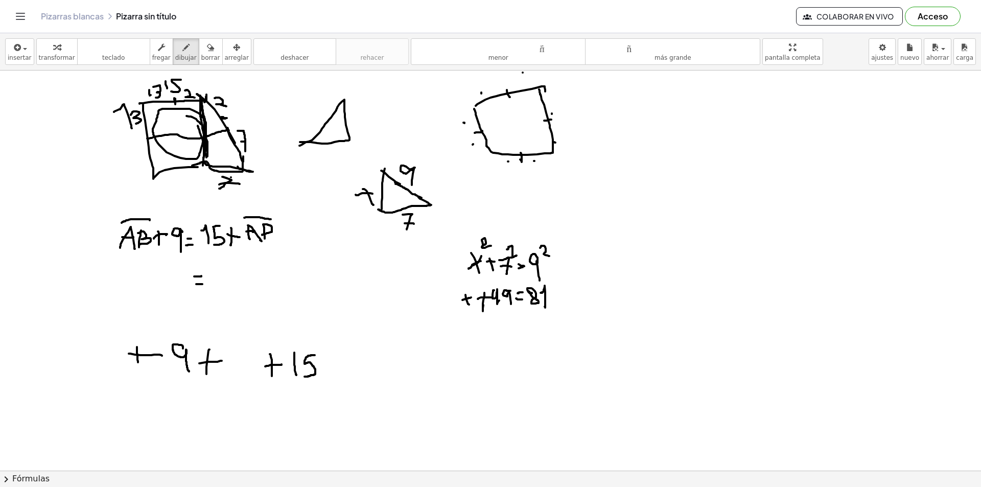
drag, startPoint x: 464, startPoint y: 299, endPoint x: 458, endPoint y: 301, distance: 5.8
drag, startPoint x: 467, startPoint y: 286, endPoint x: 480, endPoint y: 290, distance: 13.4
drag, startPoint x: 496, startPoint y: 325, endPoint x: 509, endPoint y: 337, distance: 17.4
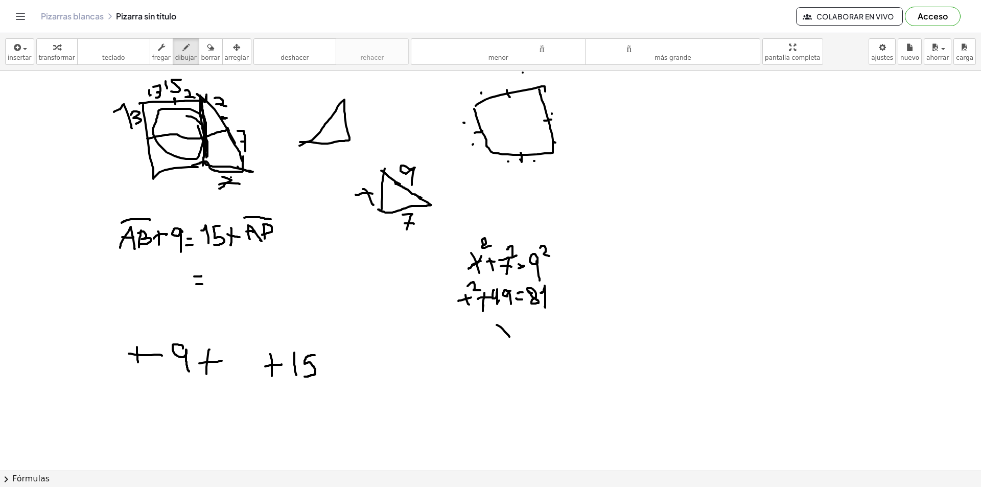
drag, startPoint x: 509, startPoint y: 326, endPoint x: 517, endPoint y: 325, distance: 8.2
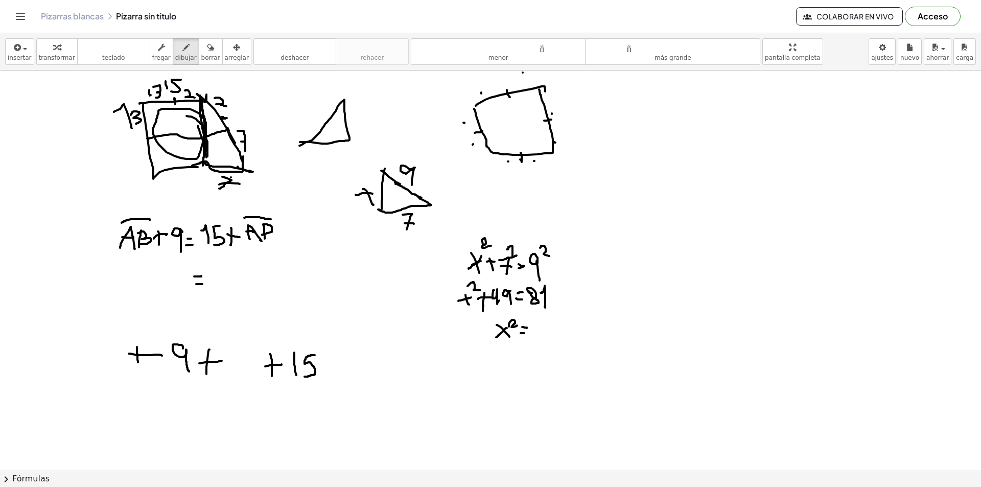
drag, startPoint x: 542, startPoint y: 325, endPoint x: 546, endPoint y: 330, distance: 6.9
drag, startPoint x: 553, startPoint y: 327, endPoint x: 559, endPoint y: 326, distance: 5.8
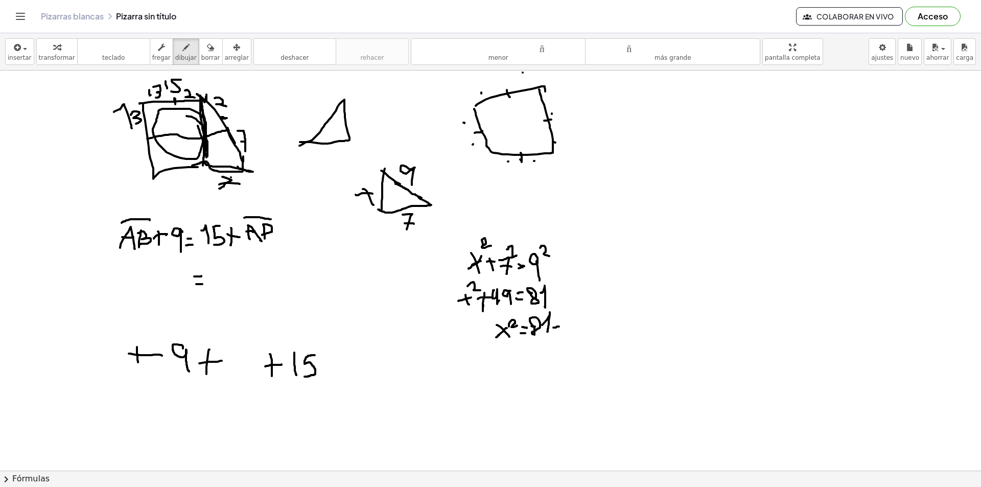
drag, startPoint x: 564, startPoint y: 318, endPoint x: 572, endPoint y: 334, distance: 17.8
drag, startPoint x: 580, startPoint y: 316, endPoint x: 583, endPoint y: 338, distance: 22.7
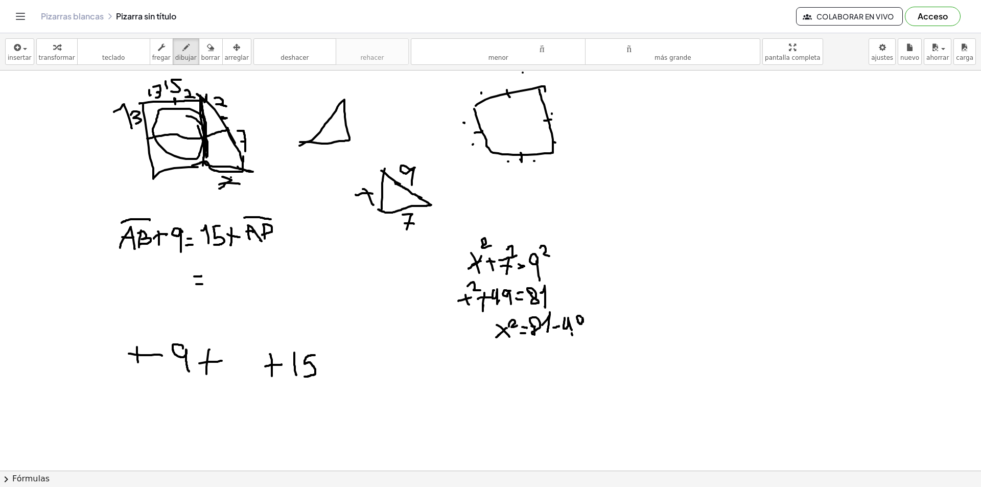
drag, startPoint x: 722, startPoint y: 235, endPoint x: 726, endPoint y: 239, distance: 5.8
drag, startPoint x: 737, startPoint y: 242, endPoint x: 741, endPoint y: 257, distance: 16.0
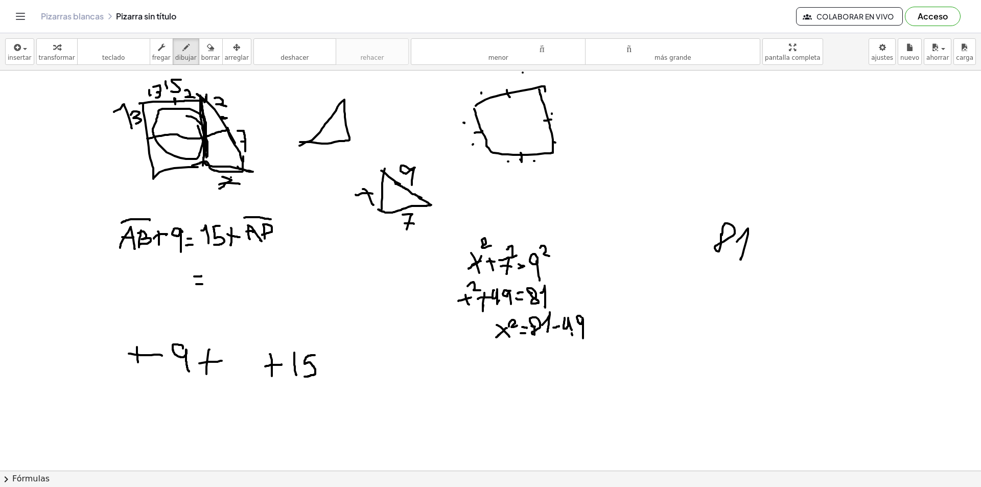
drag, startPoint x: 709, startPoint y: 268, endPoint x: 727, endPoint y: 280, distance: 21.6
drag, startPoint x: 728, startPoint y: 274, endPoint x: 709, endPoint y: 283, distance: 21.3
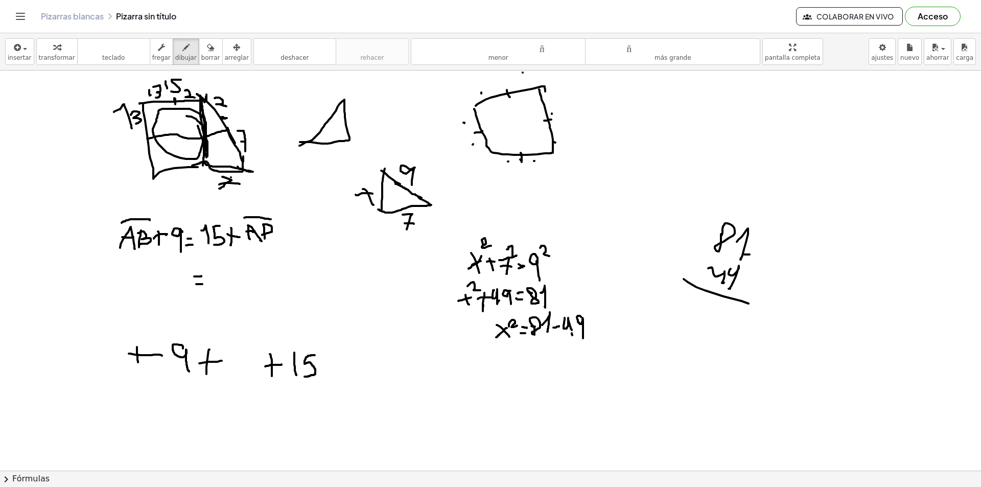
drag, startPoint x: 683, startPoint y: 279, endPoint x: 731, endPoint y: 277, distance: 47.5
drag, startPoint x: 714, startPoint y: 231, endPoint x: 725, endPoint y: 237, distance: 12.6
drag, startPoint x: 735, startPoint y: 209, endPoint x: 733, endPoint y: 228, distance: 18.5
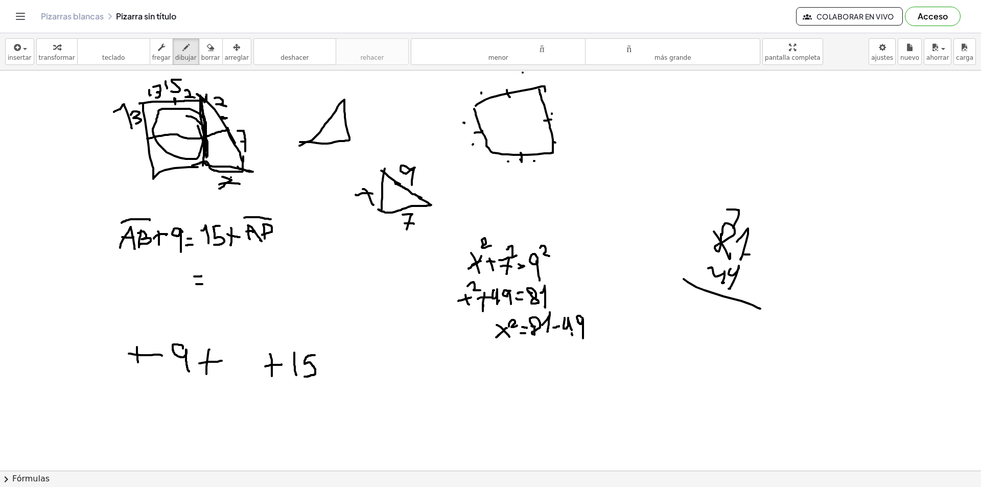
drag, startPoint x: 753, startPoint y: 221, endPoint x: 765, endPoint y: 216, distance: 13.0
drag, startPoint x: 765, startPoint y: 225, endPoint x: 764, endPoint y: 236, distance: 11.8
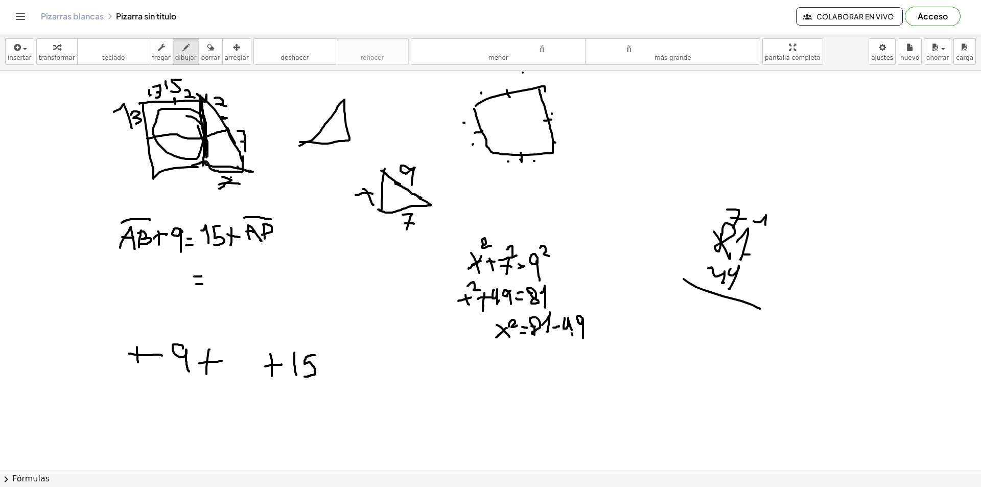
drag, startPoint x: 725, startPoint y: 298, endPoint x: 724, endPoint y: 321, distance: 22.5
drag, startPoint x: 724, startPoint y: 306, endPoint x: 741, endPoint y: 315, distance: 18.3
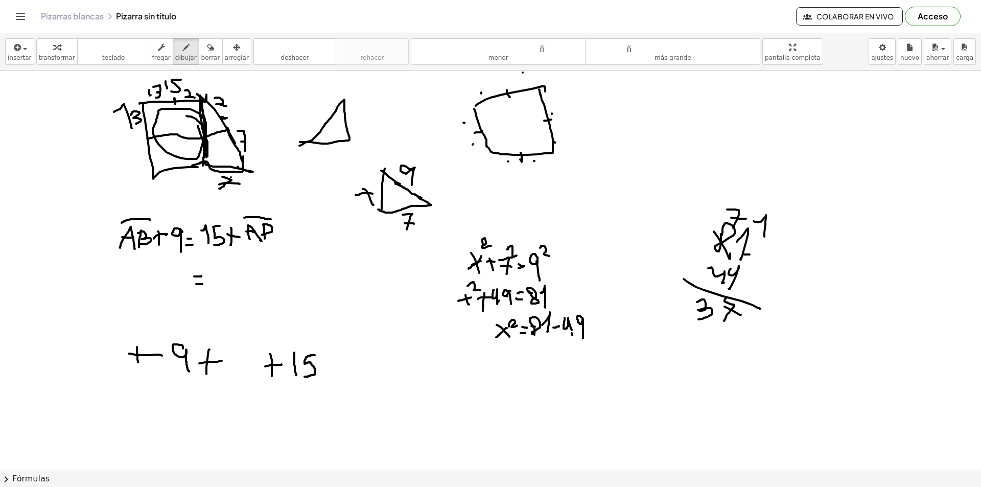
drag, startPoint x: 697, startPoint y: 302, endPoint x: 695, endPoint y: 319, distance: 16.9
drag, startPoint x: 530, startPoint y: 351, endPoint x: 533, endPoint y: 366, distance: 15.2
drag, startPoint x: 737, startPoint y: 268, endPoint x: 731, endPoint y: 275, distance: 9.0
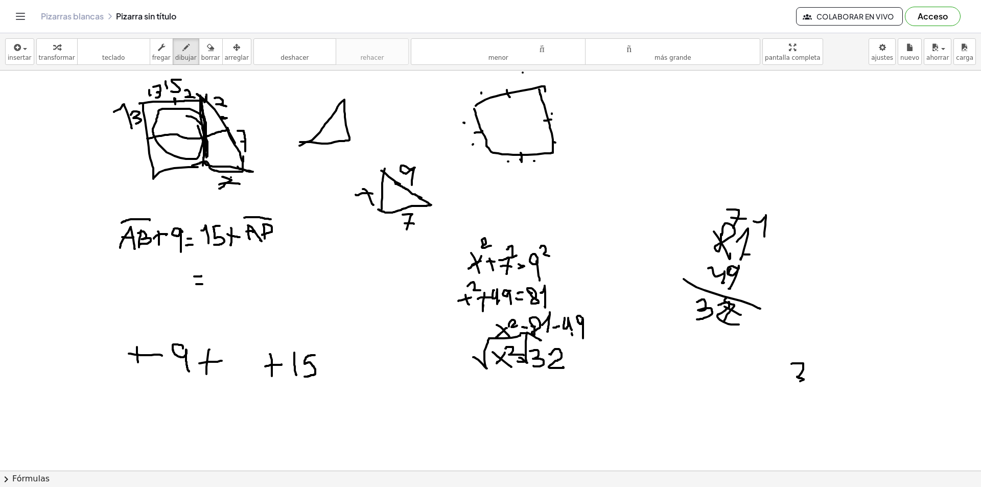
drag, startPoint x: 802, startPoint y: 369, endPoint x: 816, endPoint y: 382, distance: 18.4
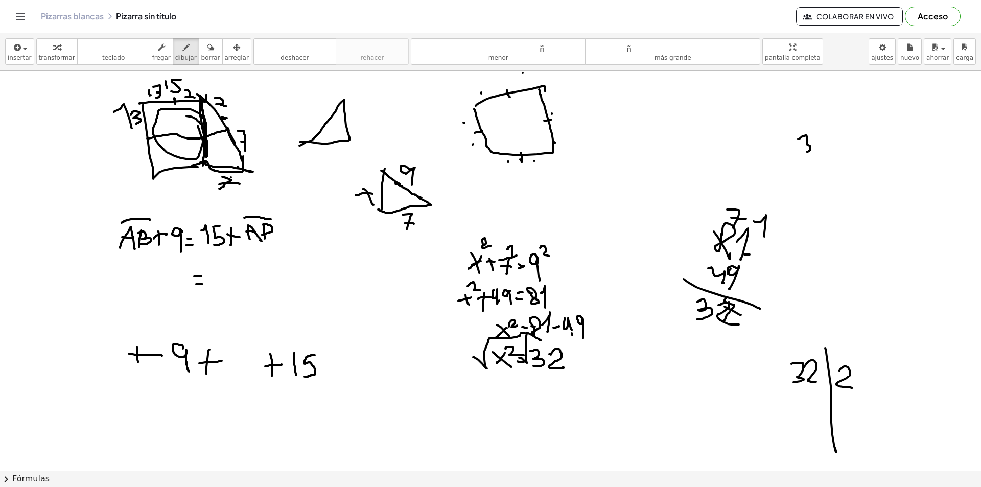
drag, startPoint x: 798, startPoint y: 139, endPoint x: 807, endPoint y: 152, distance: 15.4
drag, startPoint x: 823, startPoint y: 134, endPoint x: 841, endPoint y: 123, distance: 21.8
drag, startPoint x: 841, startPoint y: 122, endPoint x: 864, endPoint y: 145, distance: 32.5
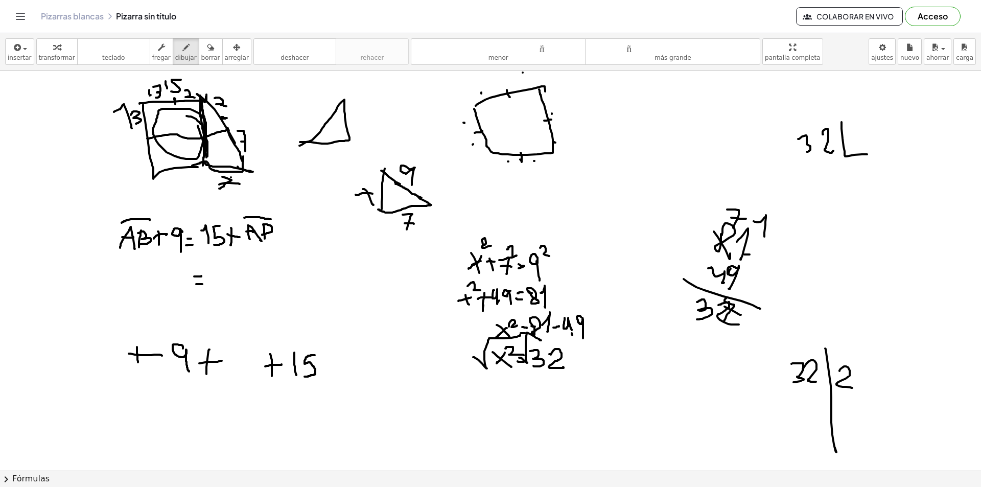
drag, startPoint x: 848, startPoint y: 168, endPoint x: 812, endPoint y: 176, distance: 37.6
drag, startPoint x: 795, startPoint y: 398, endPoint x: 799, endPoint y: 413, distance: 14.9
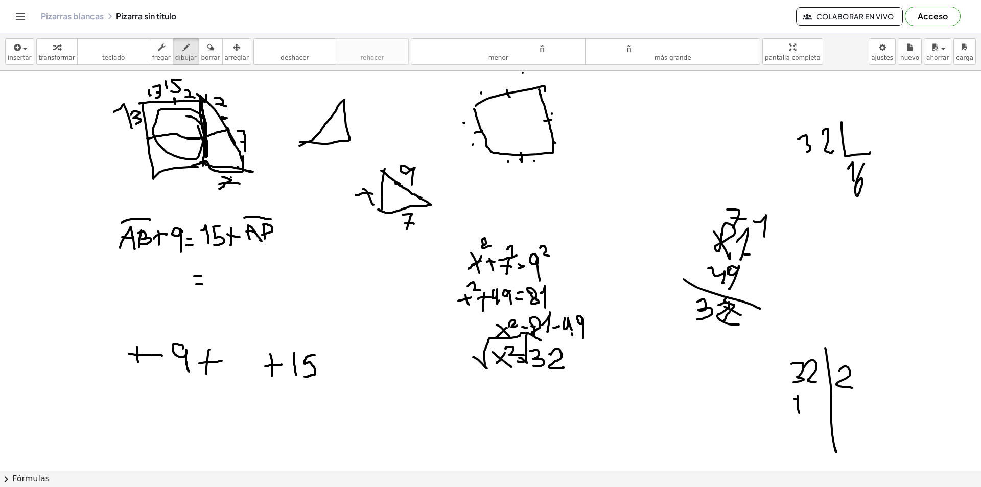
drag, startPoint x: 824, startPoint y: 397, endPoint x: 813, endPoint y: 402, distance: 12.6
drag, startPoint x: 832, startPoint y: 402, endPoint x: 845, endPoint y: 415, distance: 18.1
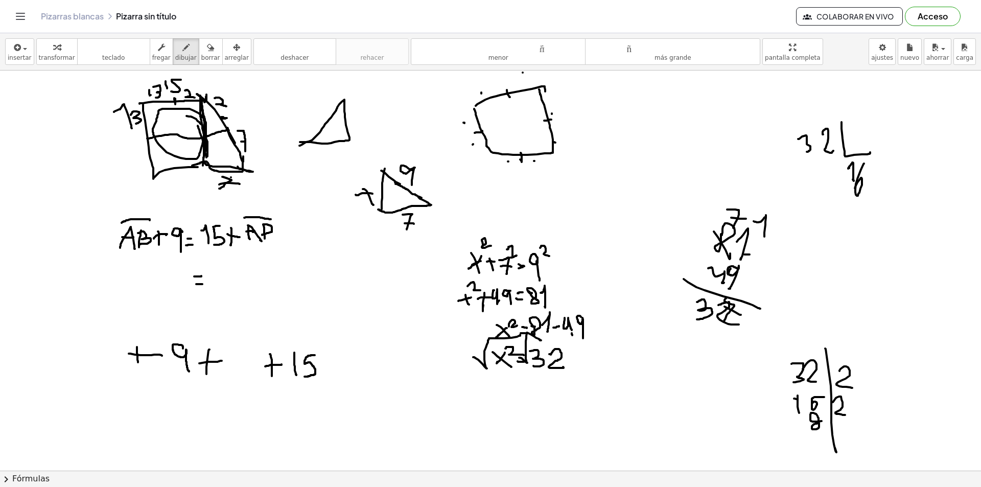
drag, startPoint x: 821, startPoint y: 421, endPoint x: 816, endPoint y: 418, distance: 6.2
drag, startPoint x: 839, startPoint y: 421, endPoint x: 849, endPoint y: 434, distance: 16.3
drag, startPoint x: 813, startPoint y: 434, endPoint x: 821, endPoint y: 447, distance: 15.6
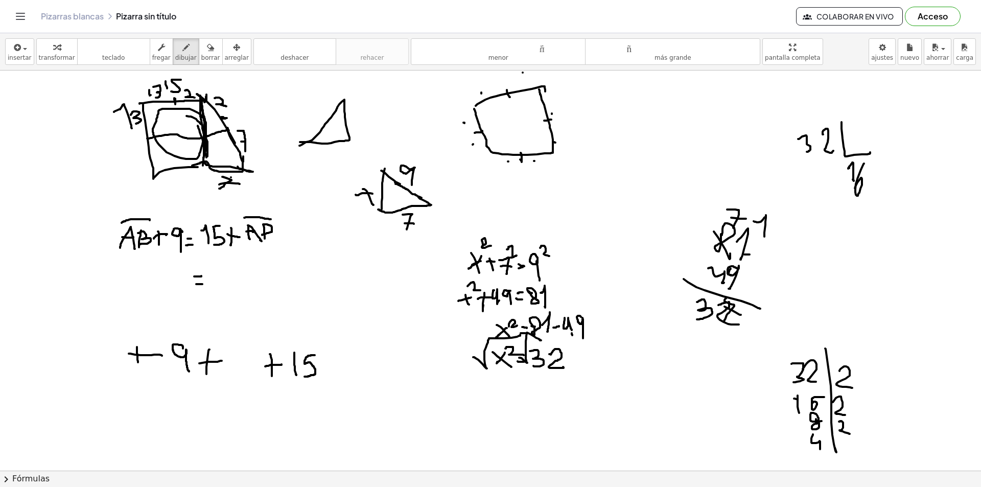
drag, startPoint x: 843, startPoint y: 440, endPoint x: 831, endPoint y: 460, distance: 22.7
drag, startPoint x: 821, startPoint y: 454, endPoint x: 829, endPoint y: 464, distance: 13.1
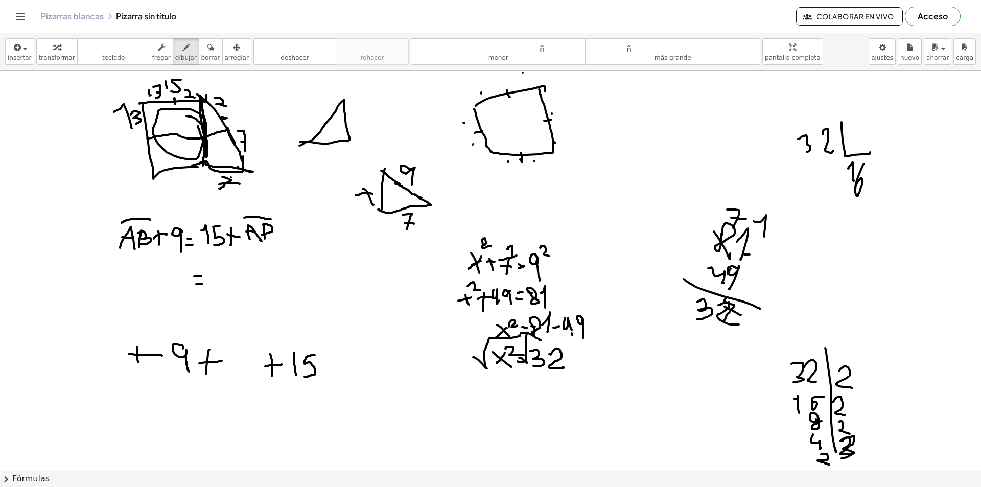
drag, startPoint x: 840, startPoint y: 441, endPoint x: 854, endPoint y: 455, distance: 19.1
drag, startPoint x: 843, startPoint y: 459, endPoint x: 852, endPoint y: 467, distance: 12.4
click at [831, 475] on div "insertar Seleccione uno: Expresión matemática Función Texto Vídeo de YouTube Gr…" at bounding box center [490, 260] width 981 height 454
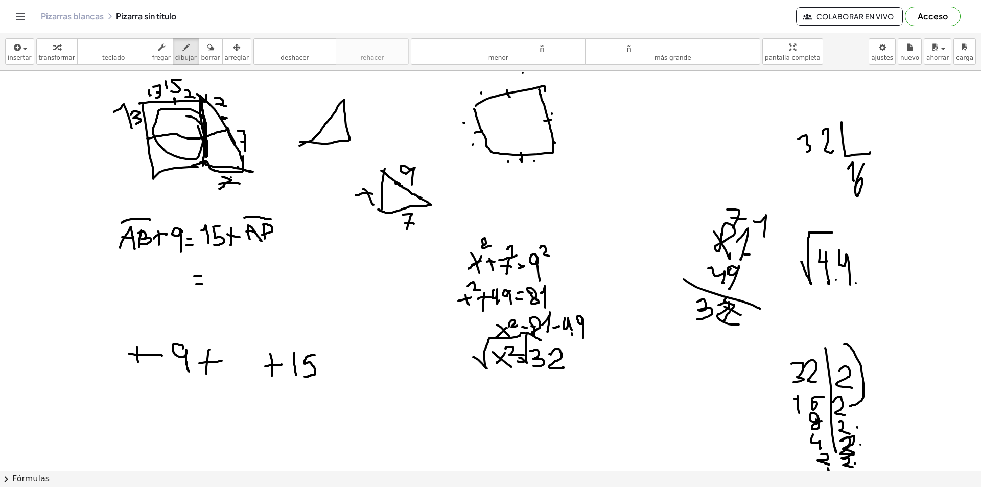
drag, startPoint x: 865, startPoint y: 265, endPoint x: 872, endPoint y: 282, distance: 19.0
drag, startPoint x: 771, startPoint y: 293, endPoint x: 789, endPoint y: 319, distance: 31.6
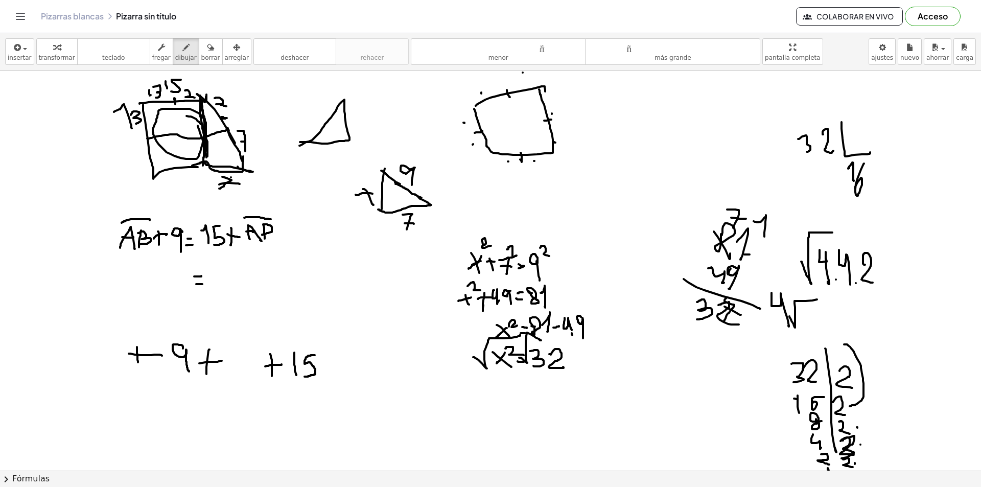
drag, startPoint x: 789, startPoint y: 316, endPoint x: 817, endPoint y: 299, distance: 32.3
drag, startPoint x: 804, startPoint y: 312, endPoint x: 816, endPoint y: 326, distance: 18.5
drag, startPoint x: 782, startPoint y: 334, endPoint x: 824, endPoint y: 307, distance: 49.6
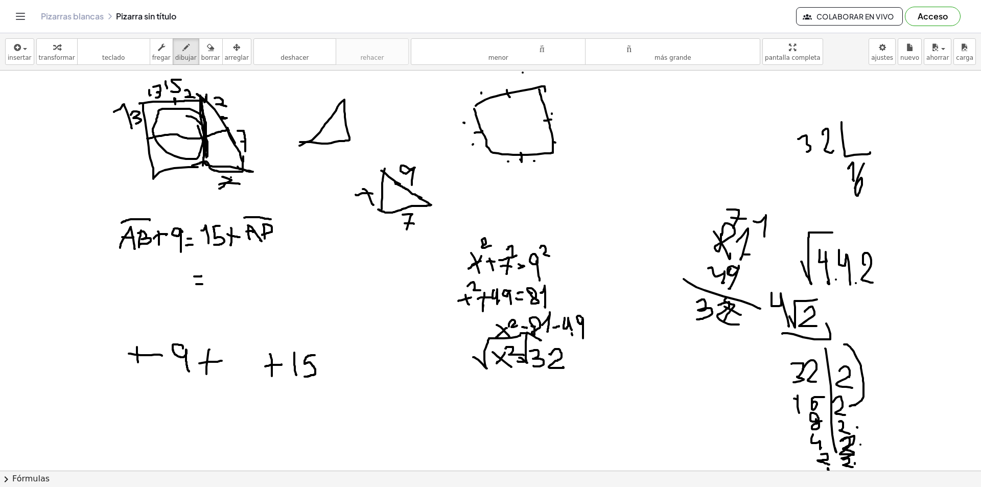
drag, startPoint x: 830, startPoint y: 307, endPoint x: 828, endPoint y: 328, distance: 20.5
drag, startPoint x: 515, startPoint y: 397, endPoint x: 526, endPoint y: 422, distance: 27.2
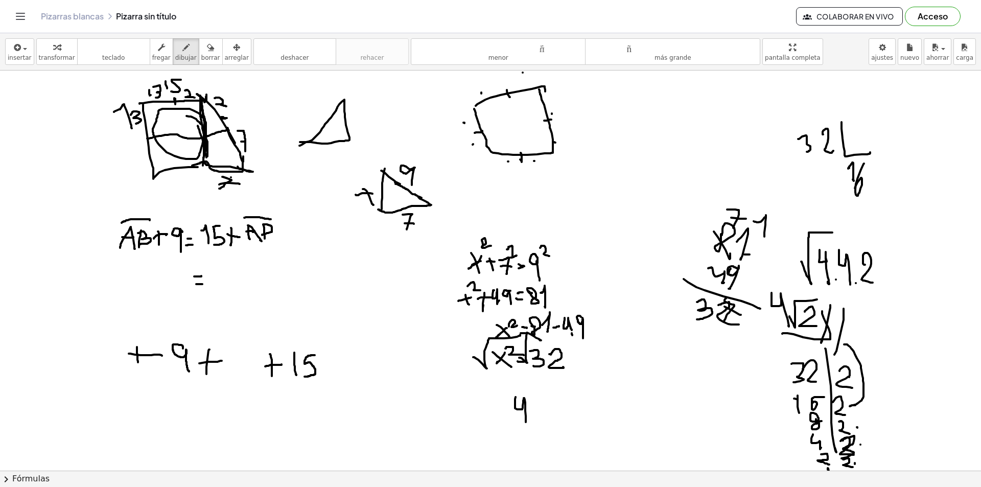
drag, startPoint x: 538, startPoint y: 424, endPoint x: 567, endPoint y: 404, distance: 35.3
drag, startPoint x: 555, startPoint y: 416, endPoint x: 574, endPoint y: 430, distance: 23.8
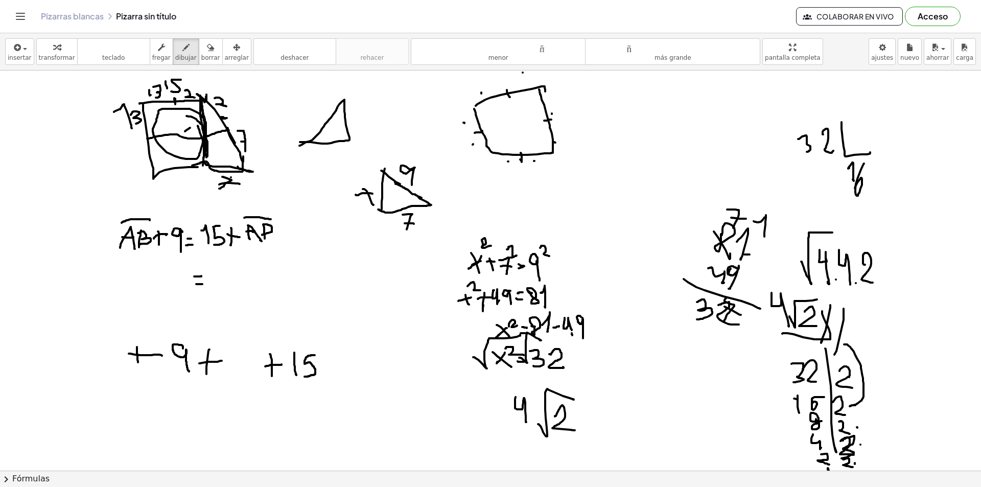
drag, startPoint x: 185, startPoint y: 131, endPoint x: 206, endPoint y: 134, distance: 21.6
drag, startPoint x: 514, startPoint y: 387, endPoint x: 552, endPoint y: 384, distance: 37.9
drag, startPoint x: 124, startPoint y: 131, endPoint x: 140, endPoint y: 146, distance: 22.1
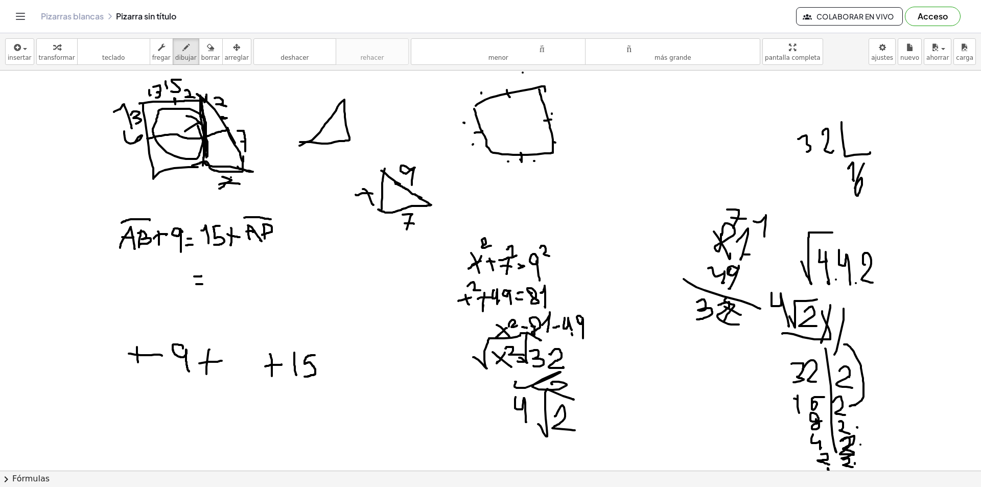
drag, startPoint x: 153, startPoint y: 147, endPoint x: 146, endPoint y: 156, distance: 12.1
drag, startPoint x: 77, startPoint y: 132, endPoint x: 67, endPoint y: 160, distance: 29.7
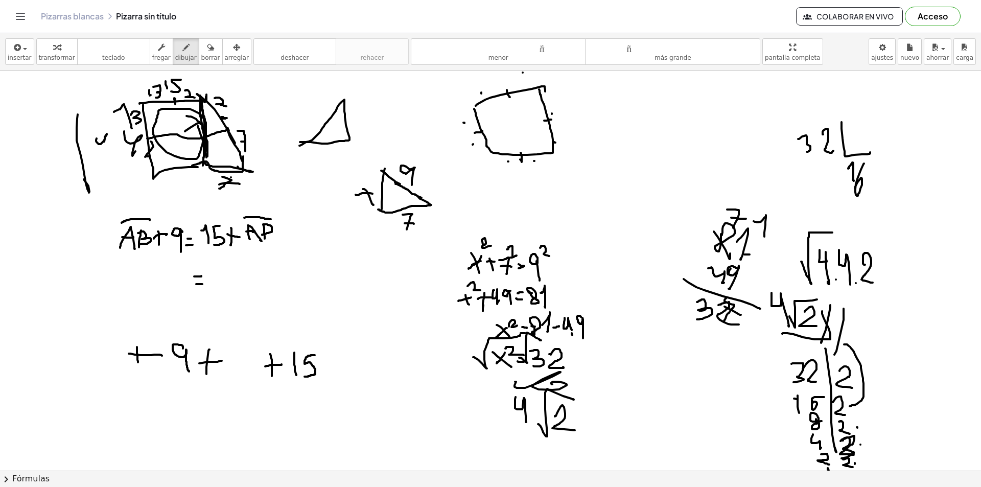
drag, startPoint x: 98, startPoint y: 143, endPoint x: 104, endPoint y: 136, distance: 9.8
drag, startPoint x: 127, startPoint y: 153, endPoint x: 139, endPoint y: 161, distance: 15.4
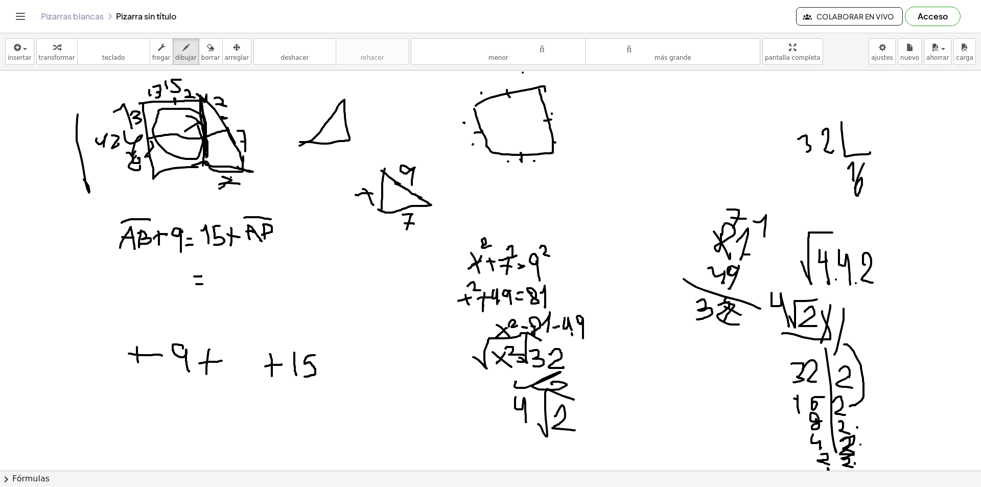
drag, startPoint x: 133, startPoint y: 159, endPoint x: 143, endPoint y: 172, distance: 16.0
drag, startPoint x: 174, startPoint y: 181, endPoint x: 189, endPoint y: 188, distance: 16.7
drag, startPoint x: 194, startPoint y: 178, endPoint x: 197, endPoint y: 193, distance: 15.1
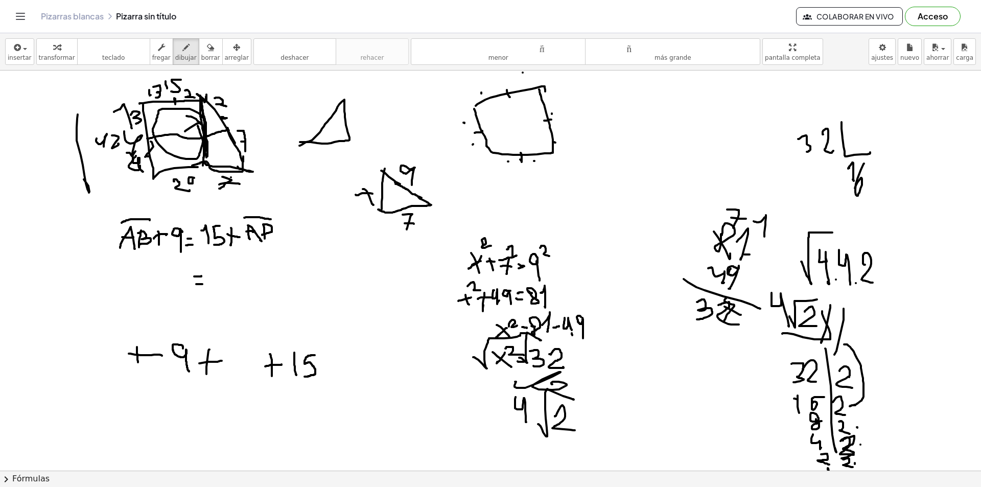
drag, startPoint x: 202, startPoint y: 200, endPoint x: 210, endPoint y: 215, distance: 17.6
drag, startPoint x: 228, startPoint y: 199, endPoint x: 225, endPoint y: 212, distance: 13.6
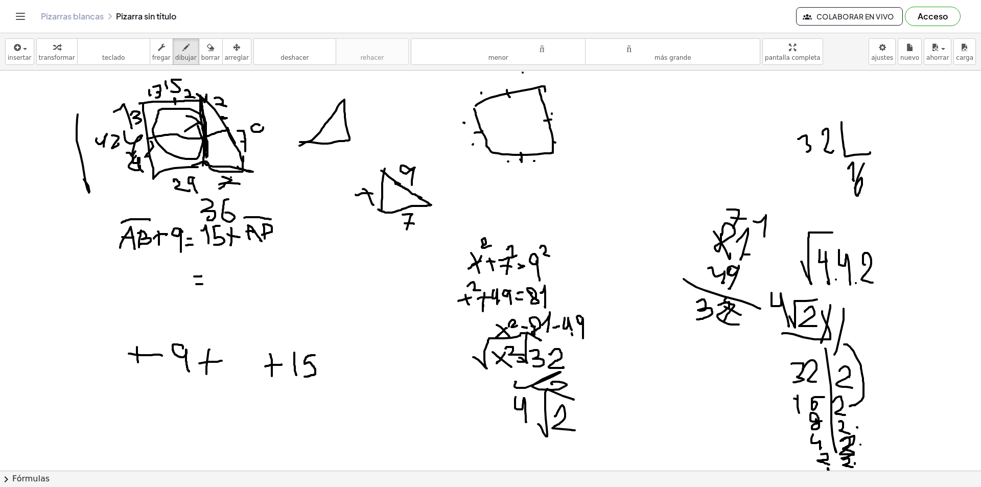
drag, startPoint x: 259, startPoint y: 125, endPoint x: 265, endPoint y: 144, distance: 19.7
click at [207, 51] on icon "button" at bounding box center [210, 47] width 7 height 12
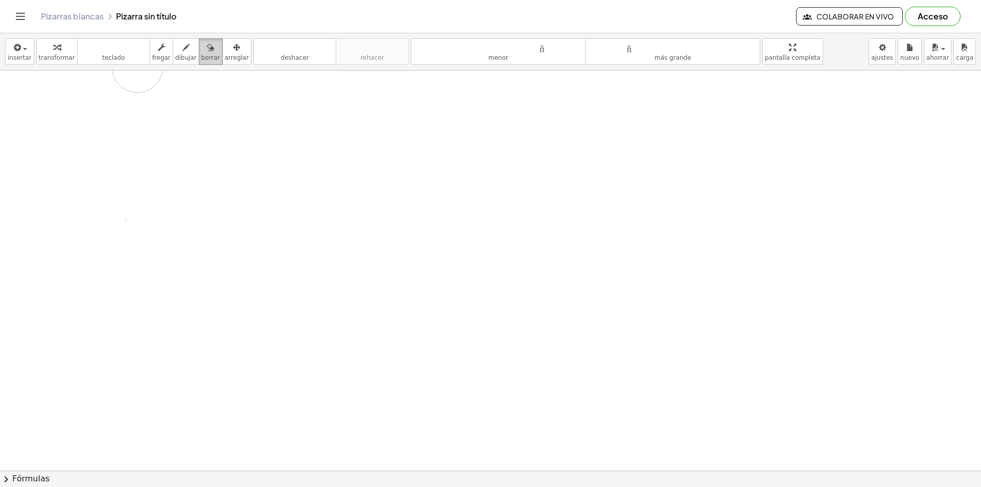
drag, startPoint x: 816, startPoint y: 227, endPoint x: 201, endPoint y: 58, distance: 637.8
click at [215, 70] on div "insertar Seleccione uno: Expresión matemática Función Texto Vídeo de YouTube Gr…" at bounding box center [490, 260] width 981 height 454
click at [175, 53] on div "button" at bounding box center [185, 47] width 21 height 12
